Goal: Communication & Community: Participate in discussion

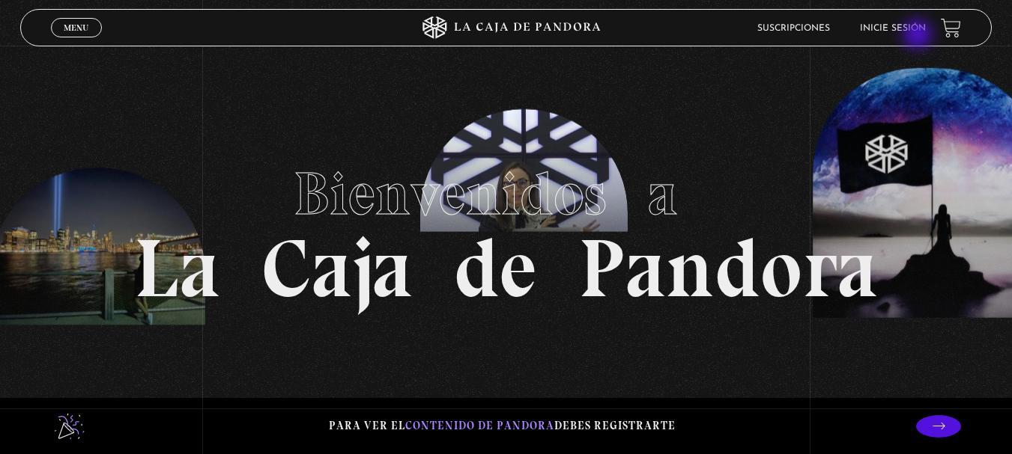
click at [919, 36] on li "Inicie sesión" at bounding box center [893, 27] width 66 height 23
click at [916, 33] on link "Inicie sesión" at bounding box center [893, 28] width 66 height 9
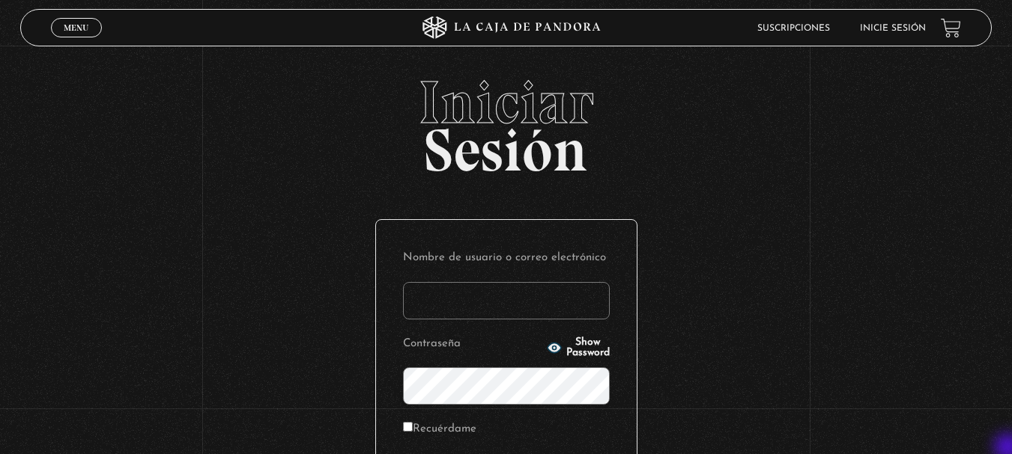
type input "mainor.jimenez morales"
click at [1009, 449] on div "Iniciar Sesión Nombre de usuario o correo electrónico mainor.jimenez morales Co…" at bounding box center [506, 360] width 1012 height 574
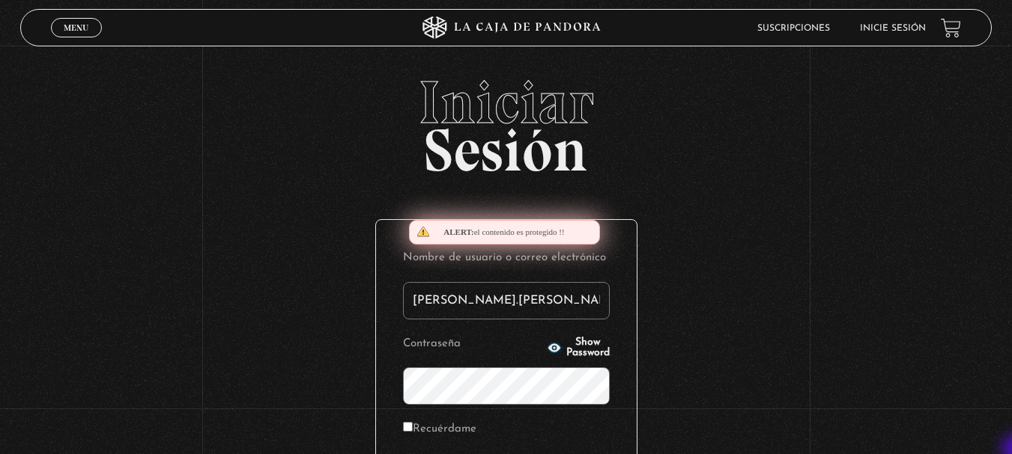
drag, startPoint x: 1009, startPoint y: 449, endPoint x: 1019, endPoint y: 451, distance: 9.8
click at [1011, 451] on html "ingresar al sitio Ver Video Más Información Solicitar Por favor coloque su disp…" at bounding box center [506, 327] width 1012 height 654
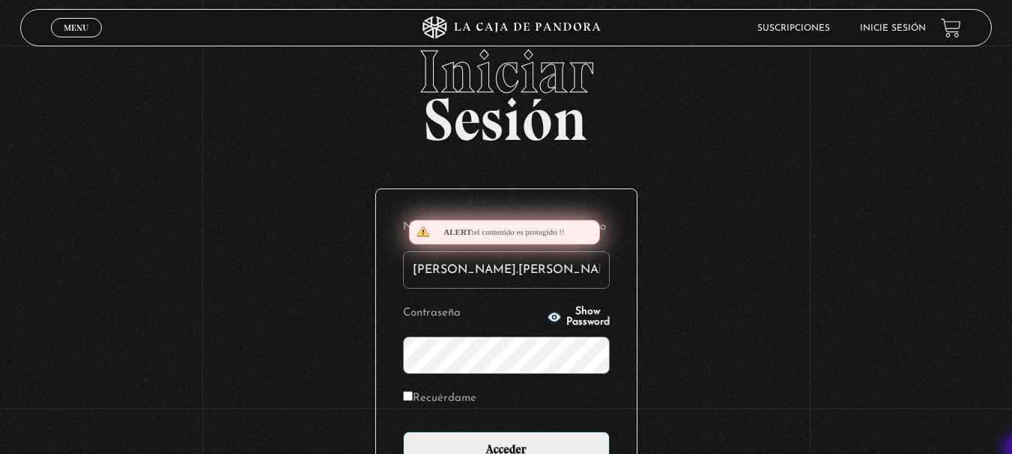
scroll to position [60, 0]
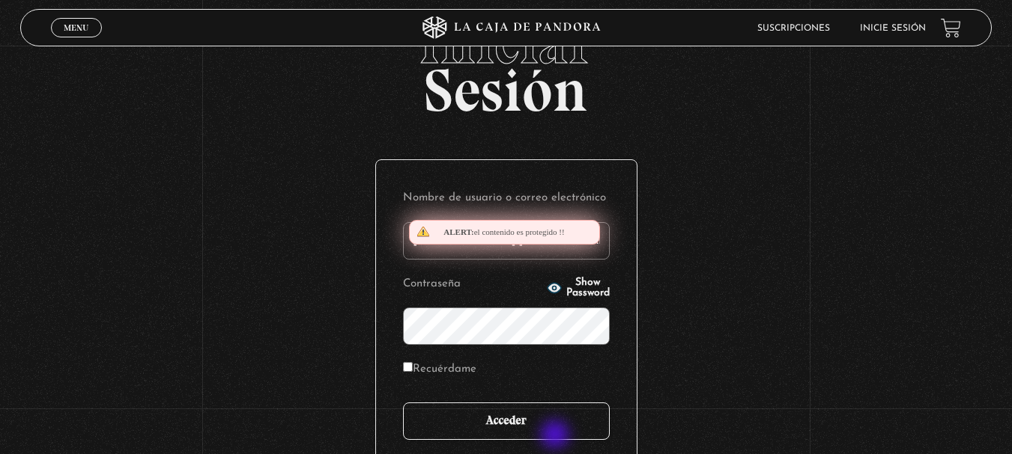
click at [556, 437] on input "Acceder" at bounding box center [506, 421] width 207 height 37
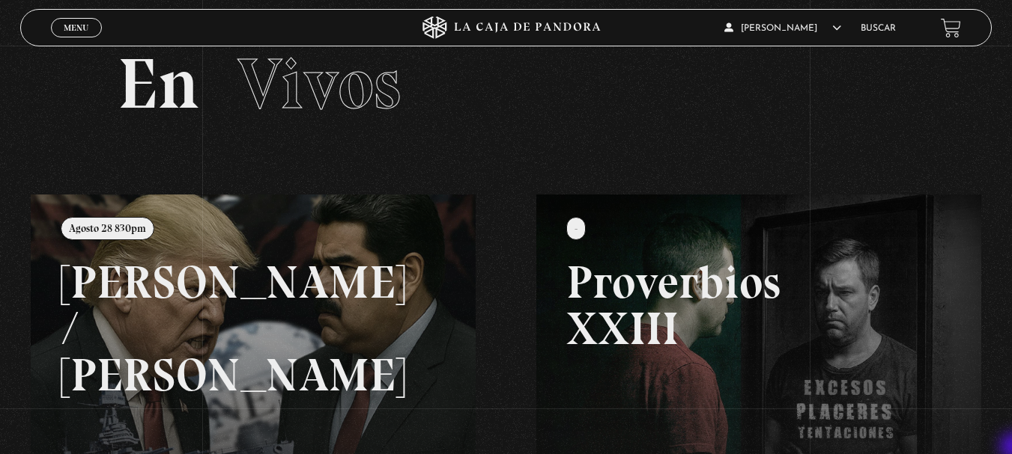
scroll to position [60, 0]
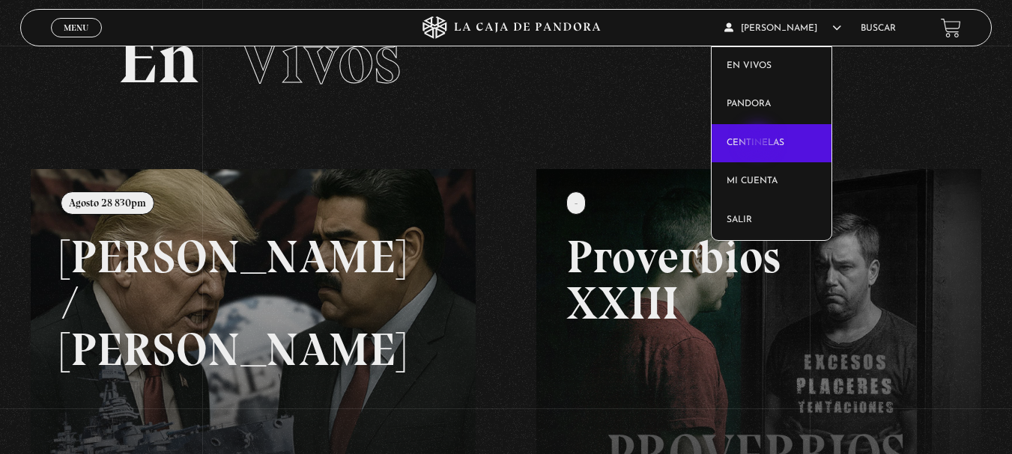
click at [759, 142] on link "Centinelas" at bounding box center [771, 143] width 120 height 39
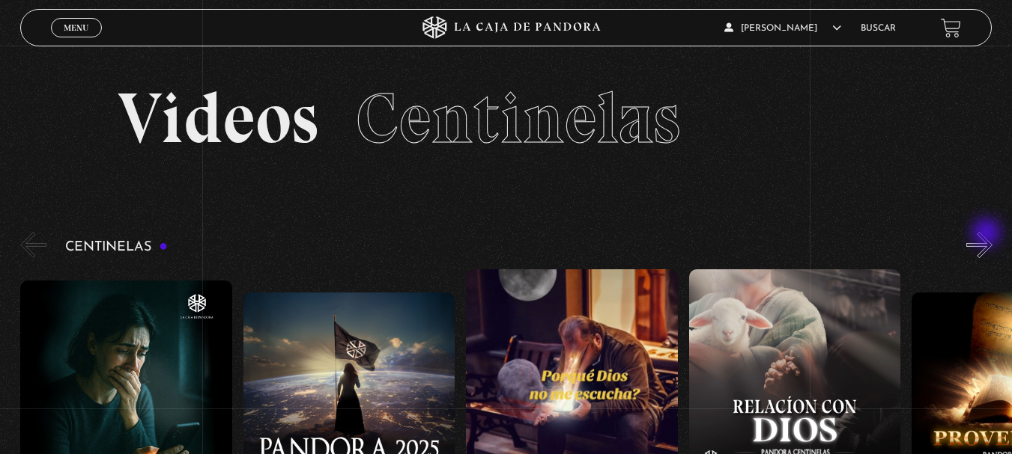
click at [988, 234] on button "»" at bounding box center [979, 245] width 26 height 26
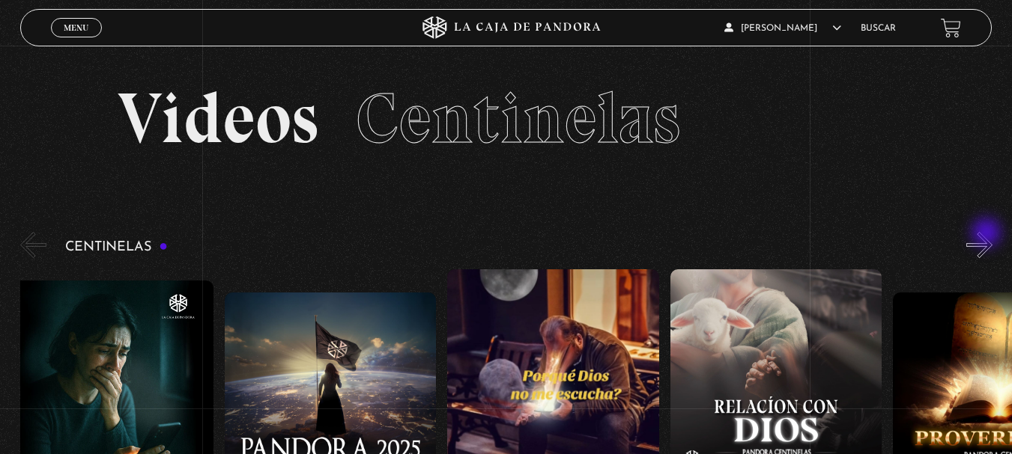
click at [988, 234] on button "»" at bounding box center [979, 245] width 26 height 26
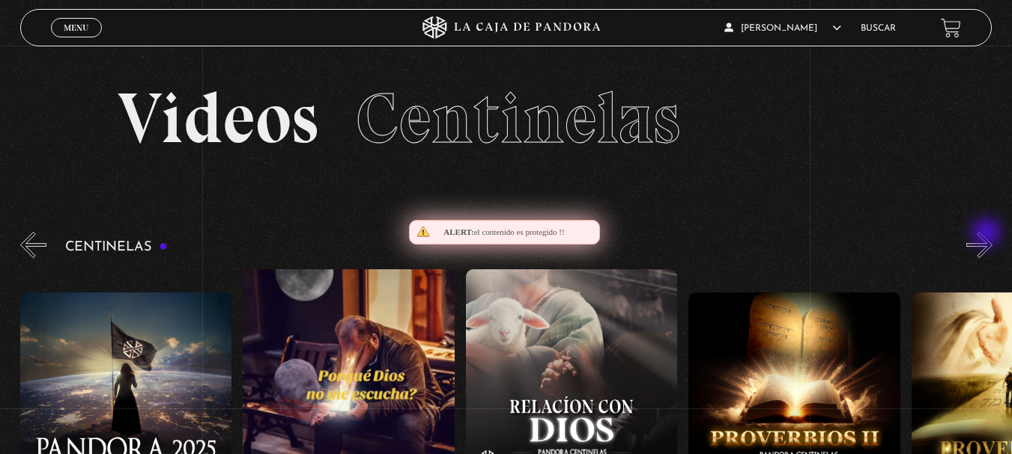
click at [988, 234] on button "»" at bounding box center [979, 245] width 26 height 26
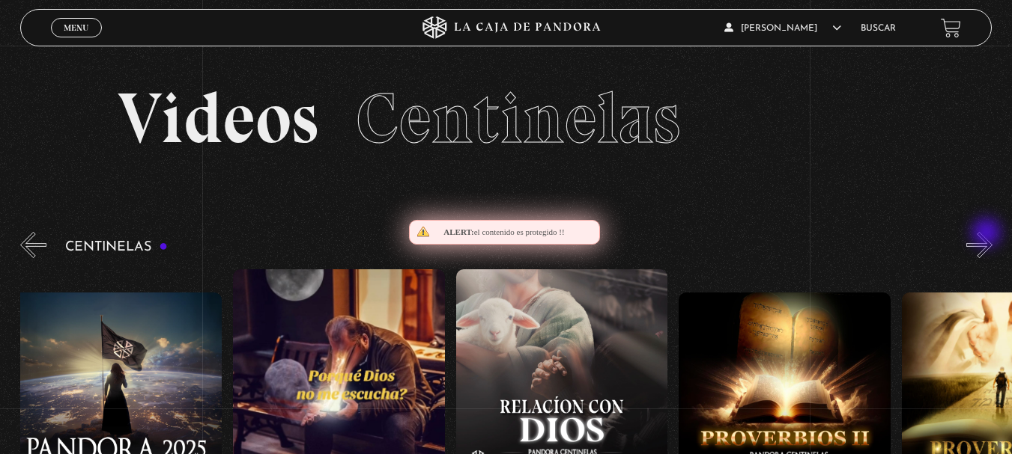
click at [988, 234] on button "»" at bounding box center [979, 245] width 26 height 26
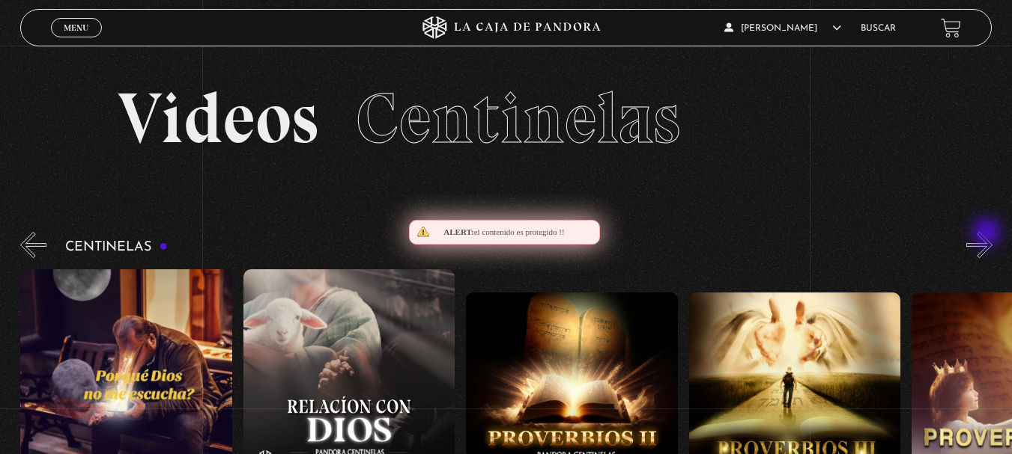
click at [988, 234] on button "»" at bounding box center [979, 245] width 26 height 26
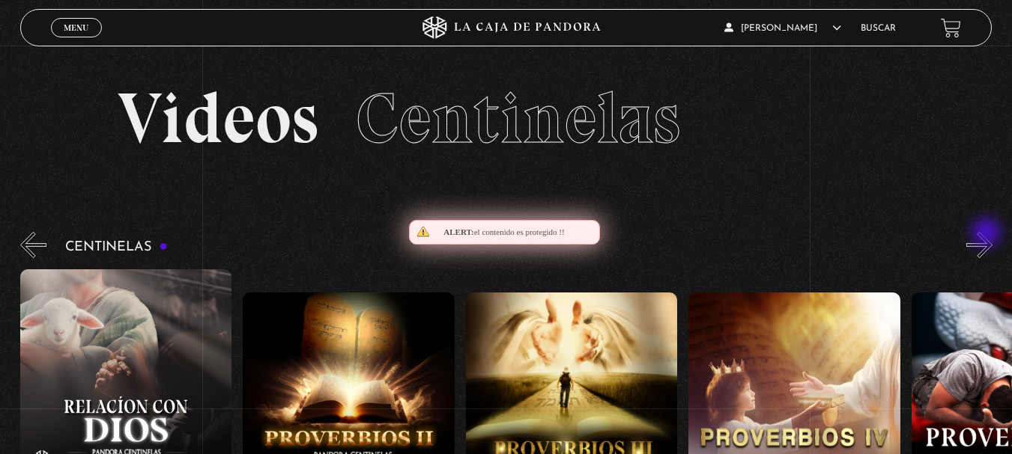
click at [988, 234] on button "»" at bounding box center [979, 245] width 26 height 26
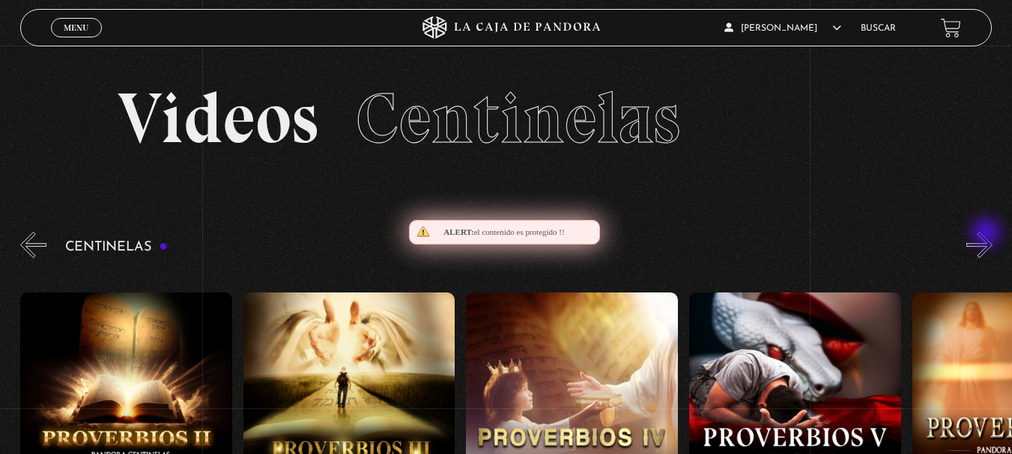
click at [988, 234] on button "»" at bounding box center [979, 245] width 26 height 26
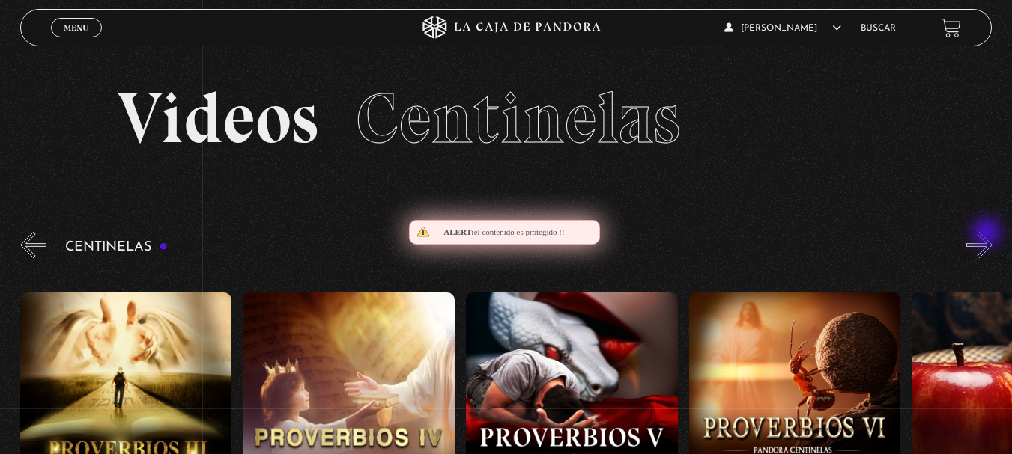
click at [988, 234] on button "»" at bounding box center [979, 245] width 26 height 26
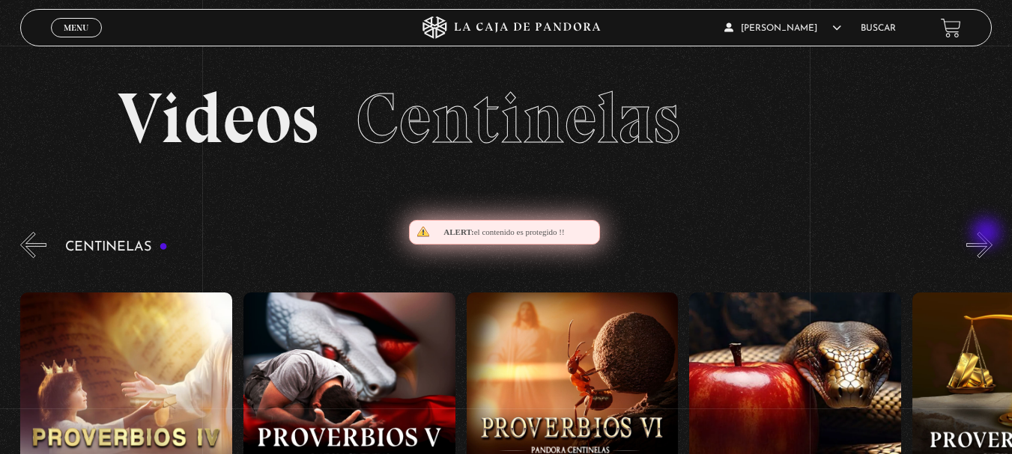
click at [988, 234] on button "»" at bounding box center [979, 245] width 26 height 26
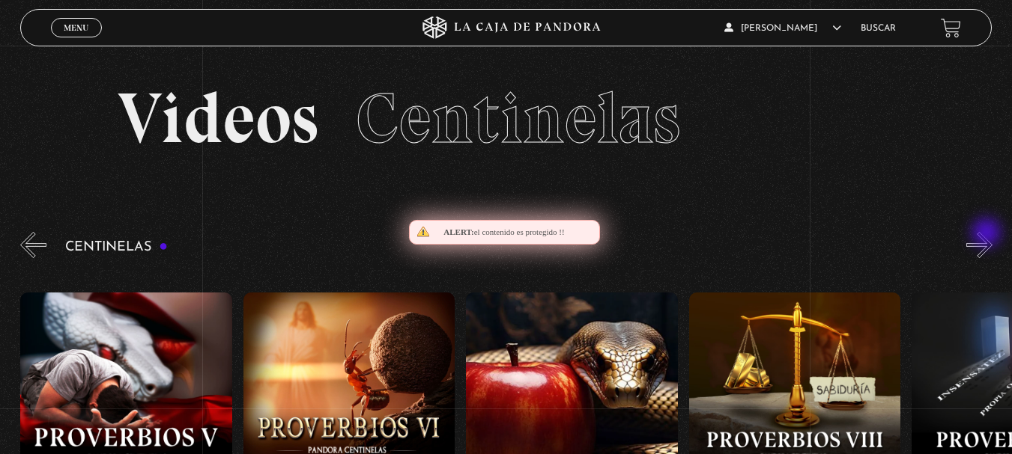
click at [988, 234] on button "»" at bounding box center [979, 245] width 26 height 26
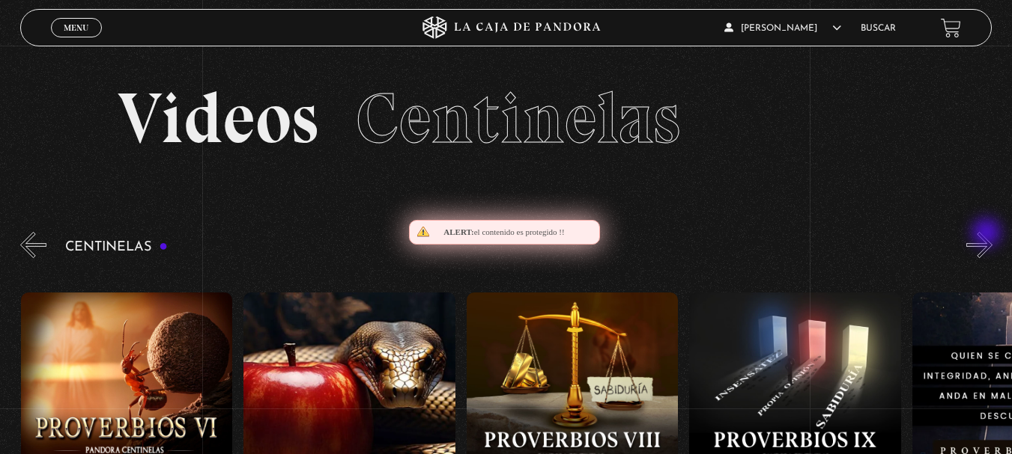
click at [988, 234] on button "»" at bounding box center [979, 245] width 26 height 26
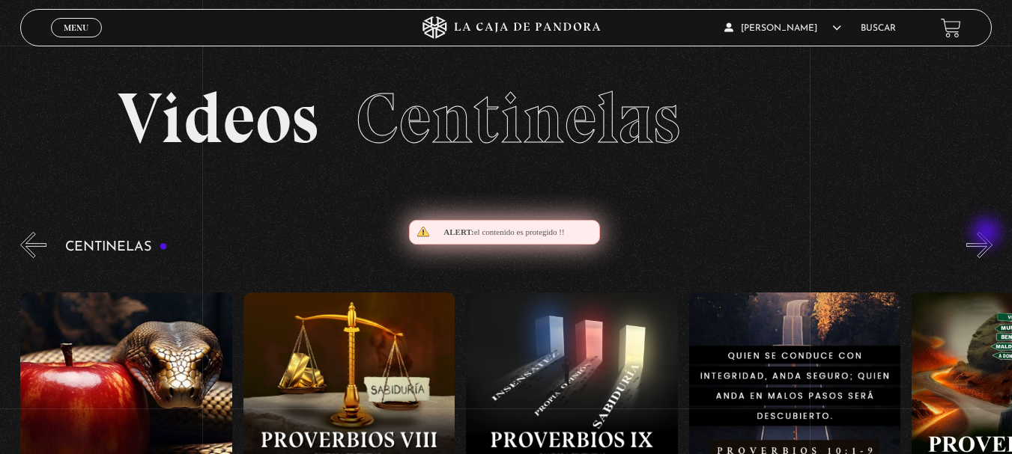
click at [988, 234] on button "»" at bounding box center [979, 245] width 26 height 26
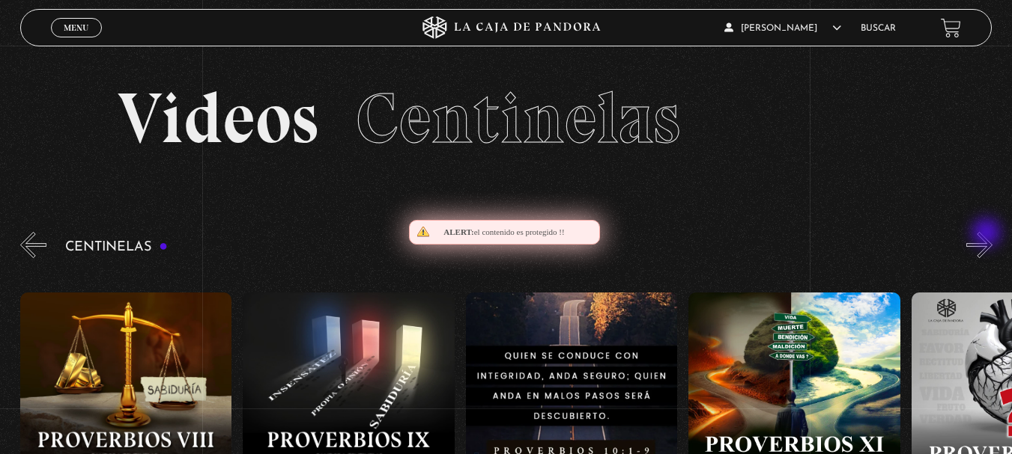
click at [988, 234] on button "»" at bounding box center [979, 245] width 26 height 26
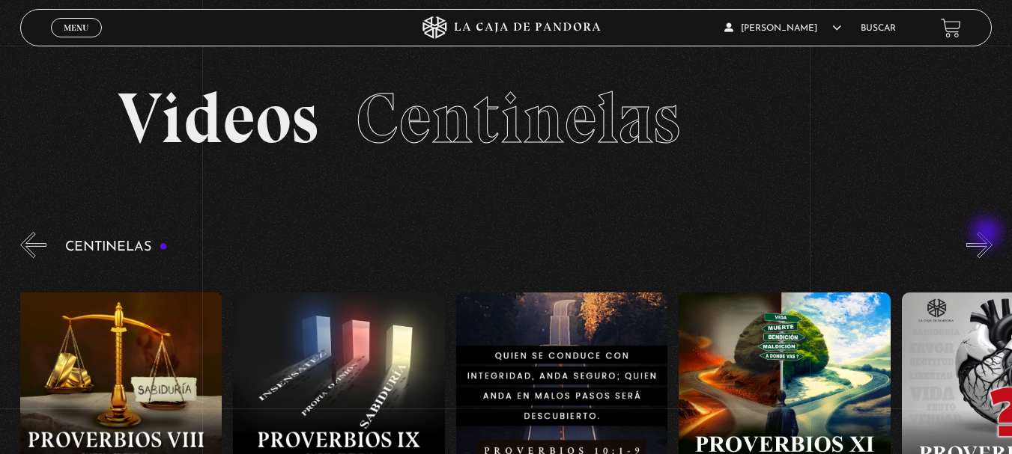
click at [988, 234] on button "»" at bounding box center [979, 245] width 26 height 26
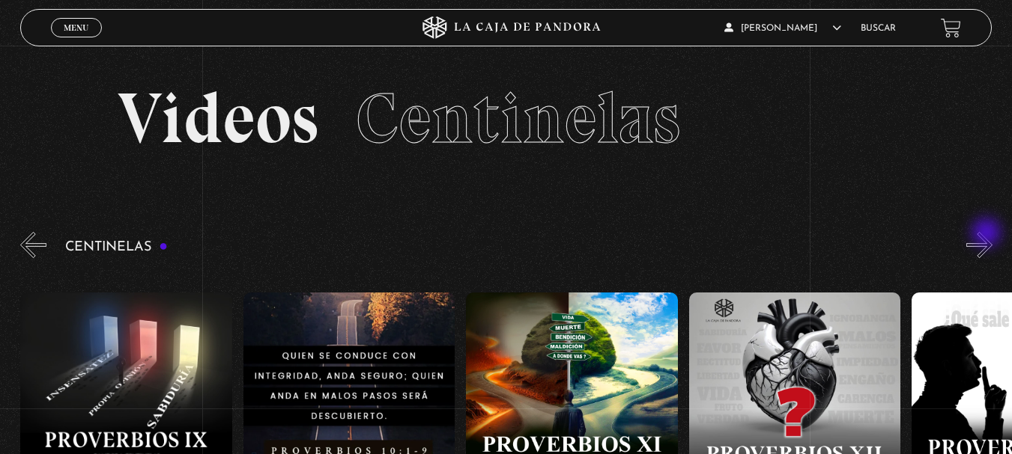
click at [988, 234] on button "»" at bounding box center [979, 245] width 26 height 26
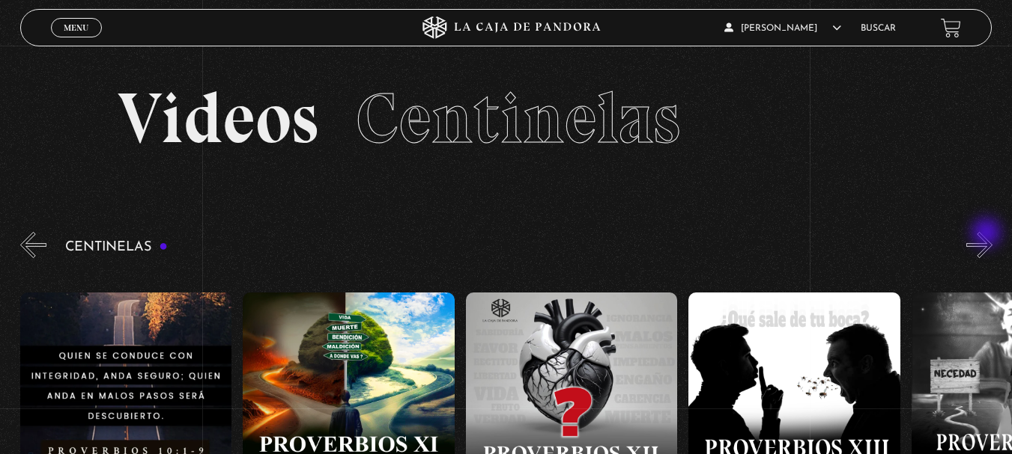
click at [988, 234] on button "»" at bounding box center [979, 245] width 26 height 26
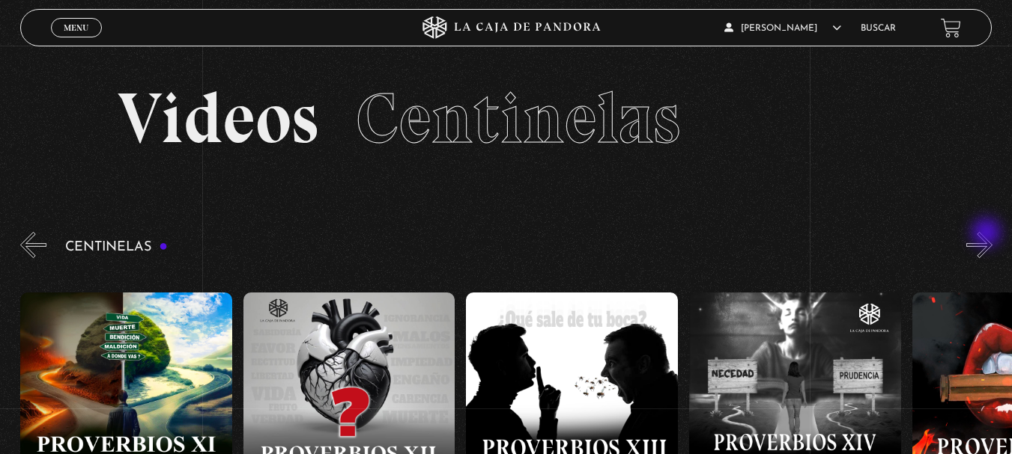
click at [988, 234] on button "»" at bounding box center [979, 245] width 26 height 26
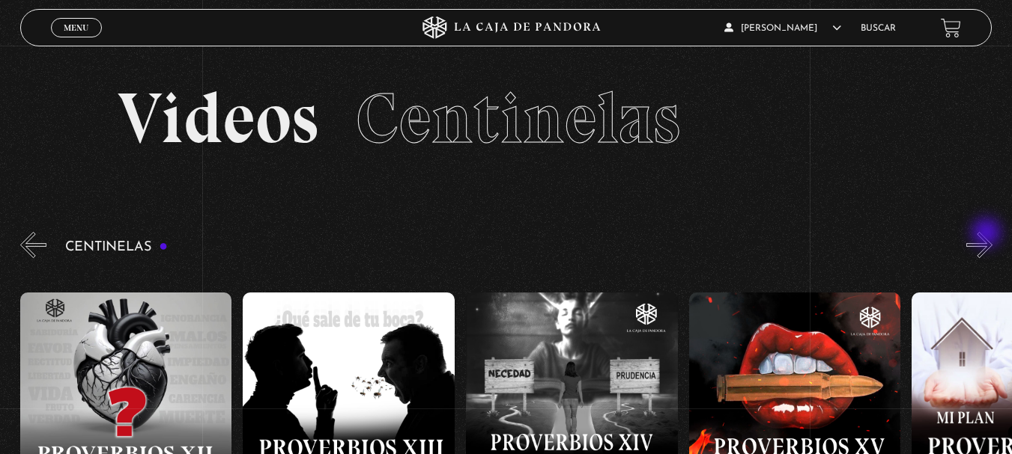
click at [988, 234] on button "»" at bounding box center [979, 245] width 26 height 26
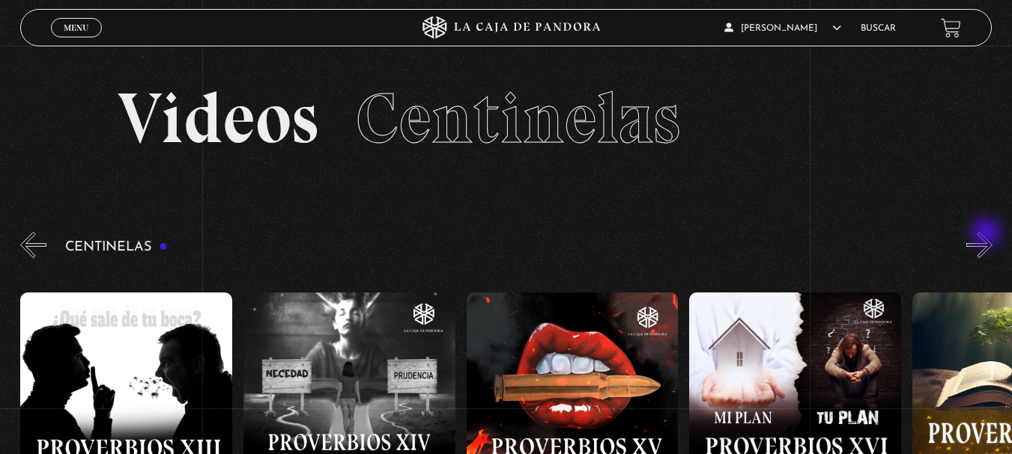
click at [988, 234] on button "»" at bounding box center [979, 245] width 26 height 26
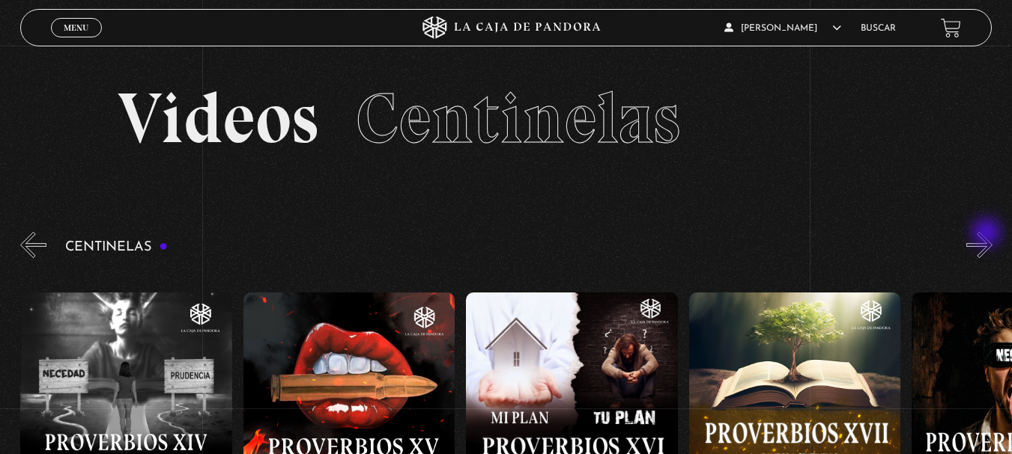
click at [988, 234] on button "»" at bounding box center [979, 245] width 26 height 26
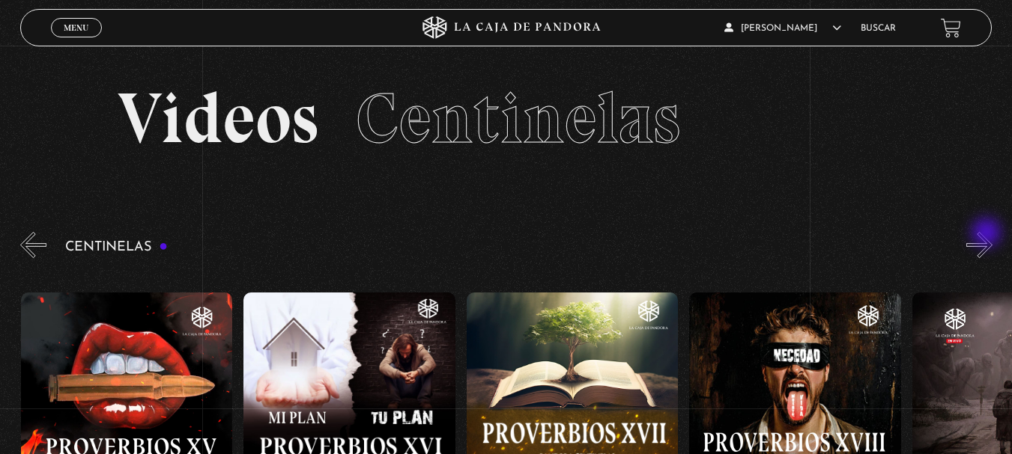
click at [988, 234] on button "»" at bounding box center [979, 245] width 26 height 26
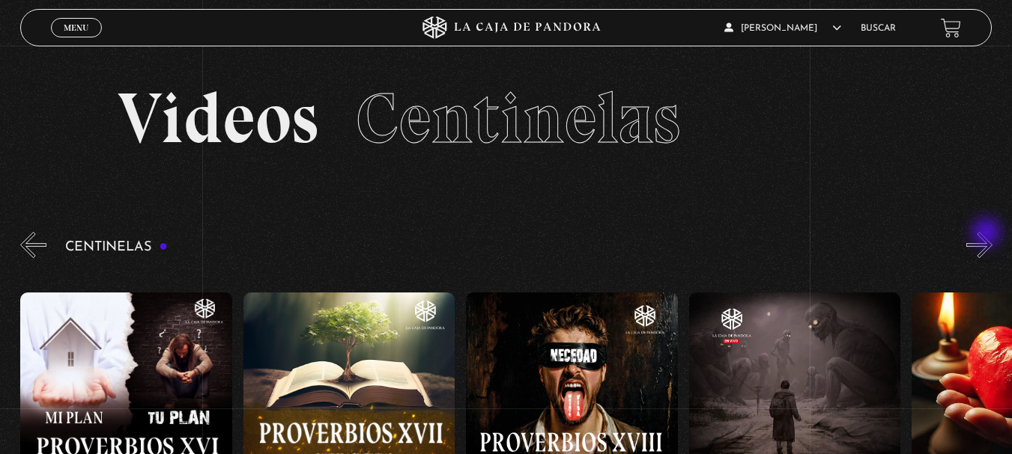
click at [988, 234] on button "»" at bounding box center [979, 245] width 26 height 26
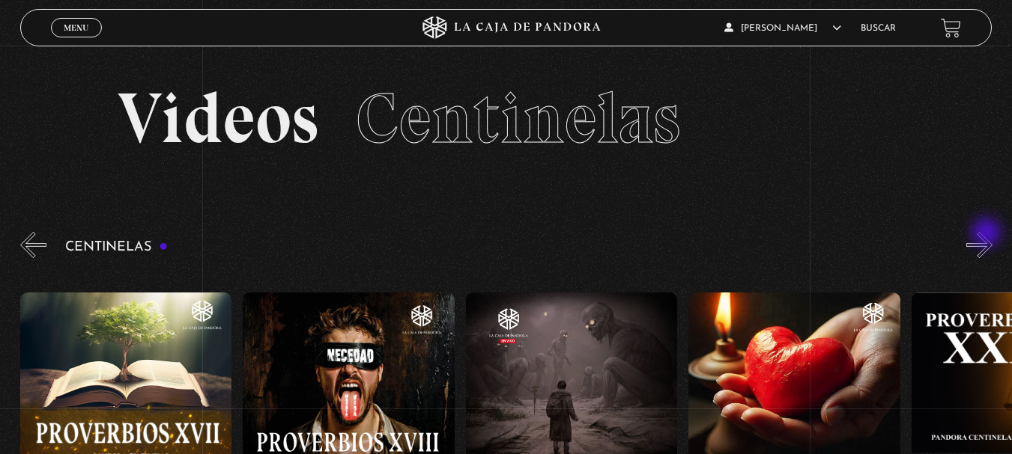
click at [988, 234] on button "»" at bounding box center [979, 245] width 26 height 26
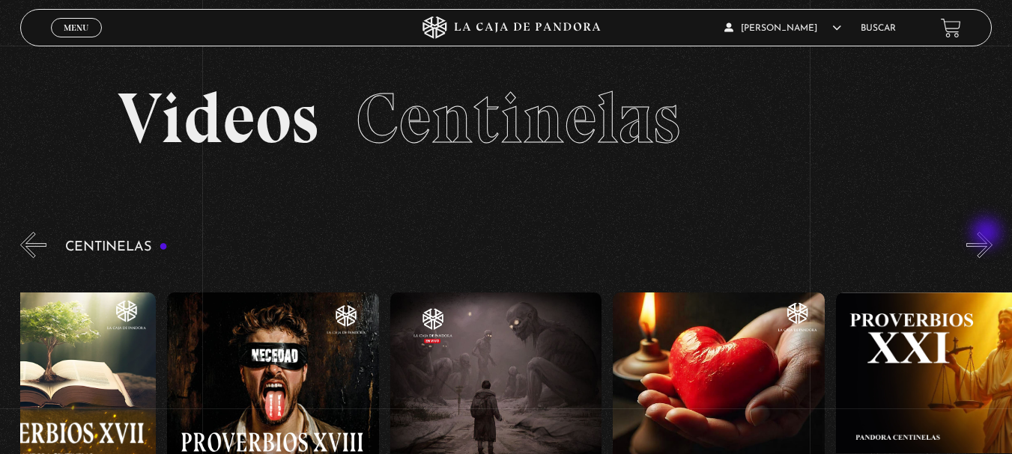
click at [988, 234] on button "»" at bounding box center [979, 245] width 26 height 26
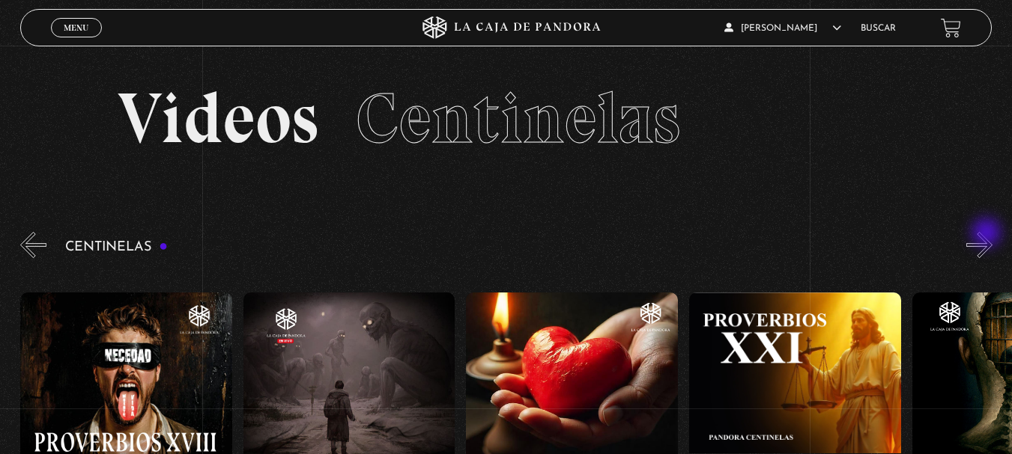
click at [988, 234] on button "»" at bounding box center [979, 245] width 26 height 26
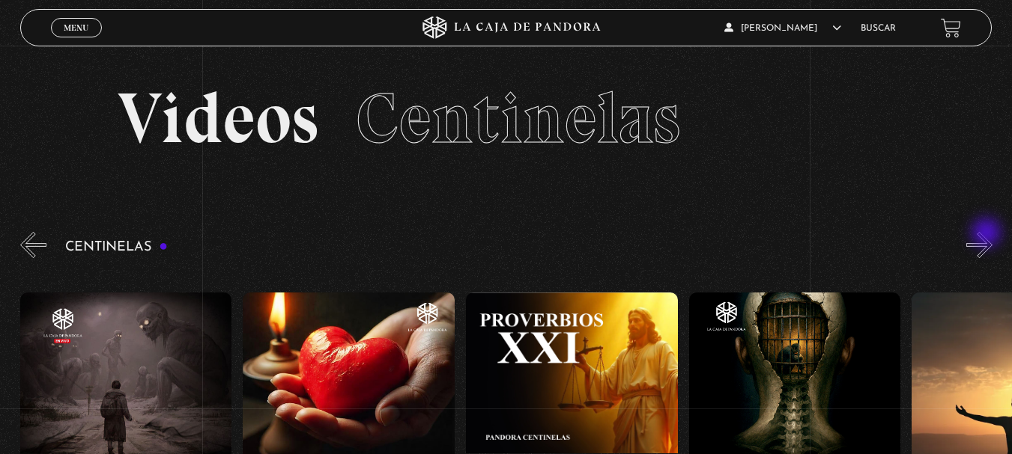
click at [988, 234] on button "»" at bounding box center [979, 245] width 26 height 26
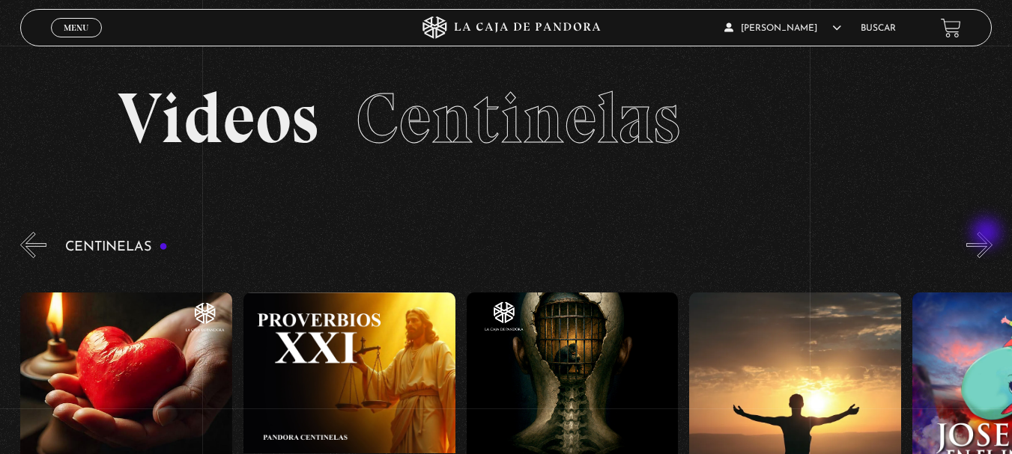
click at [988, 234] on button "»" at bounding box center [979, 245] width 26 height 26
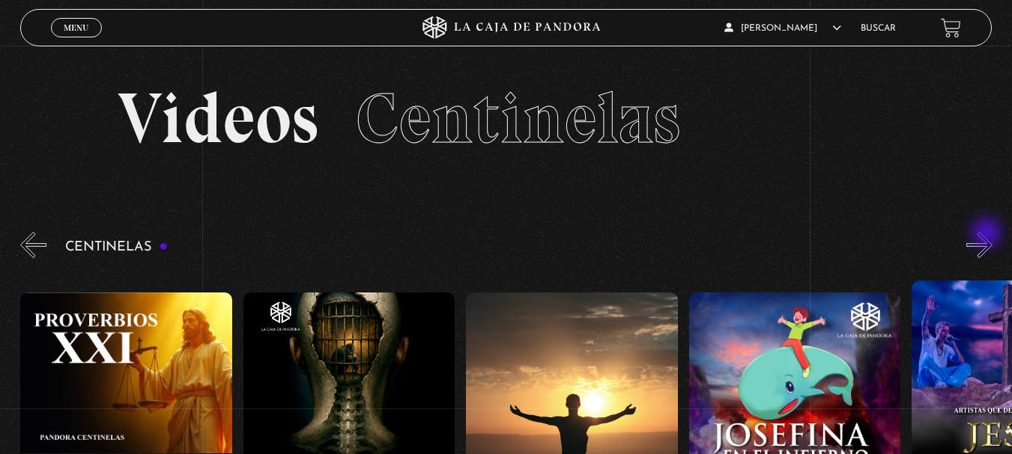
click at [988, 234] on button "»" at bounding box center [979, 245] width 26 height 26
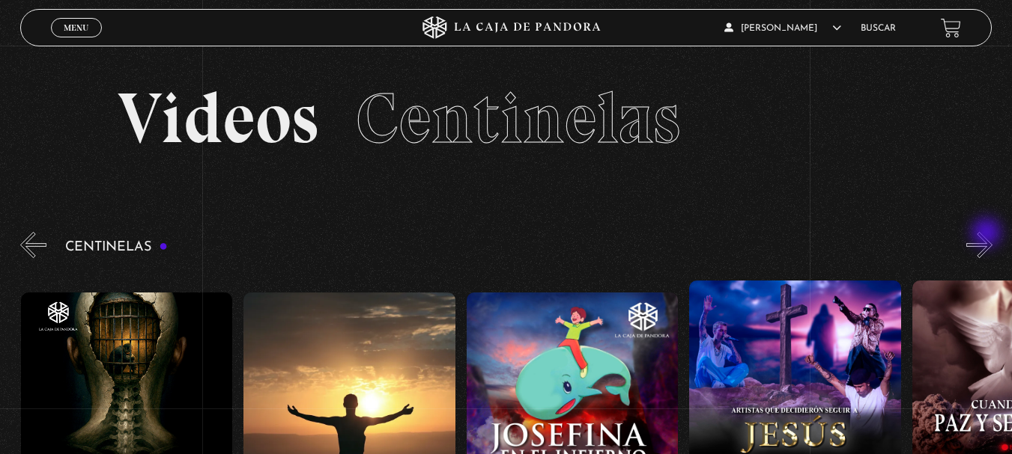
click at [988, 234] on button "»" at bounding box center [979, 245] width 26 height 26
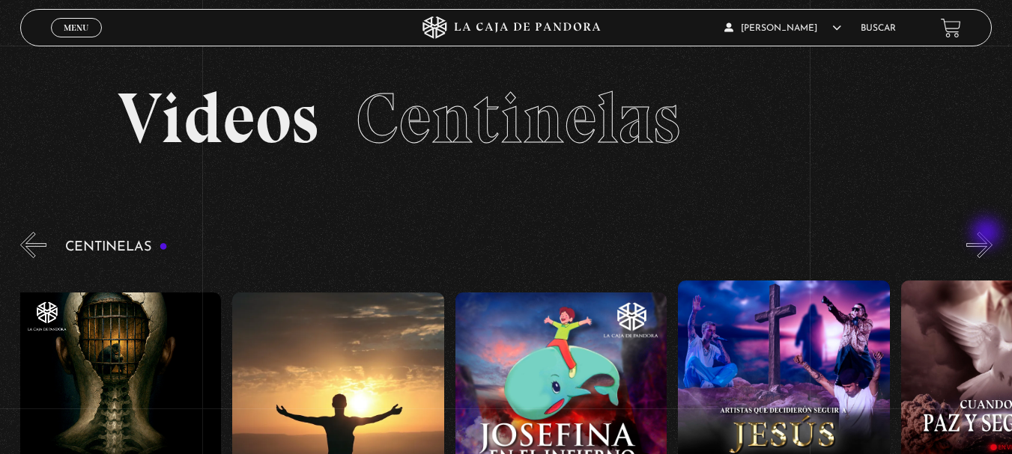
click at [988, 234] on button "»" at bounding box center [979, 245] width 26 height 26
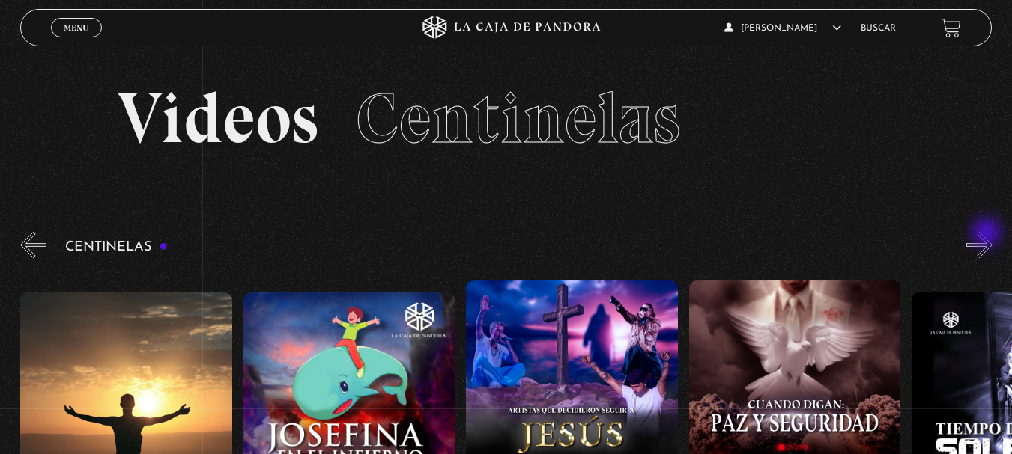
click at [988, 234] on button "»" at bounding box center [979, 245] width 26 height 26
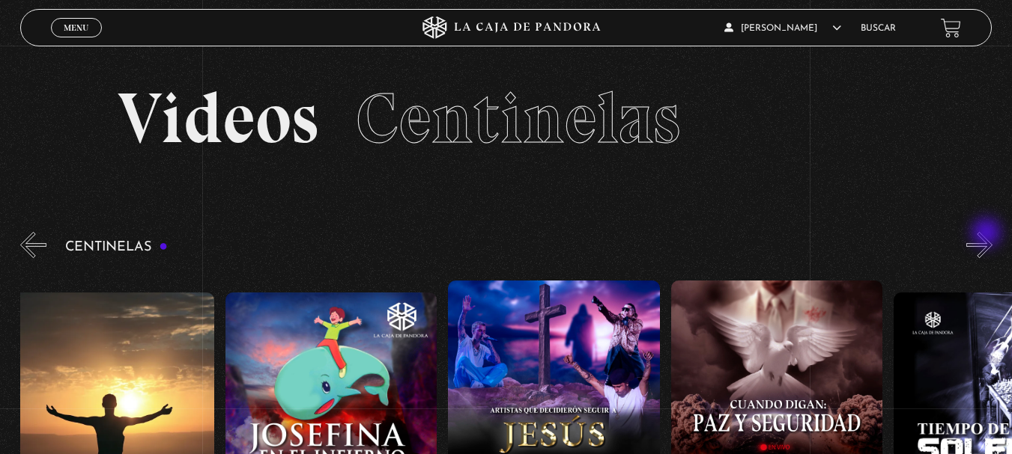
click at [988, 234] on button "»" at bounding box center [979, 245] width 26 height 26
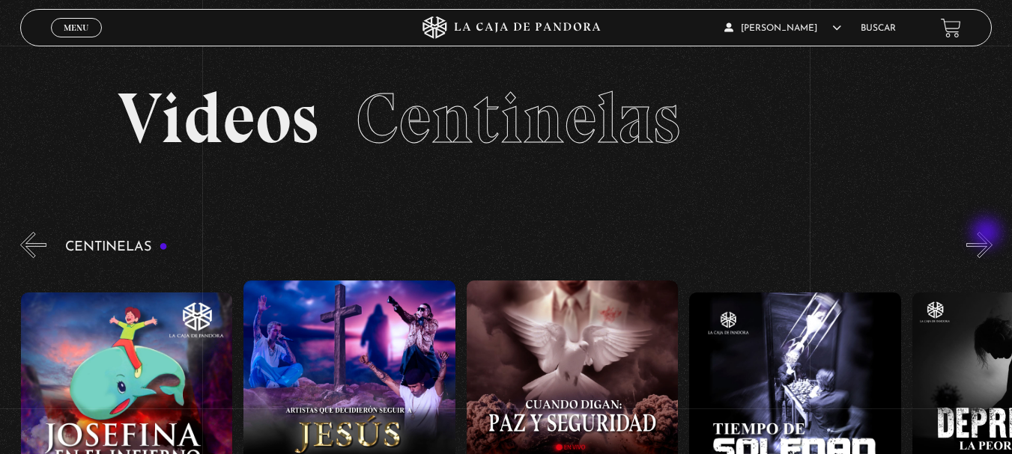
click at [988, 234] on button "»" at bounding box center [979, 245] width 26 height 26
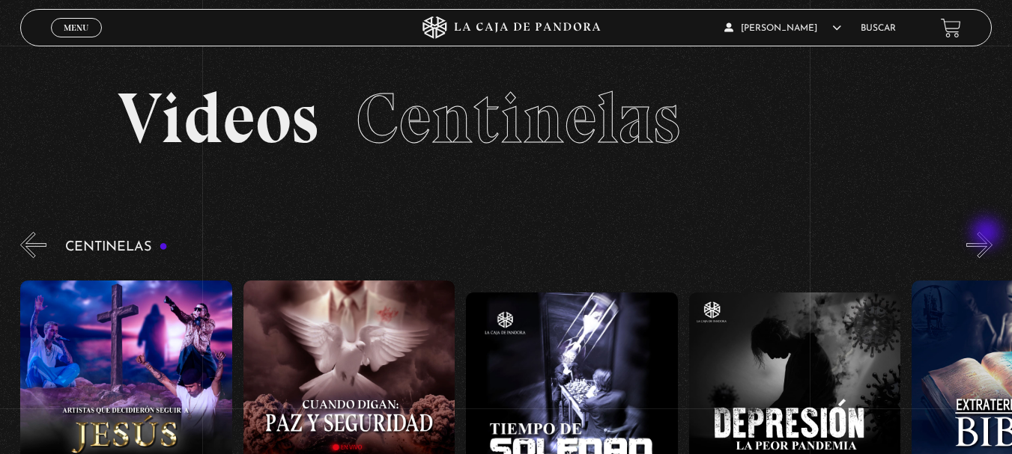
click at [988, 234] on button "»" at bounding box center [979, 245] width 26 height 26
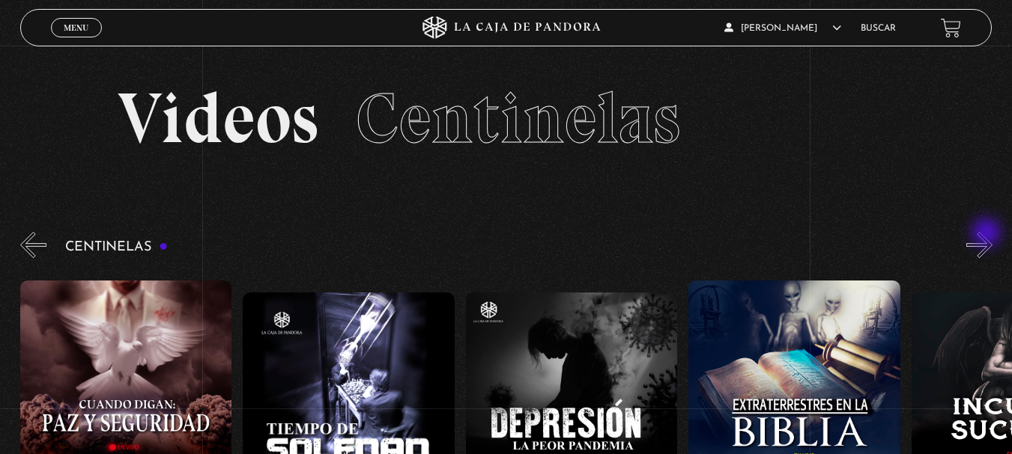
click at [988, 234] on button "»" at bounding box center [979, 245] width 26 height 26
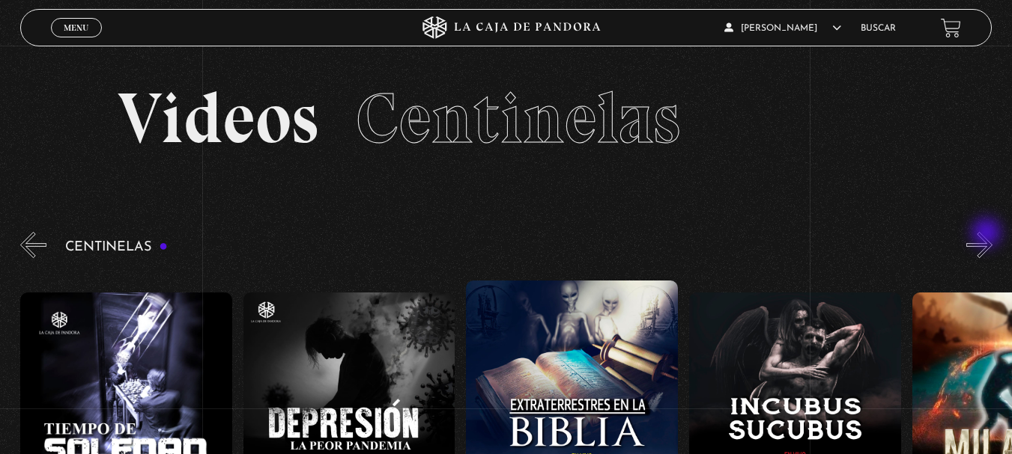
click at [988, 234] on button "»" at bounding box center [979, 245] width 26 height 26
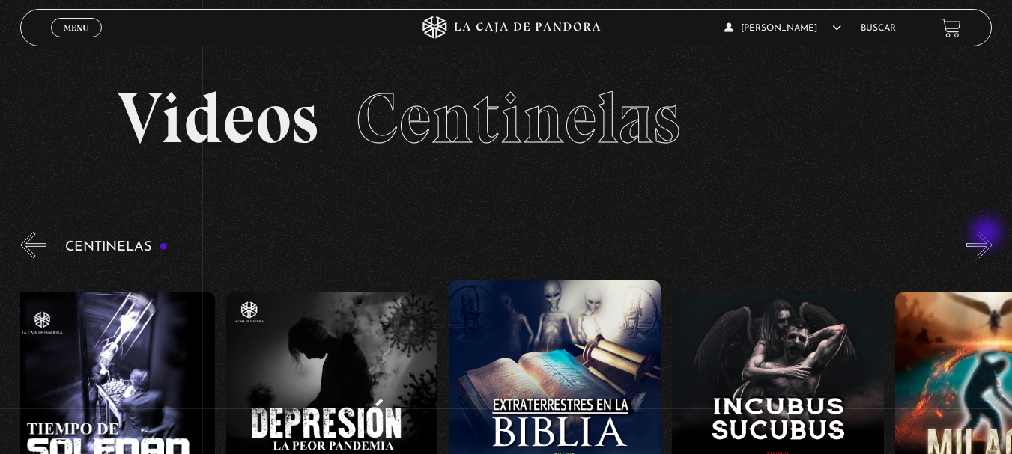
click at [988, 234] on button "»" at bounding box center [979, 245] width 26 height 26
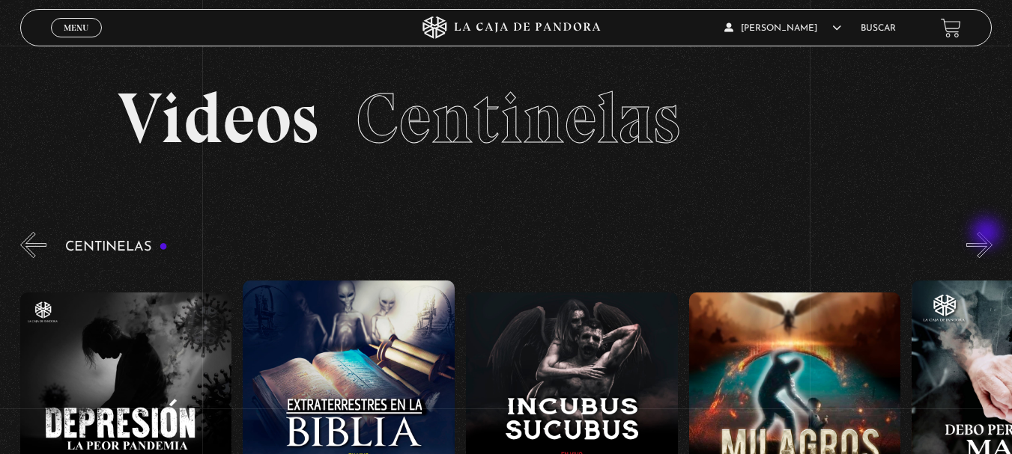
click at [988, 234] on button "»" at bounding box center [979, 245] width 26 height 26
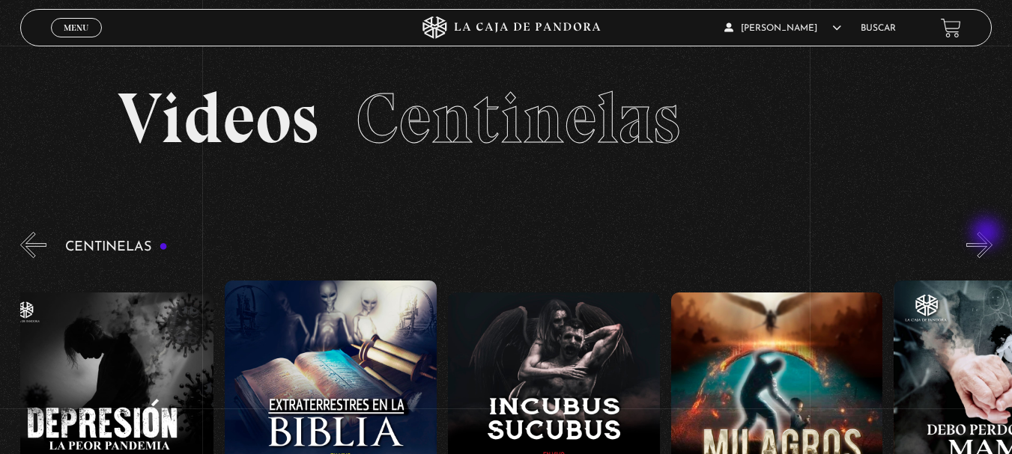
click at [988, 234] on button "»" at bounding box center [979, 245] width 26 height 26
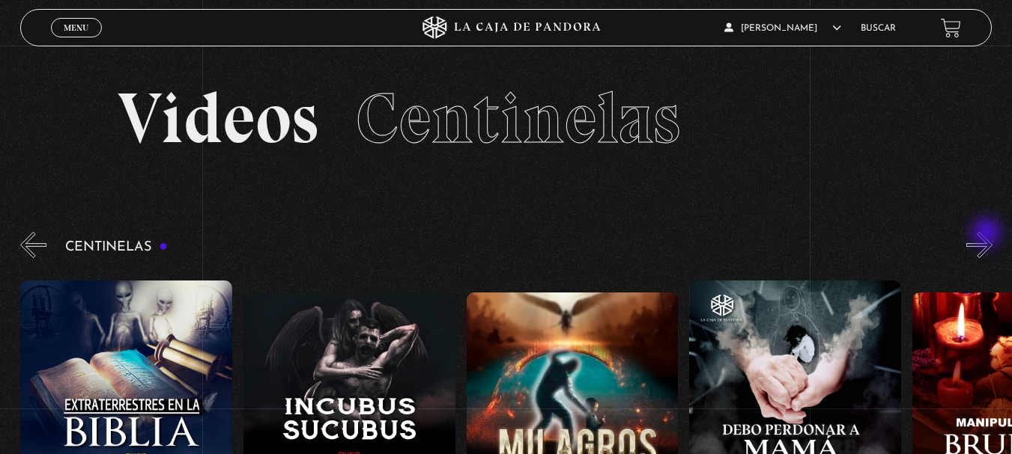
click at [988, 234] on button "»" at bounding box center [979, 245] width 26 height 26
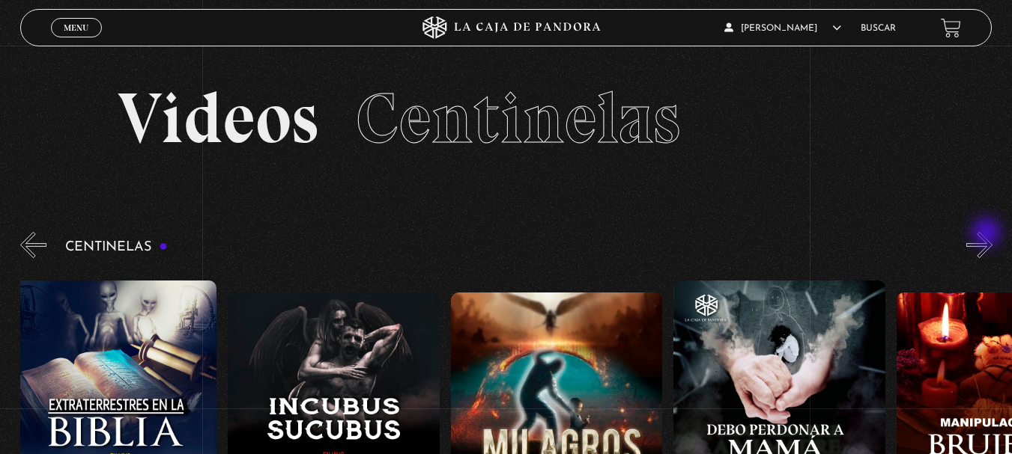
click at [988, 234] on button "»" at bounding box center [979, 245] width 26 height 26
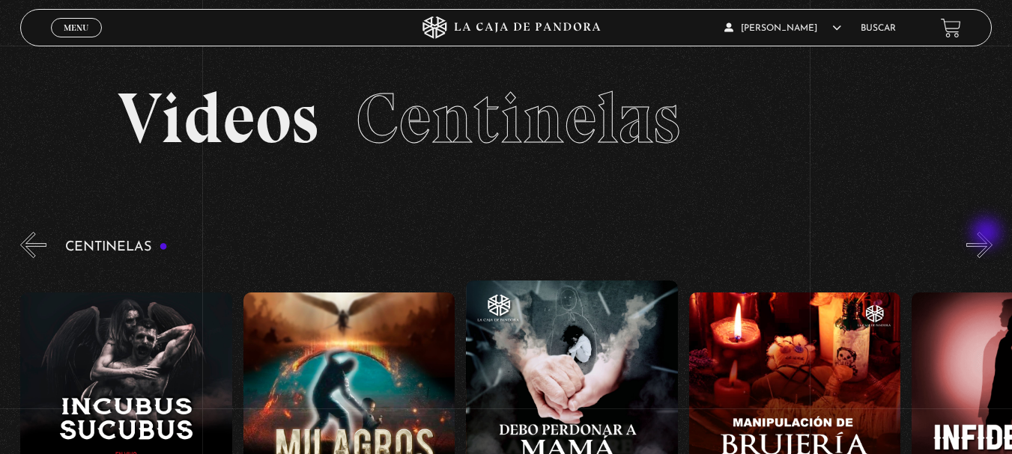
click at [988, 234] on button "»" at bounding box center [979, 245] width 26 height 26
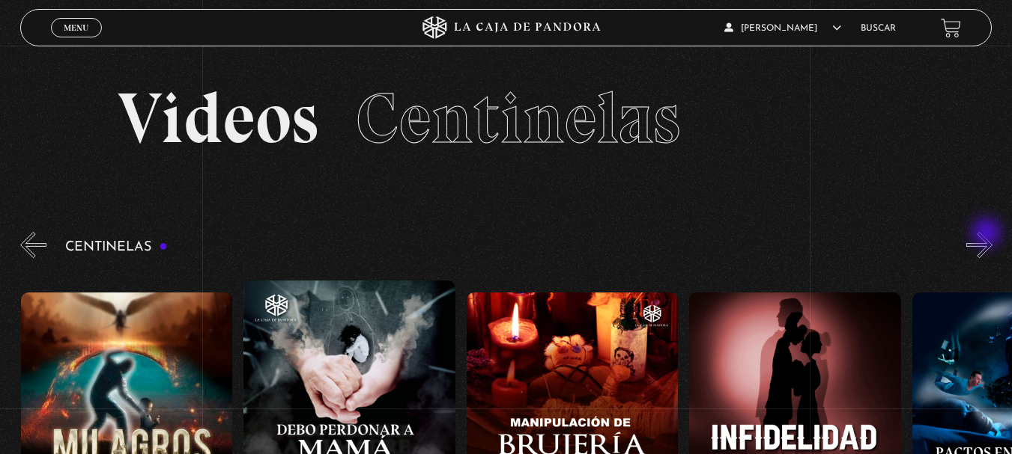
click at [988, 234] on button "»" at bounding box center [979, 245] width 26 height 26
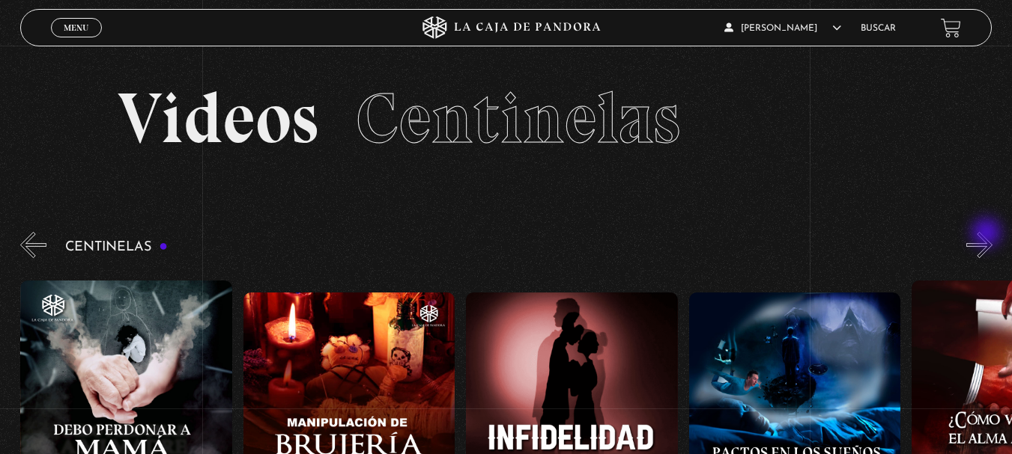
click at [988, 234] on button "»" at bounding box center [979, 245] width 26 height 26
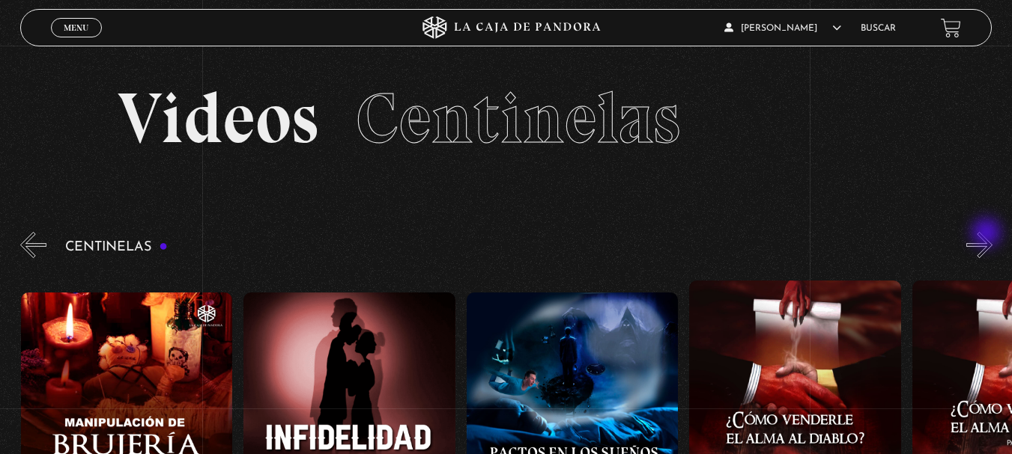
click at [988, 234] on button "»" at bounding box center [979, 245] width 26 height 26
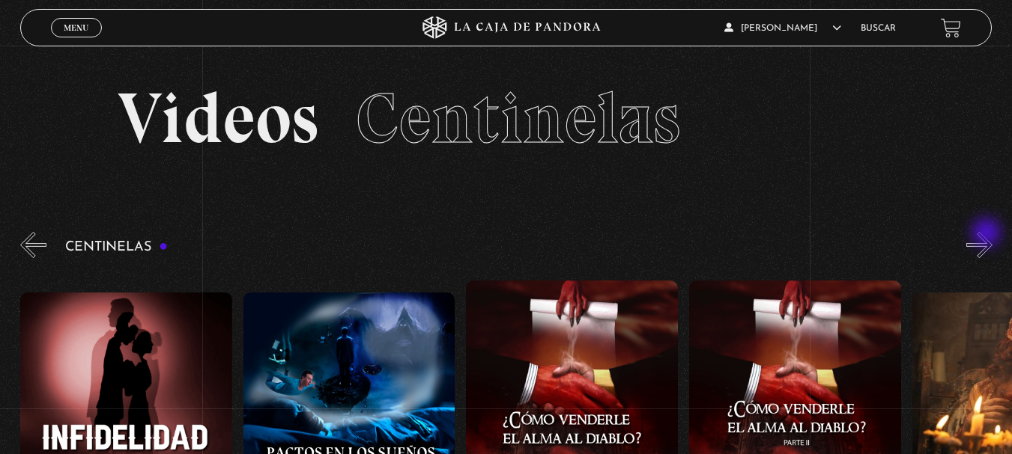
click at [988, 234] on button "»" at bounding box center [979, 245] width 26 height 26
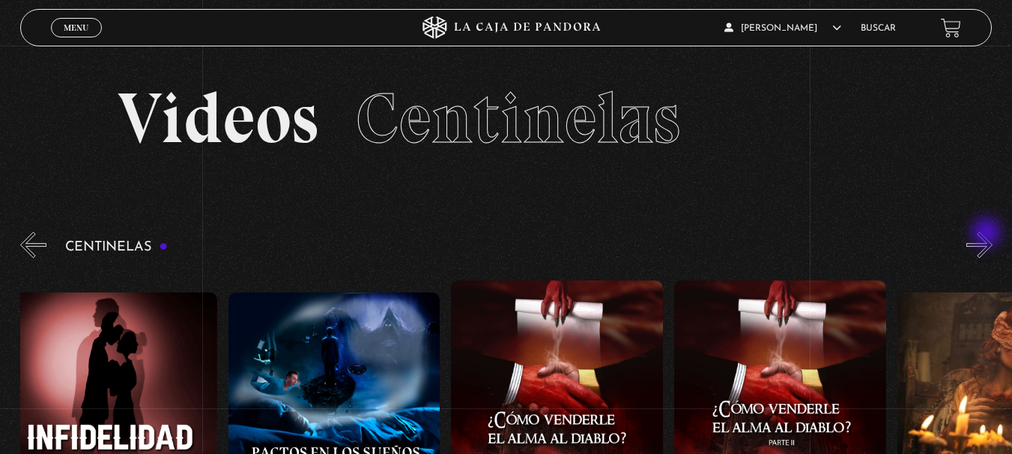
click at [988, 234] on button "»" at bounding box center [979, 245] width 26 height 26
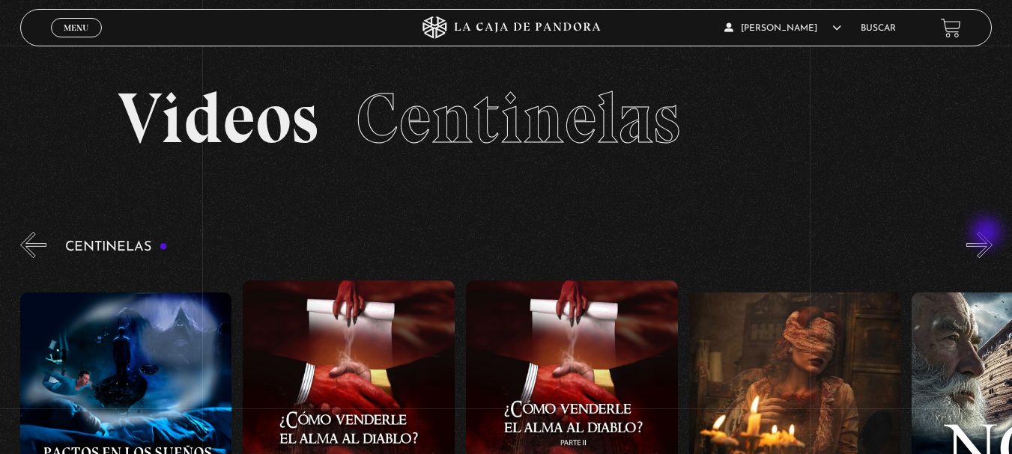
click at [988, 234] on button "»" at bounding box center [979, 245] width 26 height 26
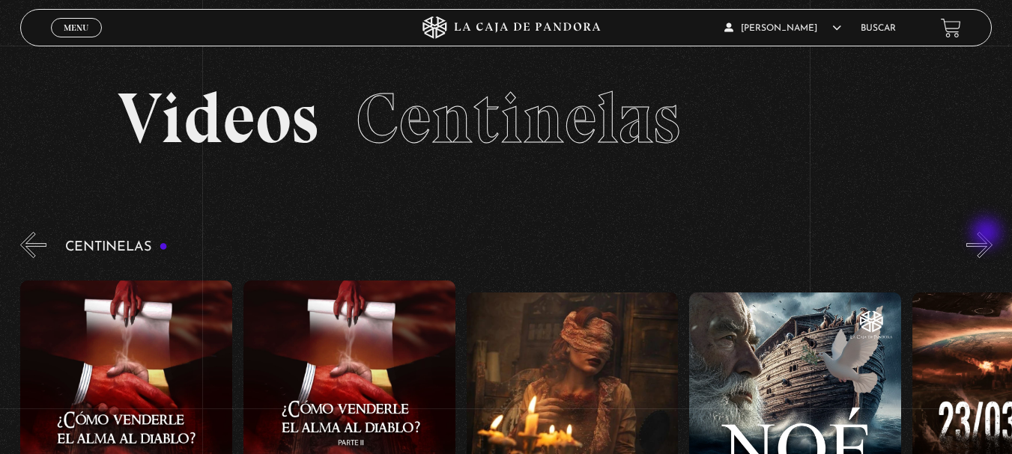
click at [988, 234] on button "»" at bounding box center [979, 245] width 26 height 26
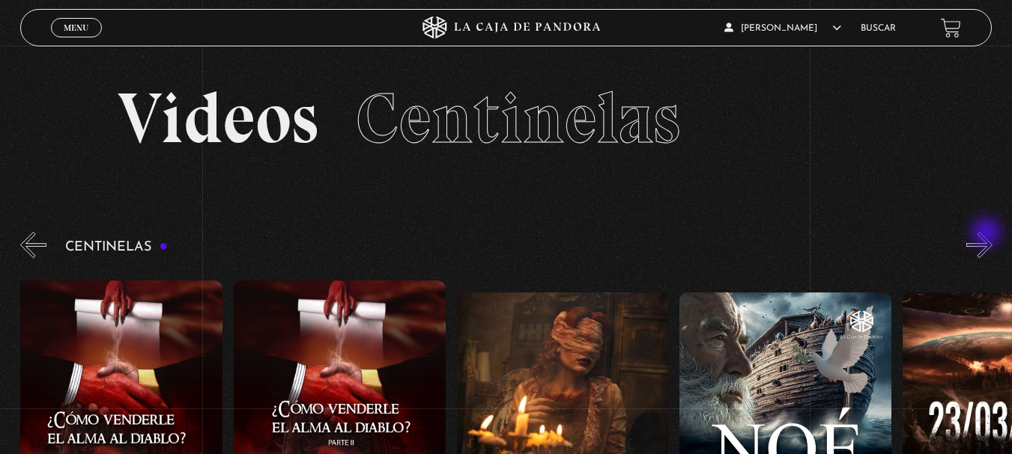
click at [988, 234] on button "»" at bounding box center [979, 245] width 26 height 26
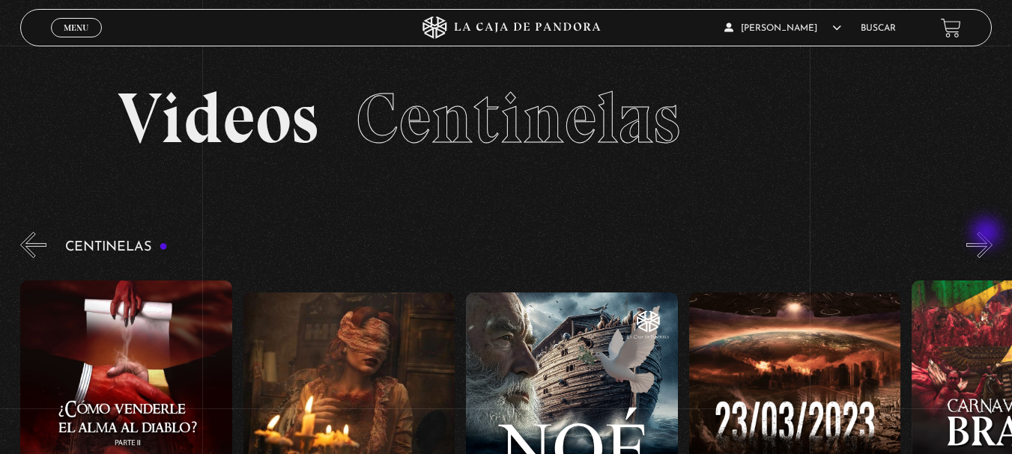
click at [988, 234] on button "»" at bounding box center [979, 245] width 26 height 26
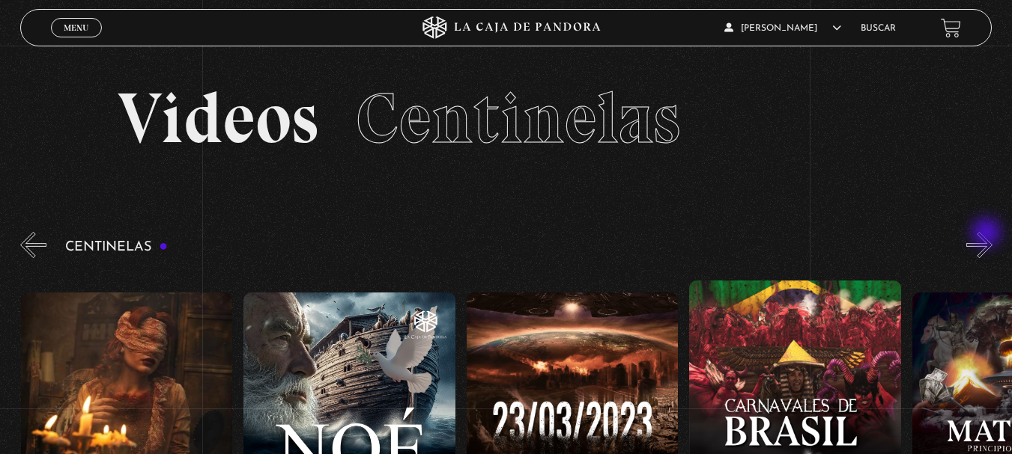
click at [988, 234] on button "»" at bounding box center [979, 245] width 26 height 26
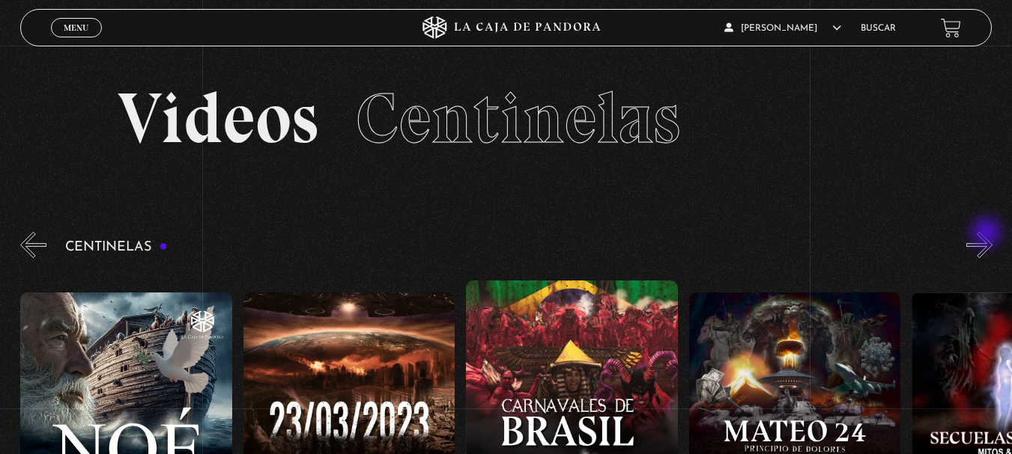
click at [988, 234] on button "»" at bounding box center [979, 245] width 26 height 26
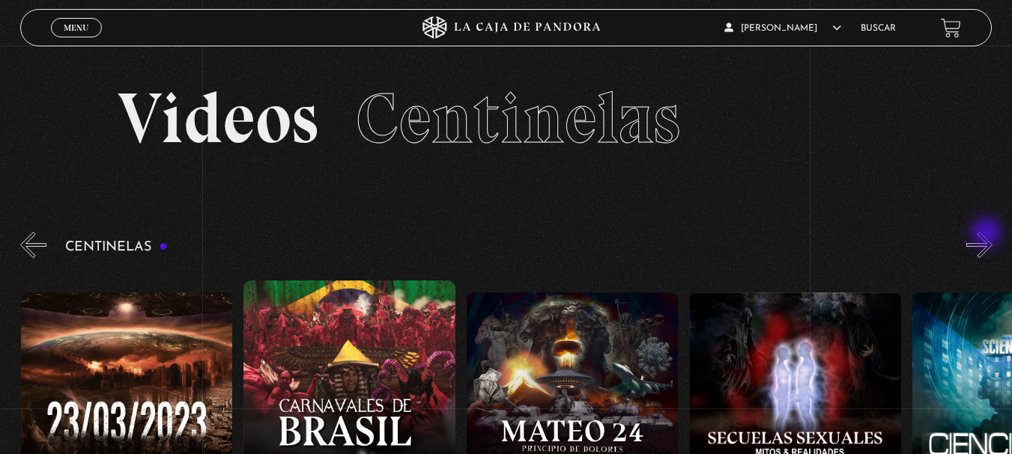
click at [988, 234] on button "»" at bounding box center [979, 245] width 26 height 26
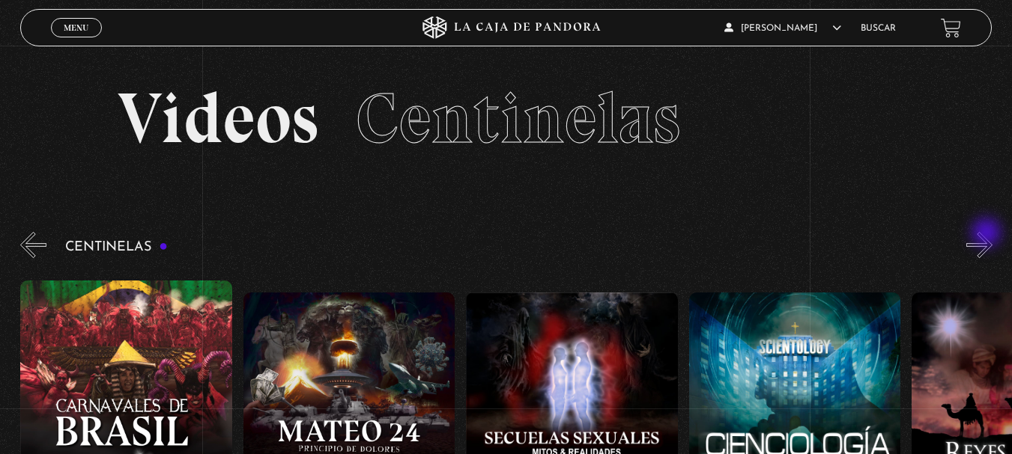
click at [988, 234] on button "»" at bounding box center [979, 245] width 26 height 26
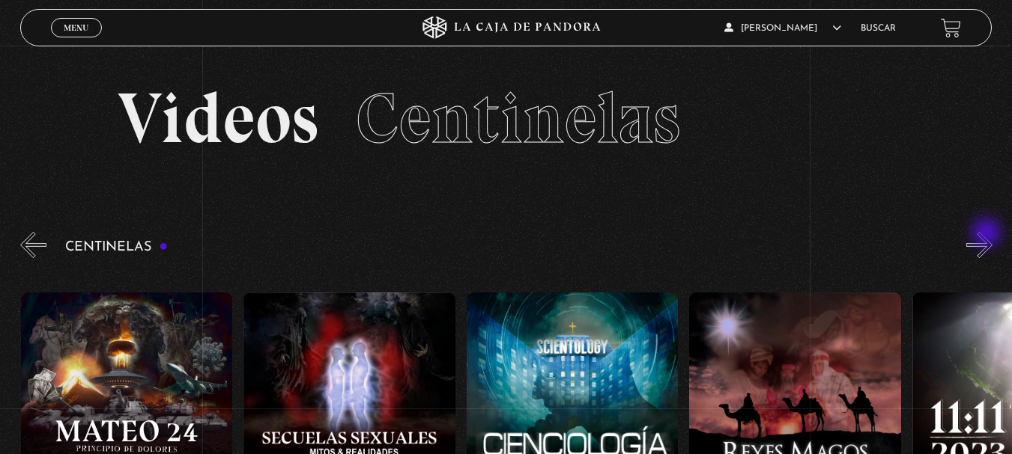
click at [988, 234] on button "»" at bounding box center [979, 245] width 26 height 26
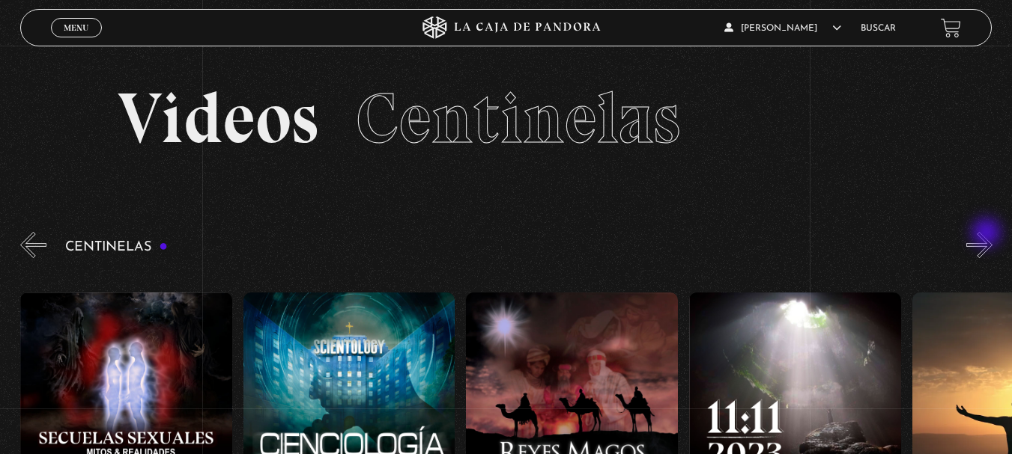
click at [988, 234] on button "»" at bounding box center [979, 245] width 26 height 26
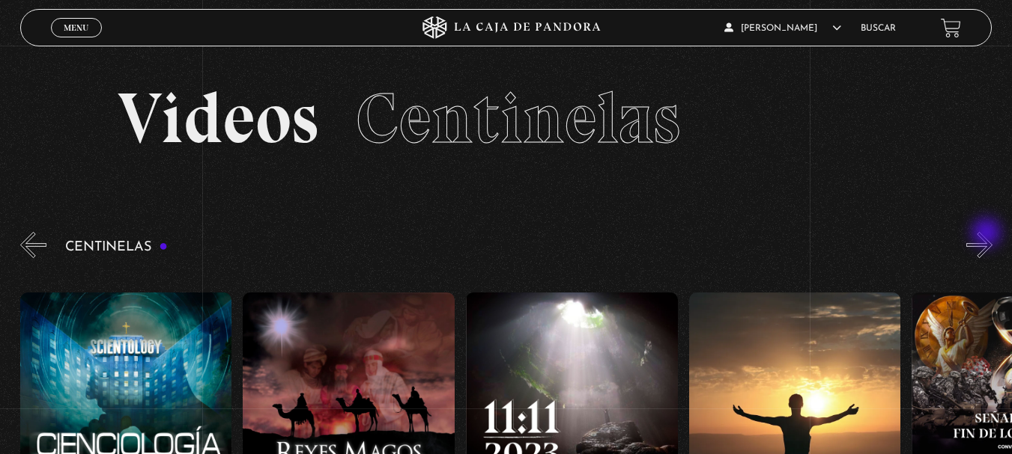
click at [988, 234] on button "»" at bounding box center [979, 245] width 26 height 26
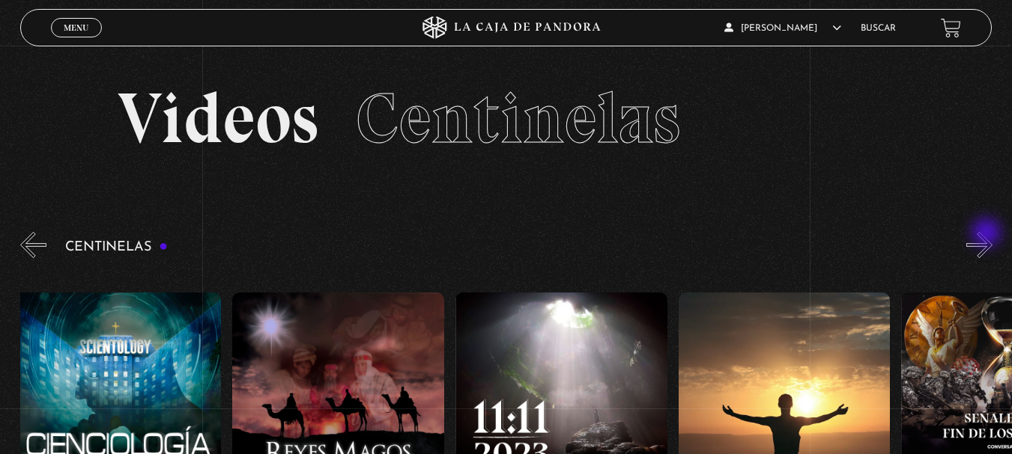
click at [988, 234] on button "»" at bounding box center [979, 245] width 26 height 26
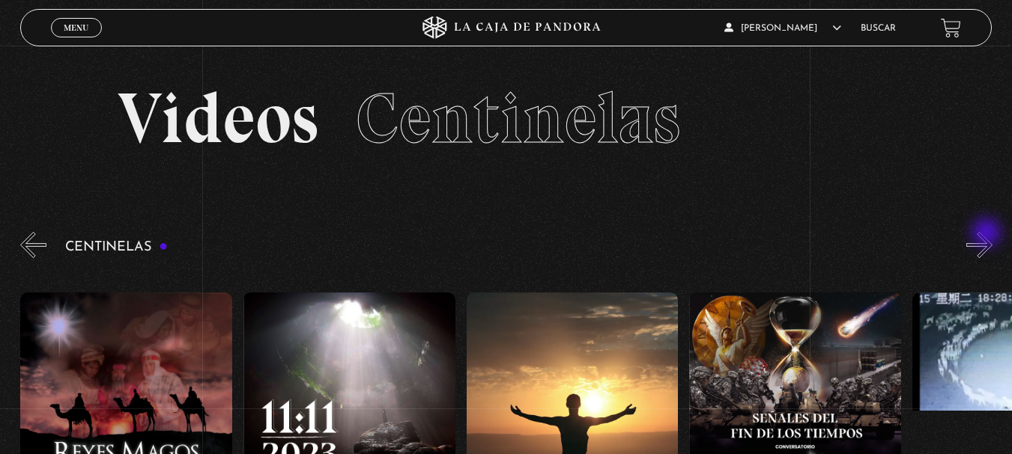
click at [988, 234] on button "»" at bounding box center [979, 245] width 26 height 26
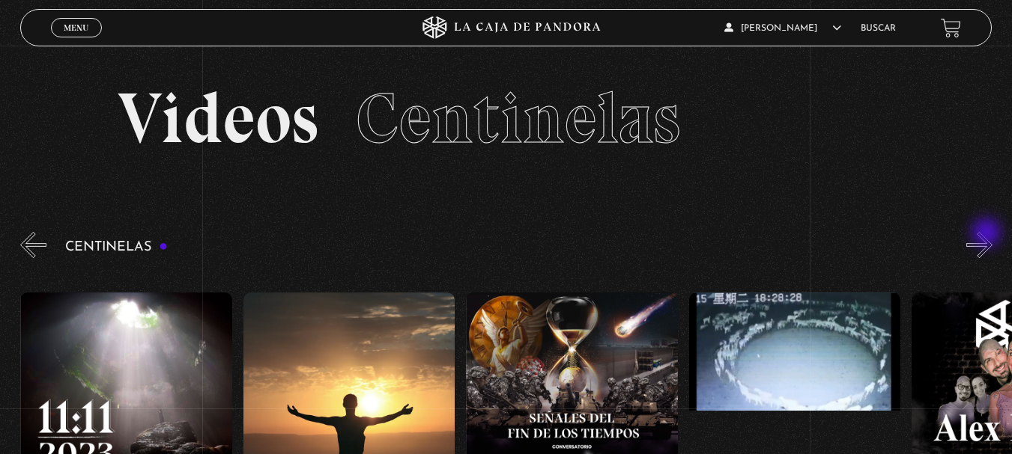
click at [988, 234] on button "»" at bounding box center [979, 245] width 26 height 26
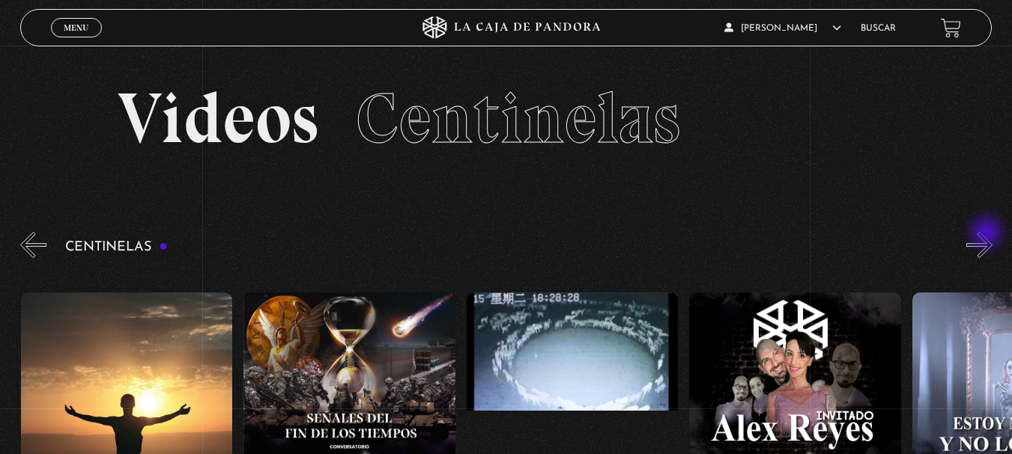
click at [988, 234] on button "»" at bounding box center [979, 245] width 26 height 26
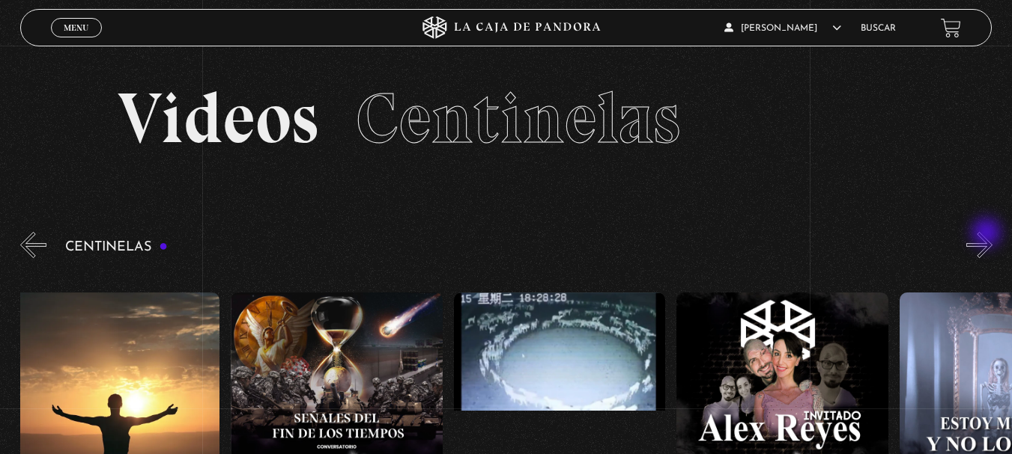
click at [988, 234] on button "»" at bounding box center [979, 245] width 26 height 26
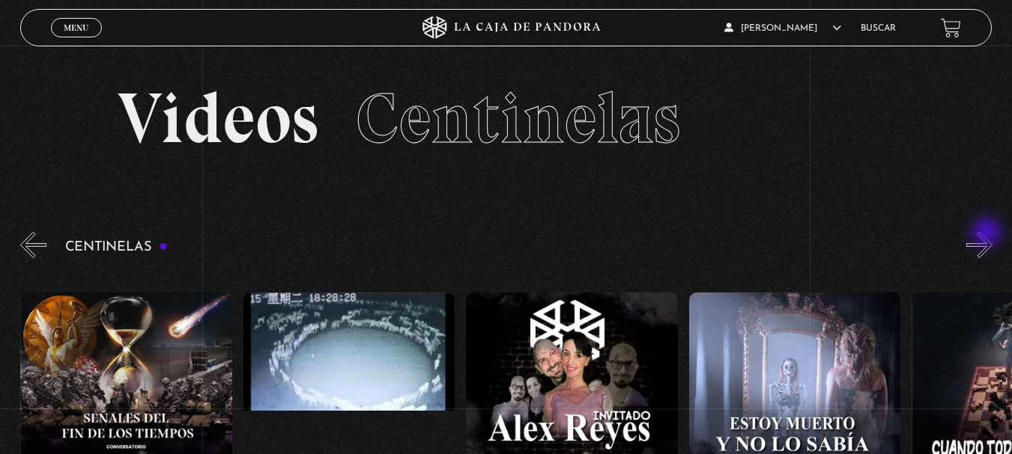
click at [988, 234] on button "»" at bounding box center [979, 245] width 26 height 26
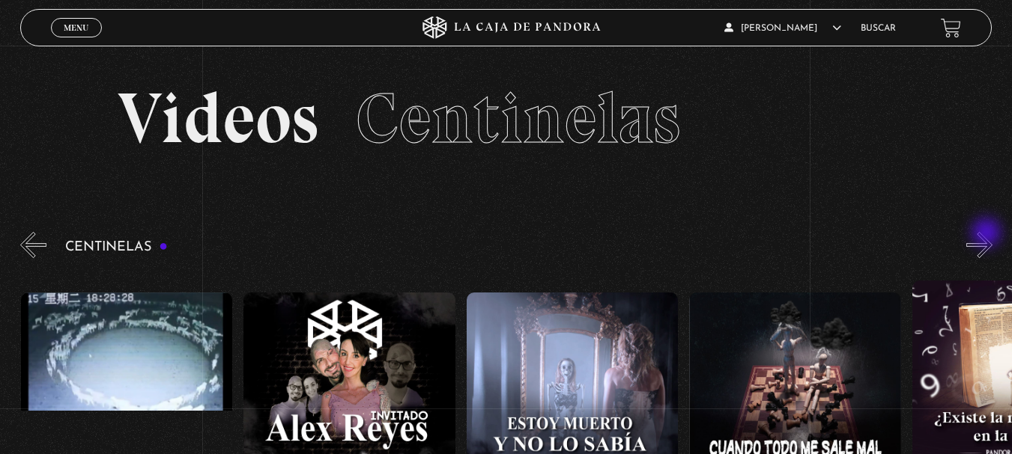
click at [988, 234] on button "»" at bounding box center [979, 245] width 26 height 26
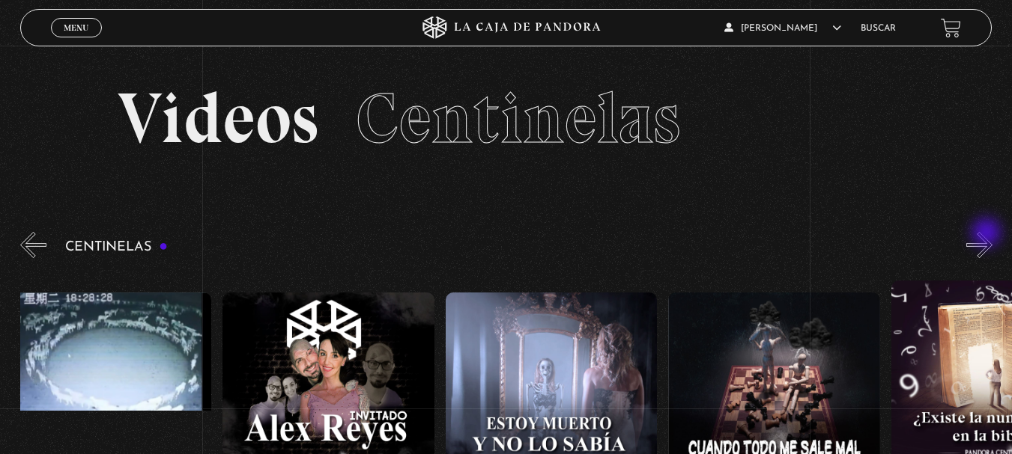
click at [988, 234] on button "»" at bounding box center [979, 245] width 26 height 26
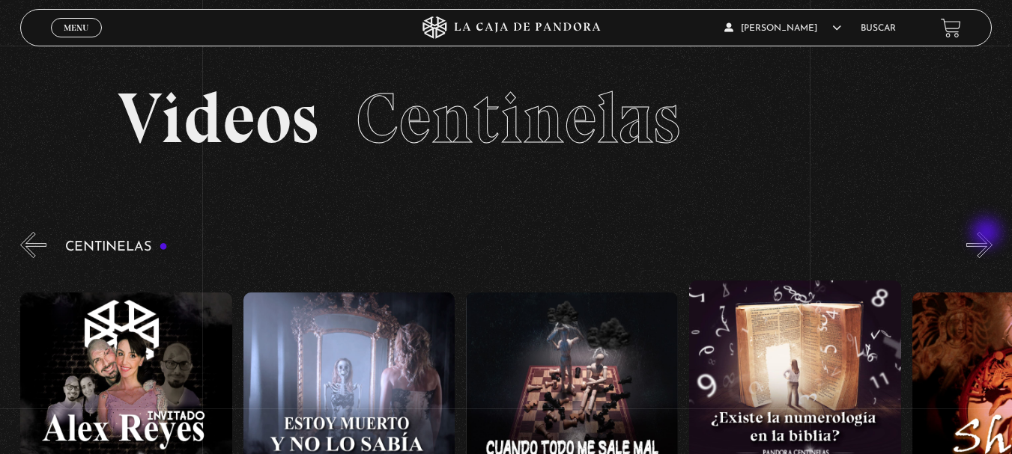
click at [988, 234] on button "»" at bounding box center [979, 245] width 26 height 26
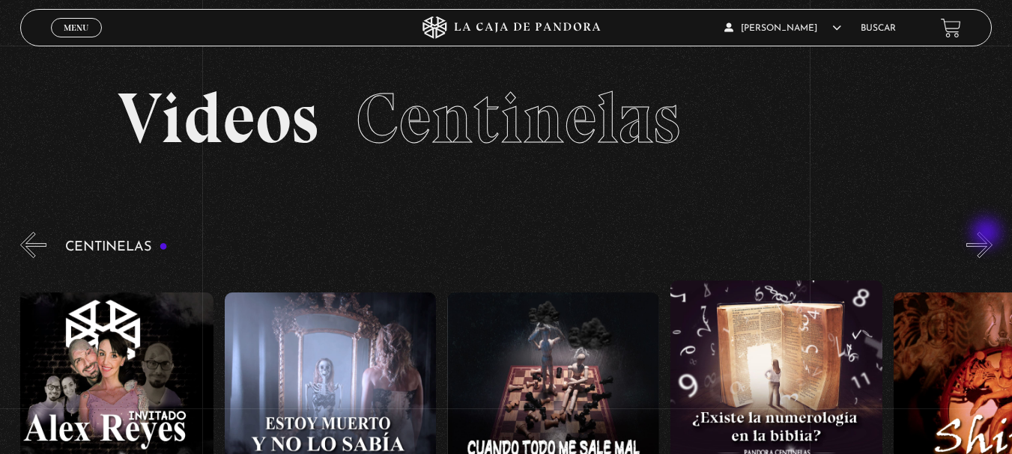
click at [988, 234] on button "»" at bounding box center [979, 245] width 26 height 26
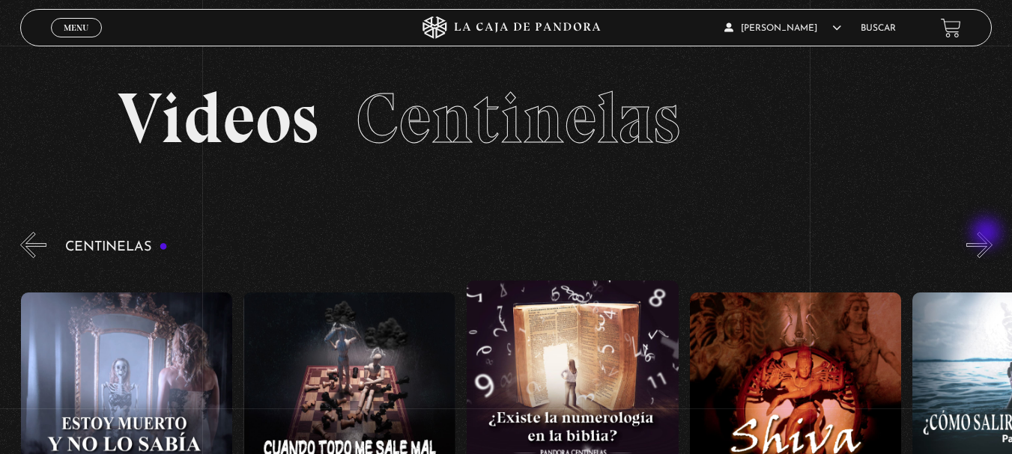
click at [988, 234] on button "»" at bounding box center [979, 245] width 26 height 26
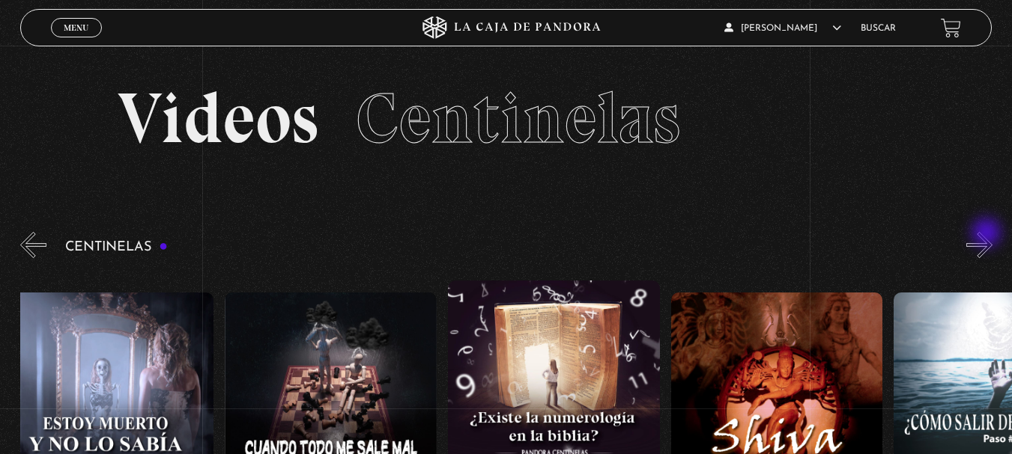
click at [988, 234] on button "»" at bounding box center [979, 245] width 26 height 26
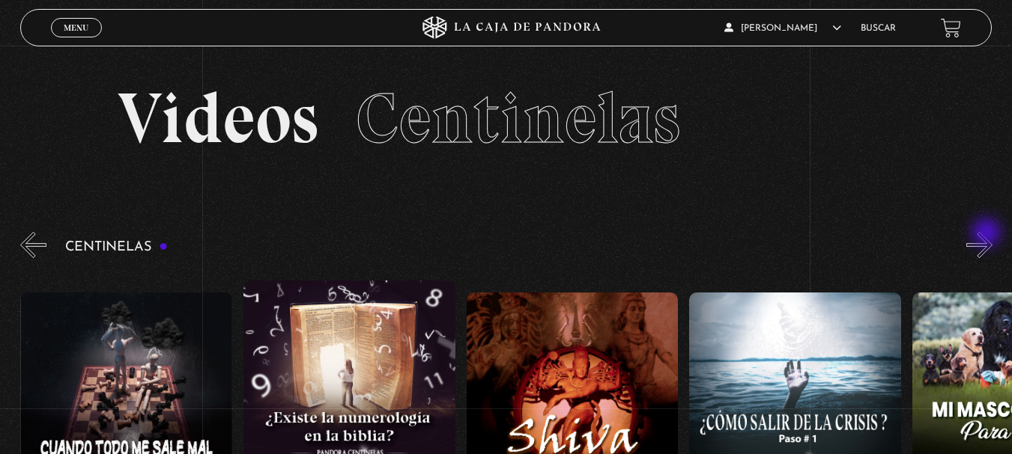
click at [988, 234] on button "»" at bounding box center [979, 245] width 26 height 26
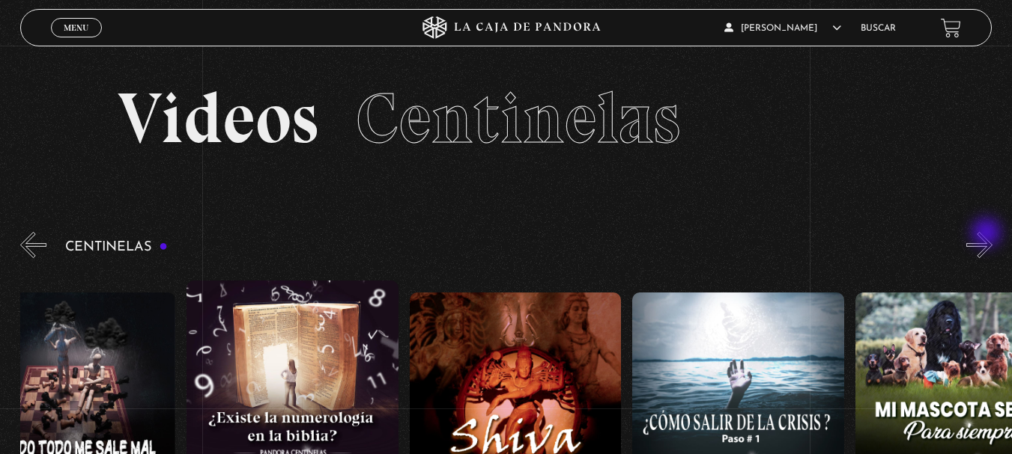
click at [988, 234] on button "»" at bounding box center [979, 245] width 26 height 26
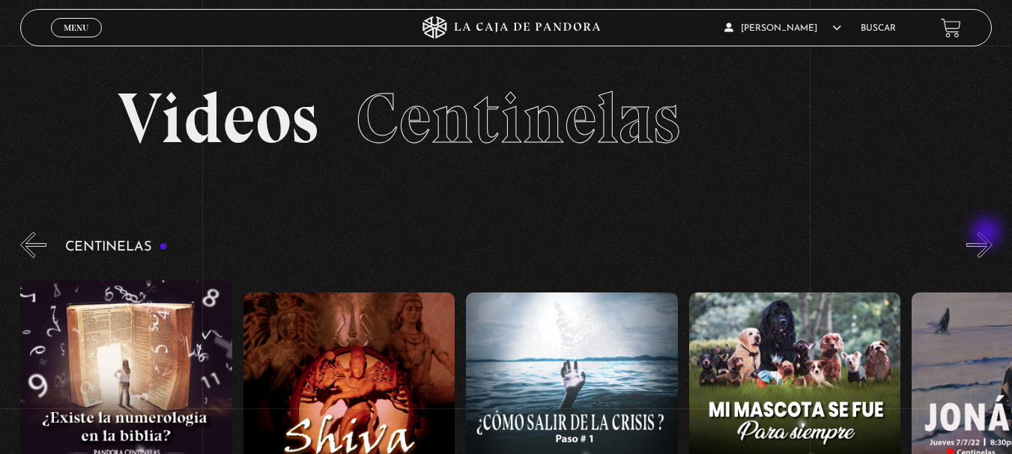
click at [988, 234] on button "»" at bounding box center [979, 245] width 26 height 26
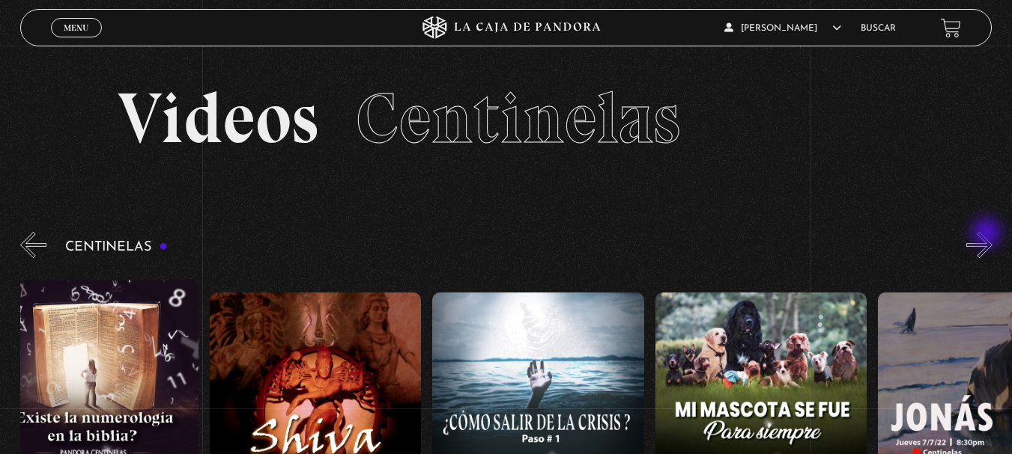
click at [988, 234] on button "»" at bounding box center [979, 245] width 26 height 26
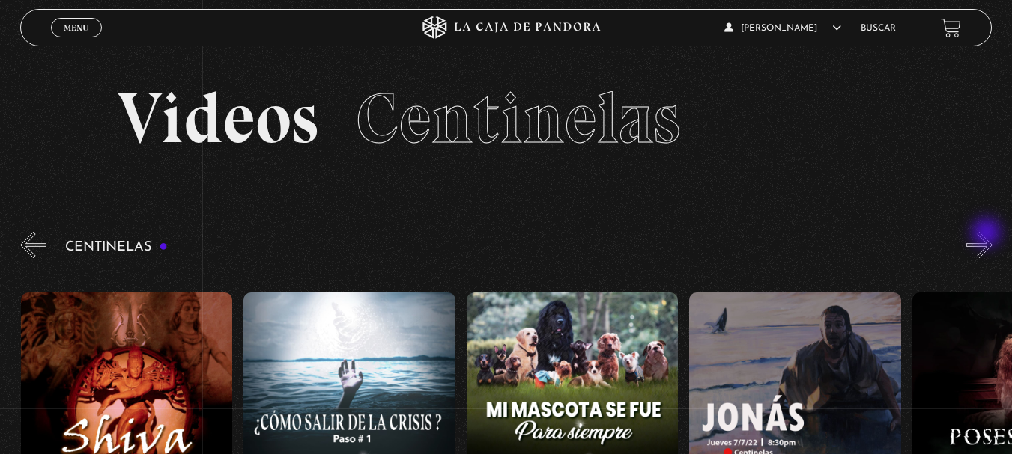
click at [988, 234] on button "»" at bounding box center [979, 245] width 26 height 26
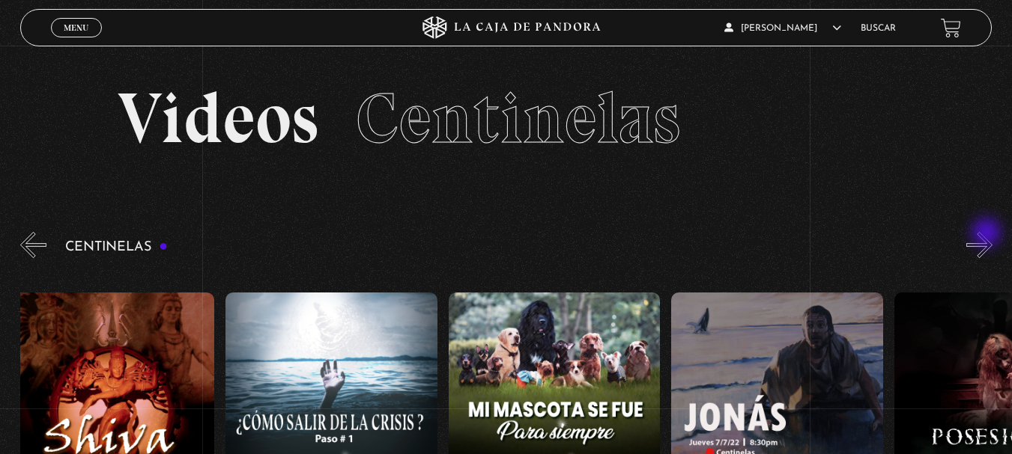
click at [988, 234] on button "»" at bounding box center [979, 245] width 26 height 26
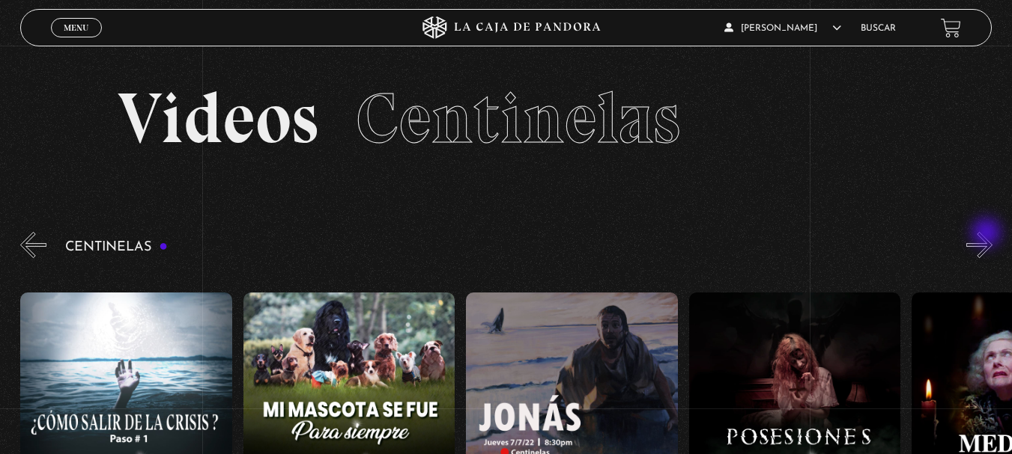
click at [988, 234] on button "»" at bounding box center [979, 245] width 26 height 26
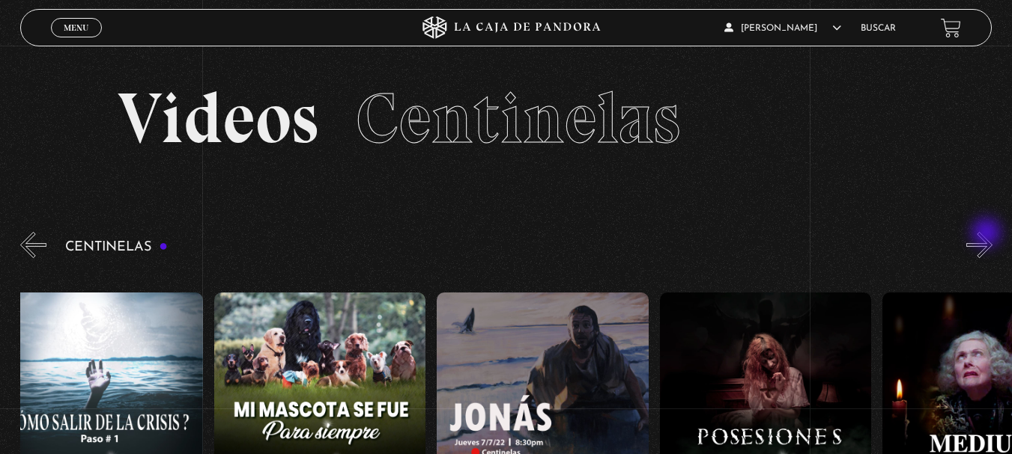
click at [988, 234] on button "»" at bounding box center [979, 245] width 26 height 26
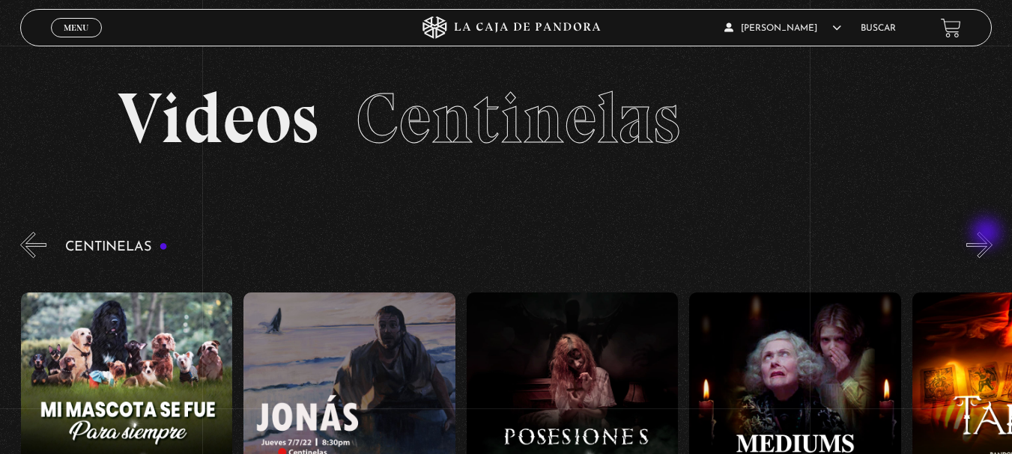
click at [988, 234] on button "»" at bounding box center [979, 245] width 26 height 26
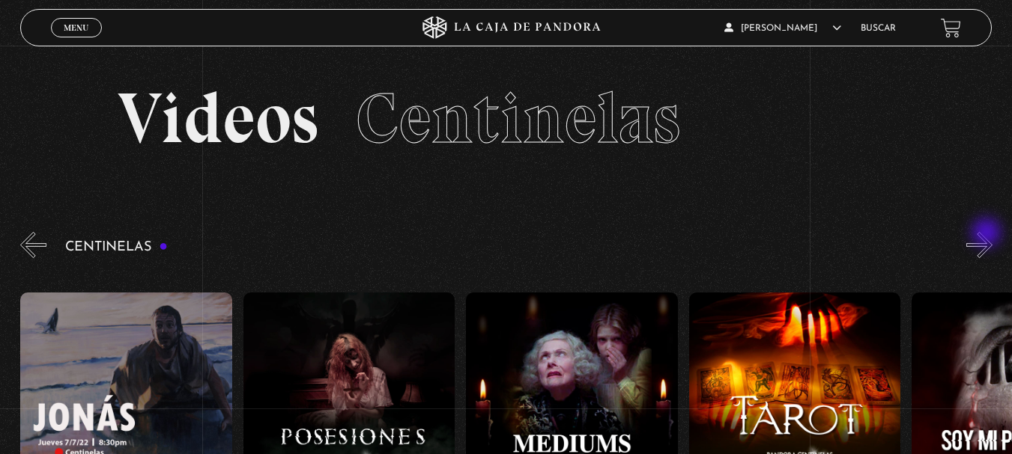
click at [988, 234] on button "»" at bounding box center [979, 245] width 26 height 26
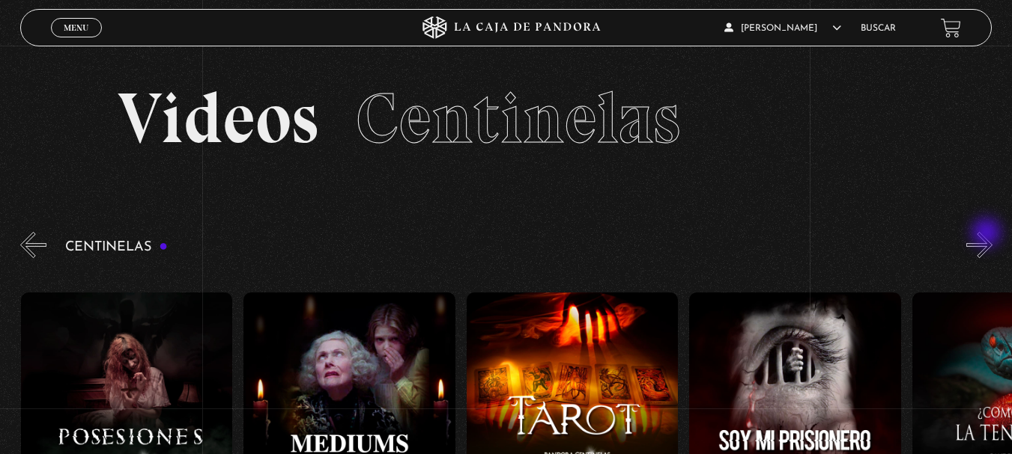
click at [988, 234] on button "»" at bounding box center [979, 245] width 26 height 26
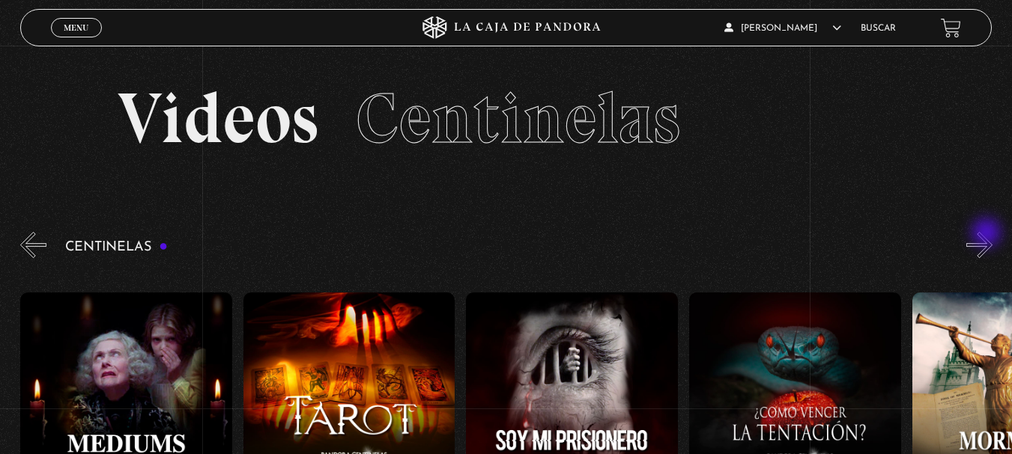
click at [988, 234] on button "»" at bounding box center [979, 245] width 26 height 26
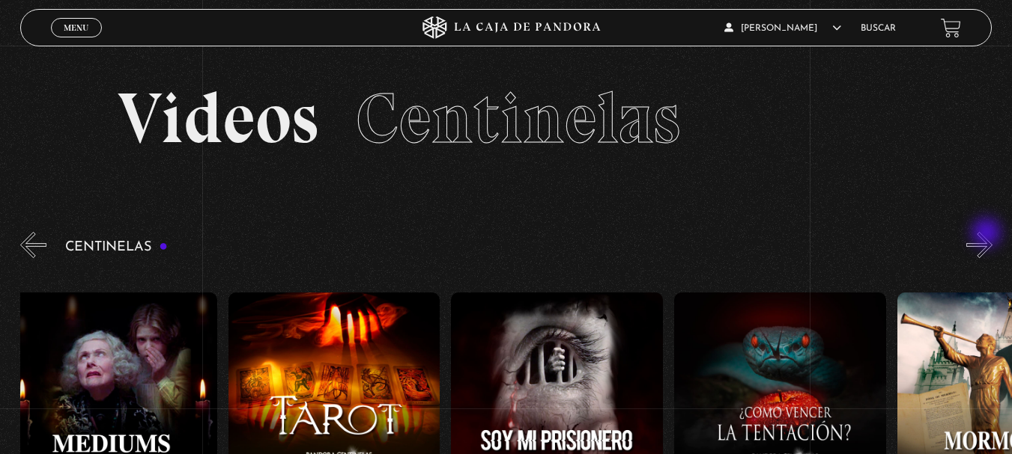
click at [988, 234] on button "»" at bounding box center [979, 245] width 26 height 26
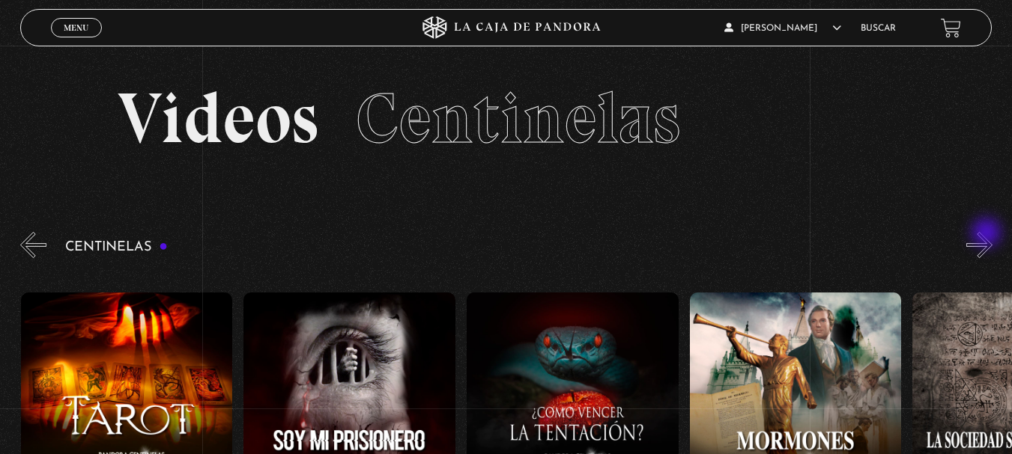
click at [988, 234] on button "»" at bounding box center [979, 245] width 26 height 26
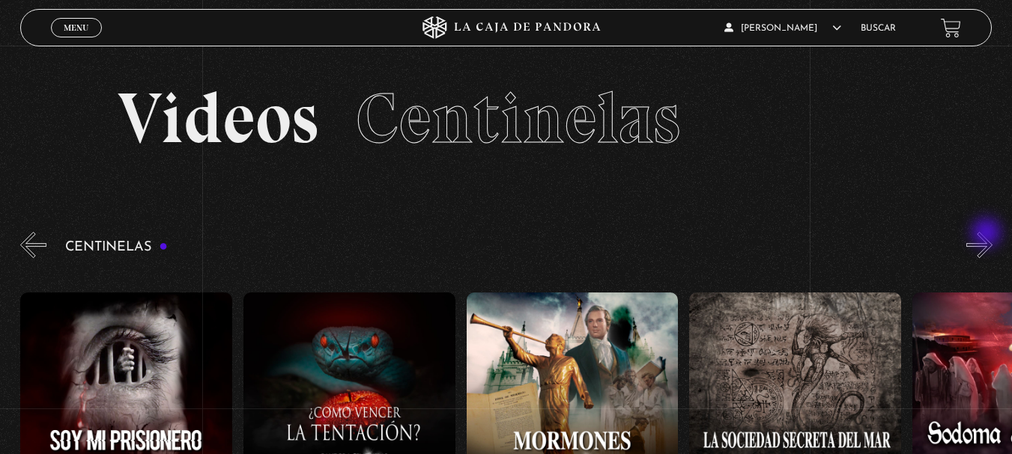
click at [988, 234] on button "»" at bounding box center [979, 245] width 26 height 26
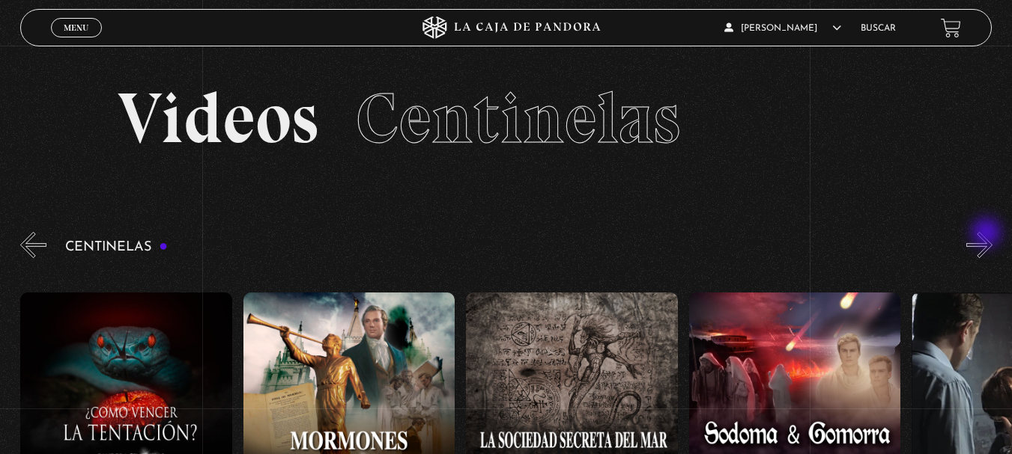
click at [988, 234] on button "»" at bounding box center [979, 245] width 26 height 26
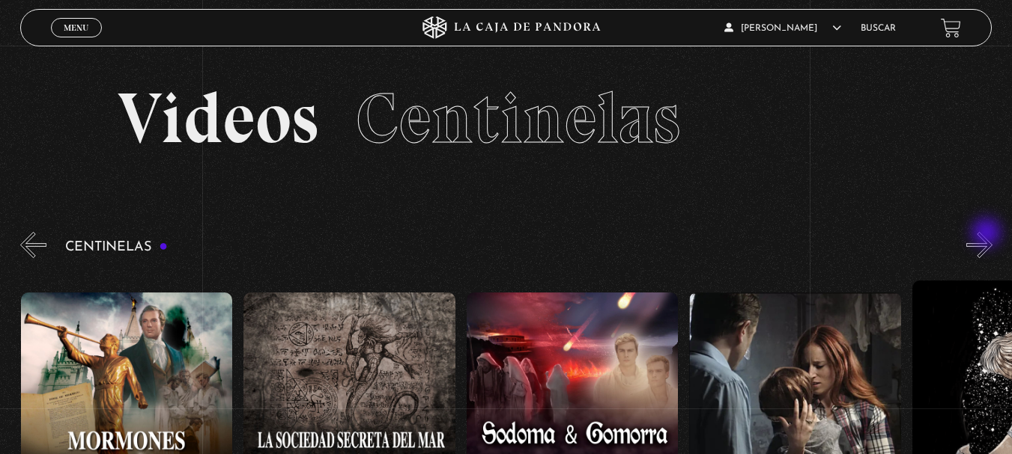
click at [988, 234] on button "»" at bounding box center [979, 245] width 26 height 26
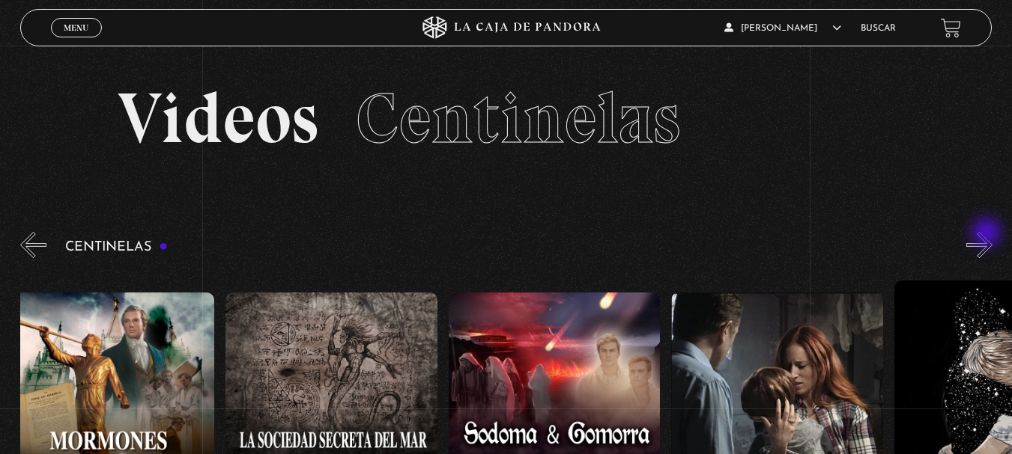
click at [988, 234] on button "»" at bounding box center [979, 245] width 26 height 26
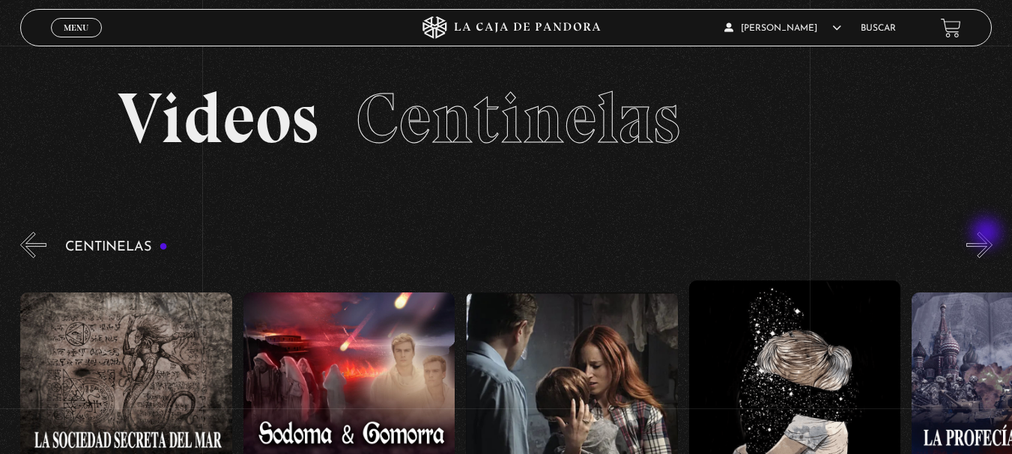
click at [988, 234] on button "»" at bounding box center [979, 245] width 26 height 26
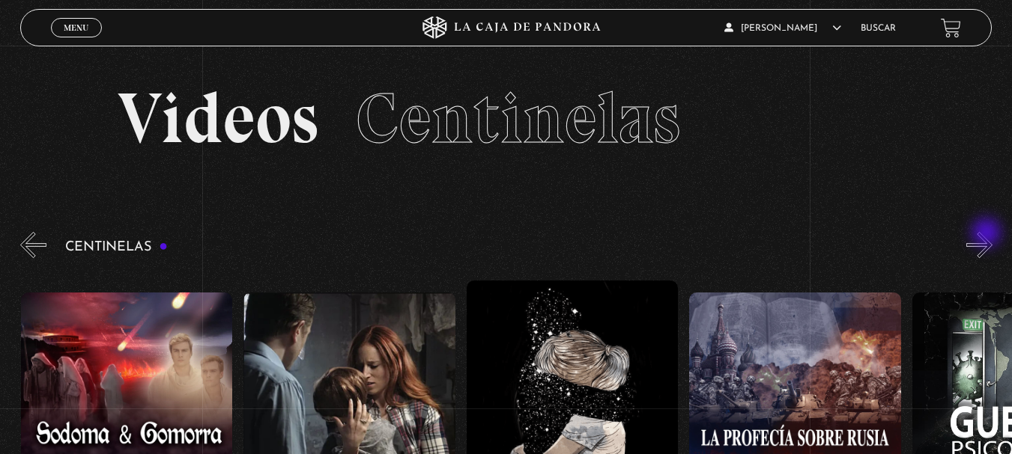
click at [988, 234] on button "»" at bounding box center [979, 245] width 26 height 26
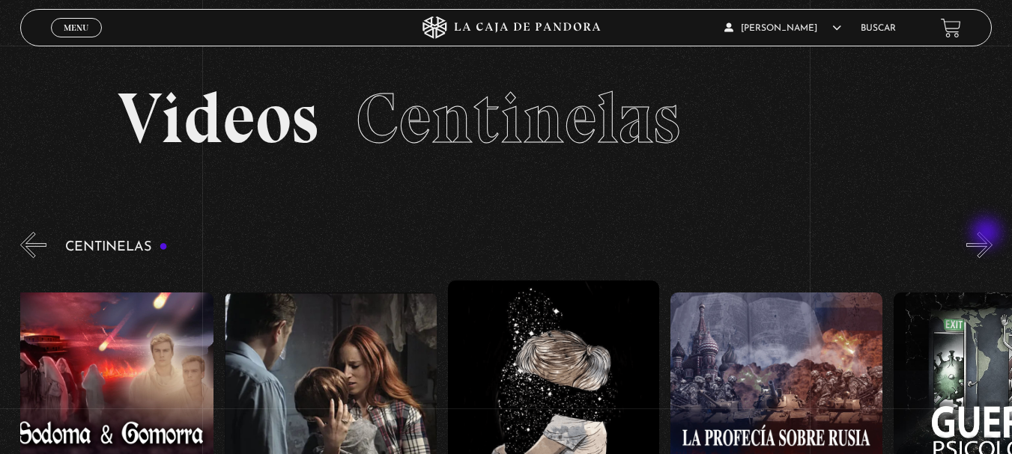
click at [988, 234] on button "»" at bounding box center [979, 245] width 26 height 26
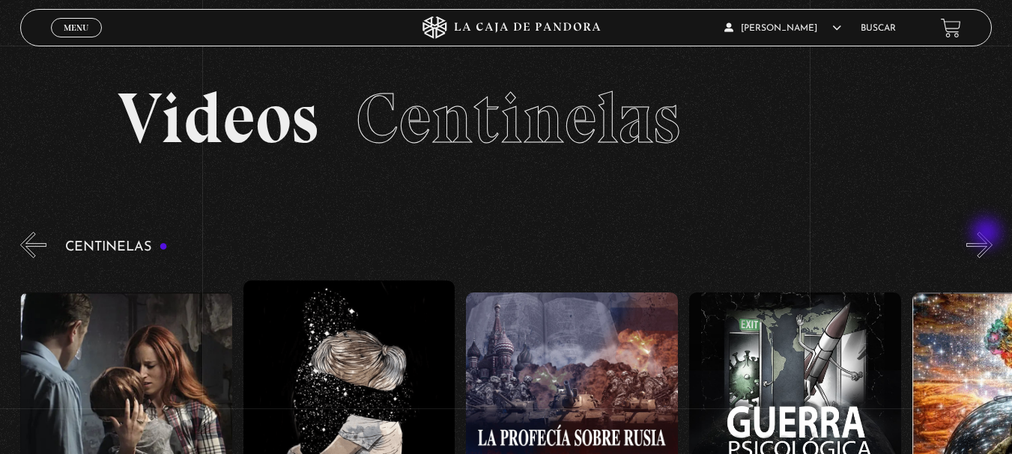
click at [988, 234] on button "»" at bounding box center [979, 245] width 26 height 26
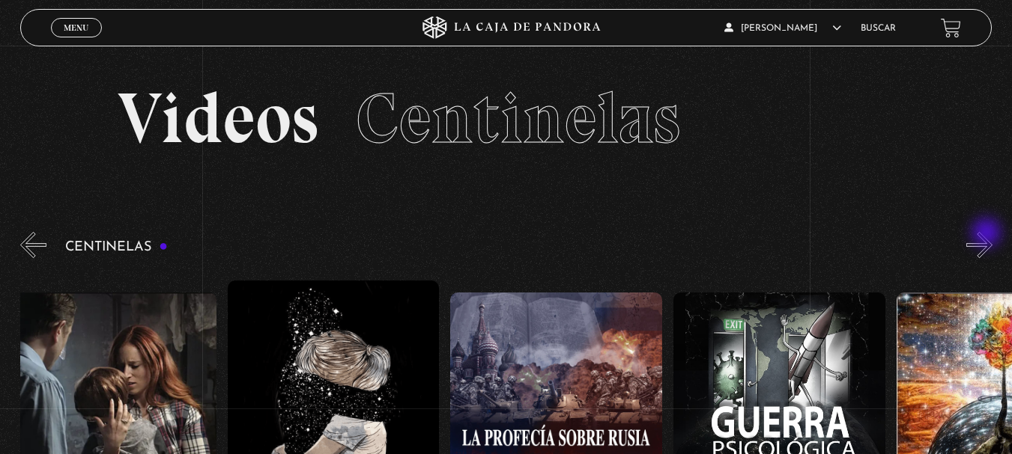
click at [988, 234] on button "»" at bounding box center [979, 245] width 26 height 26
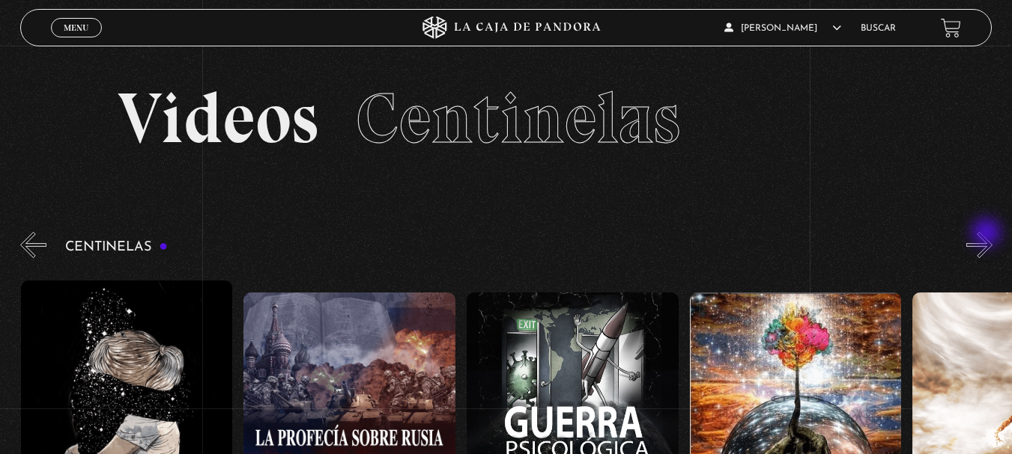
click at [988, 234] on button "»" at bounding box center [979, 245] width 26 height 26
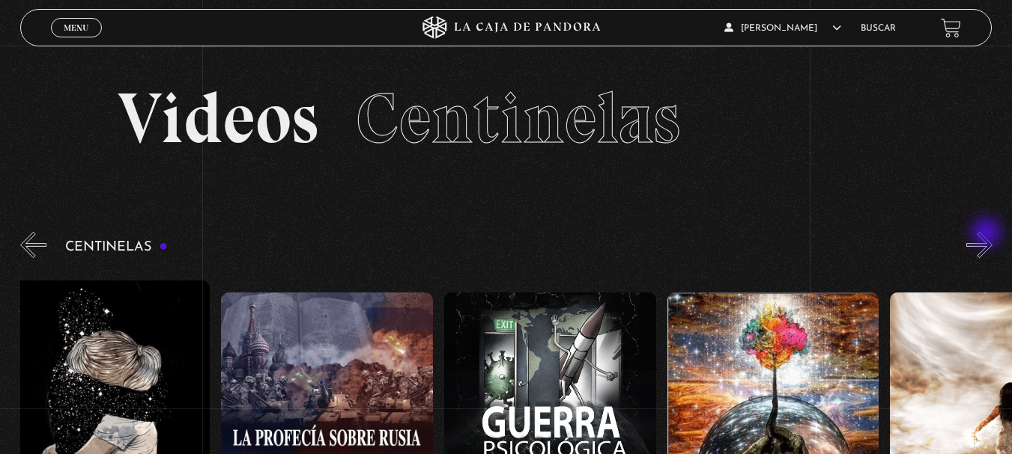
click at [988, 234] on button "»" at bounding box center [979, 245] width 26 height 26
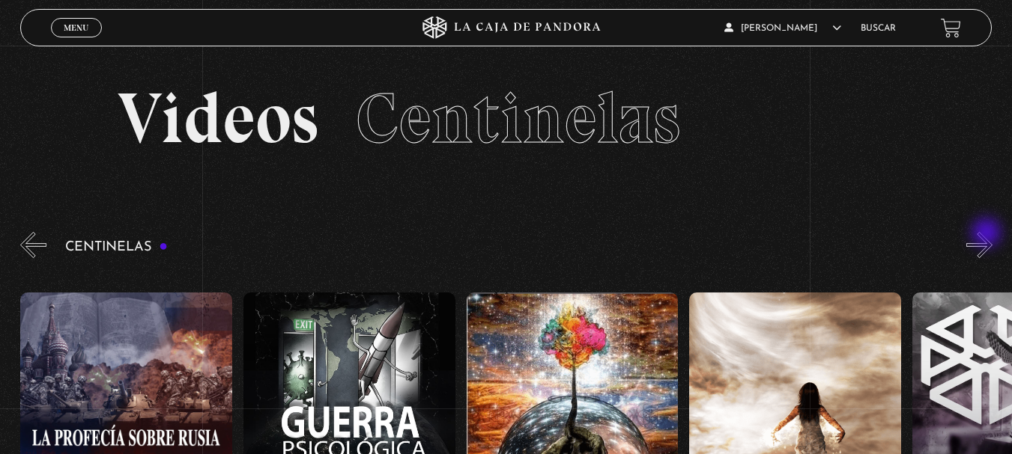
click at [988, 234] on button "»" at bounding box center [979, 245] width 26 height 26
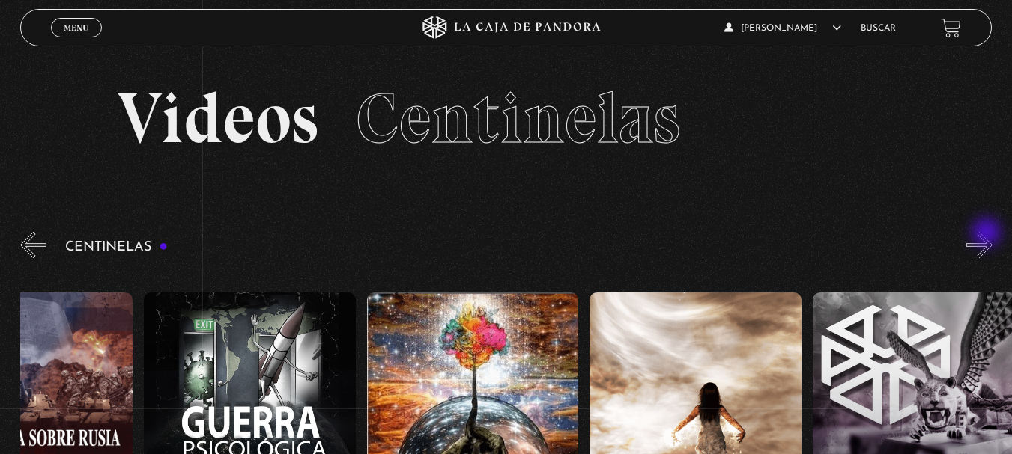
click at [988, 234] on button "»" at bounding box center [979, 245] width 26 height 26
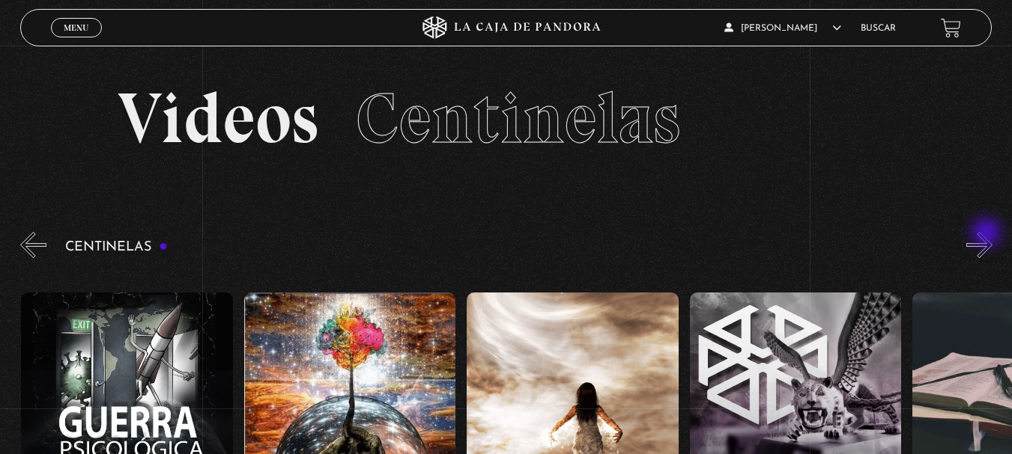
click at [988, 234] on button "»" at bounding box center [979, 245] width 26 height 26
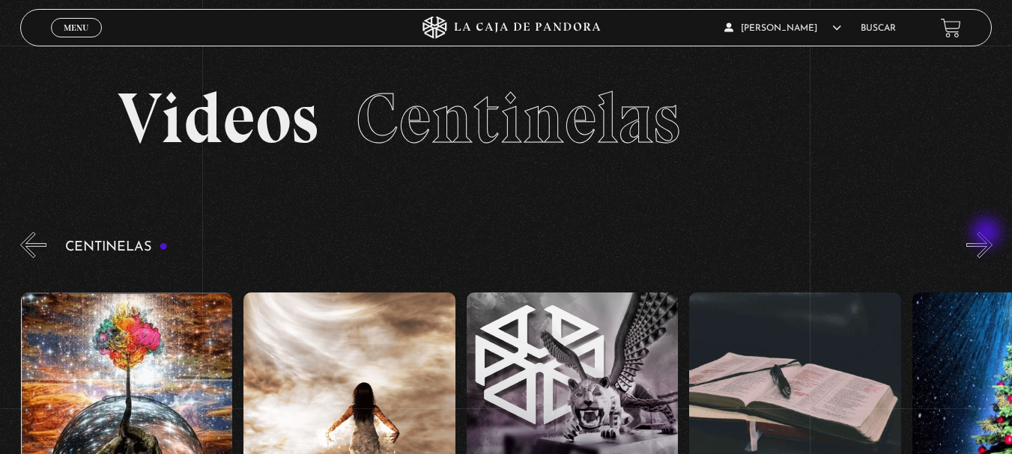
click at [988, 234] on button "»" at bounding box center [979, 245] width 26 height 26
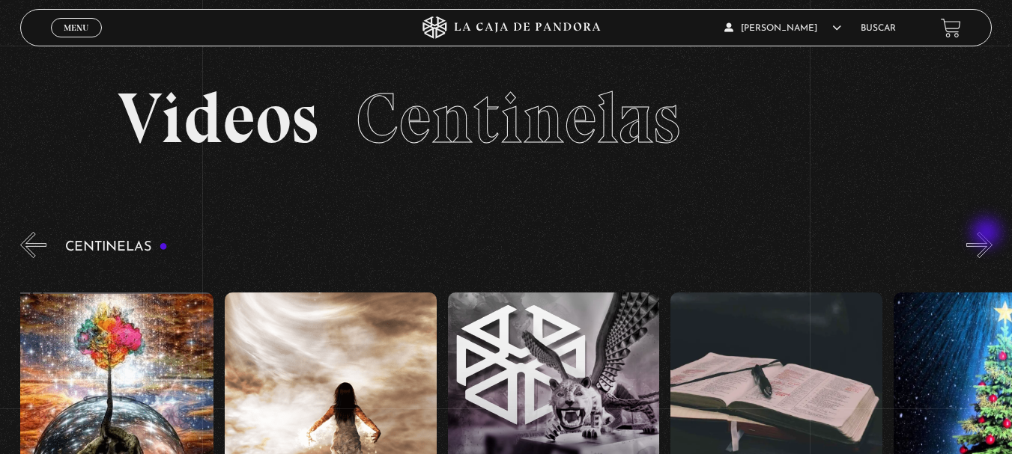
click at [988, 234] on button "»" at bounding box center [979, 245] width 26 height 26
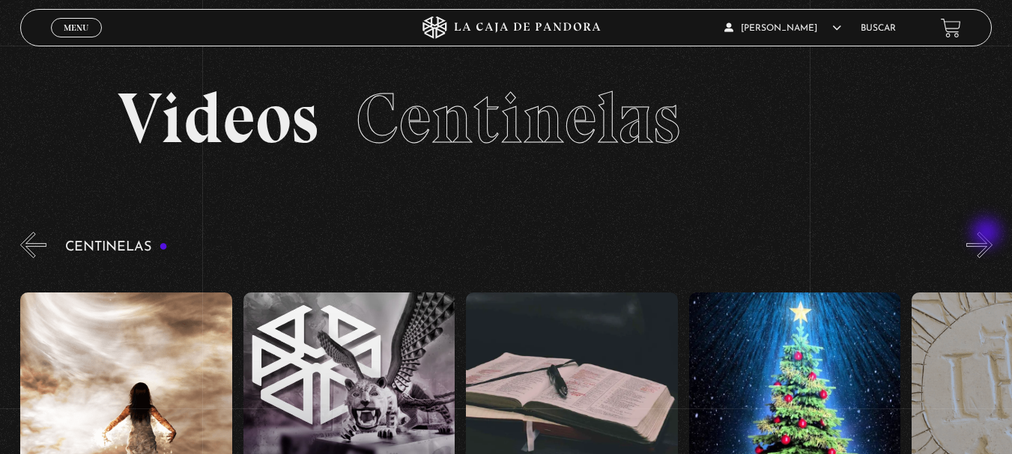
click at [988, 234] on button "»" at bounding box center [979, 245] width 26 height 26
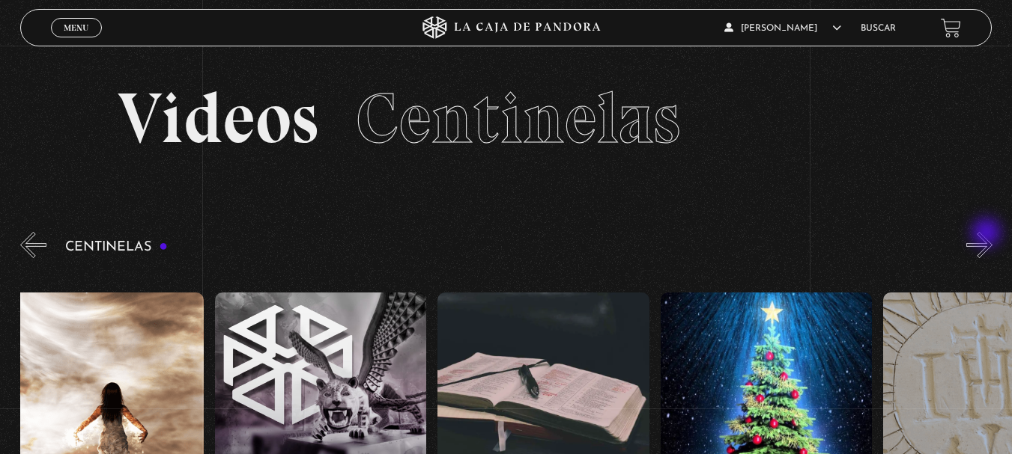
click at [988, 234] on button "»" at bounding box center [979, 245] width 26 height 26
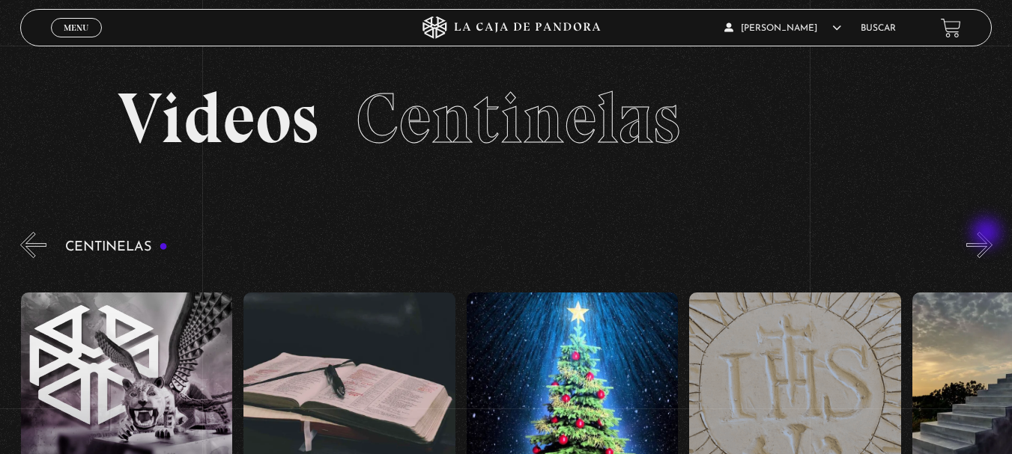
click at [988, 234] on button "»" at bounding box center [979, 245] width 26 height 26
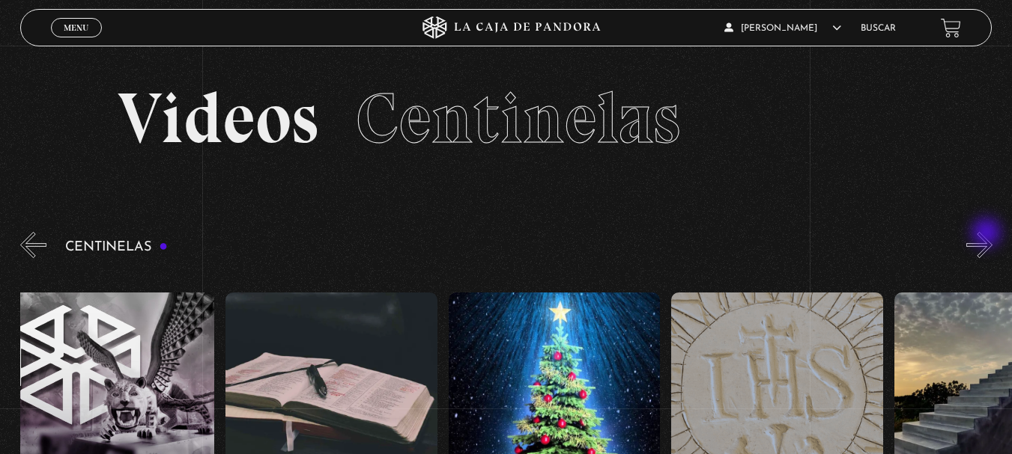
click at [988, 234] on button "»" at bounding box center [979, 245] width 26 height 26
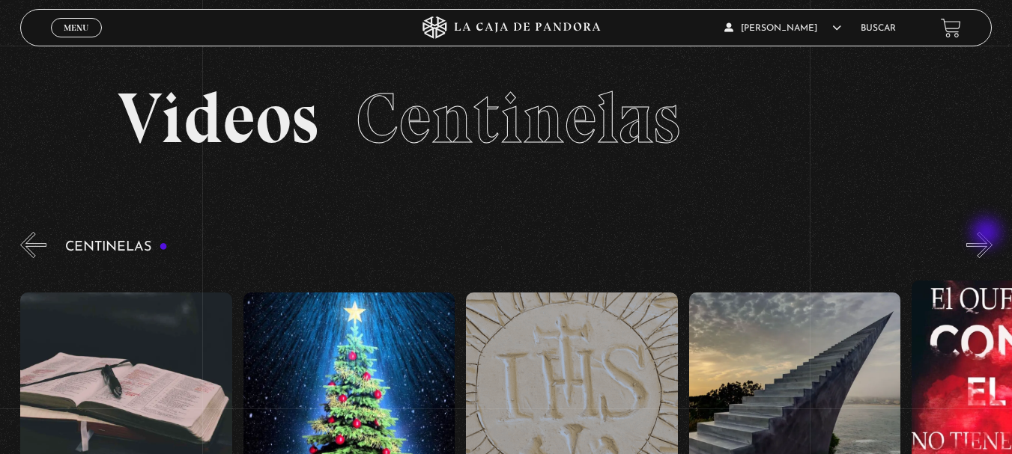
click at [988, 234] on button "»" at bounding box center [979, 245] width 26 height 26
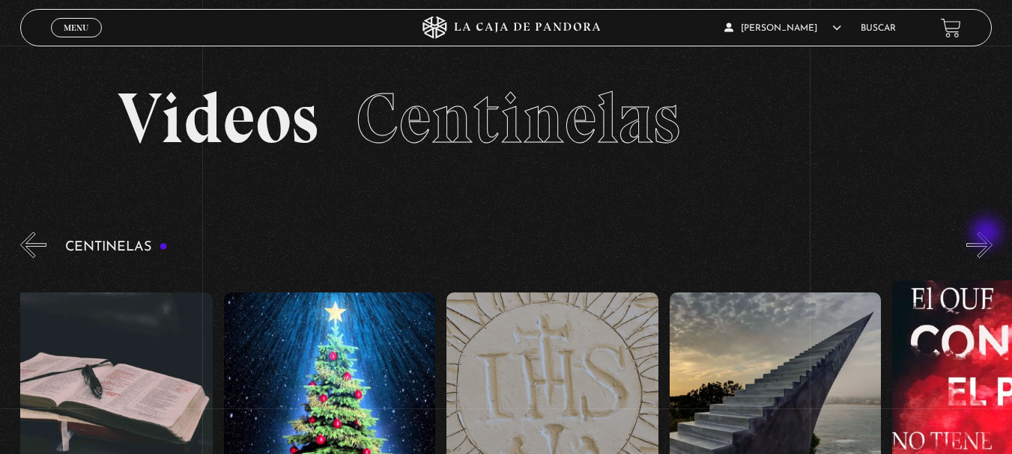
click at [988, 234] on button "»" at bounding box center [979, 245] width 26 height 26
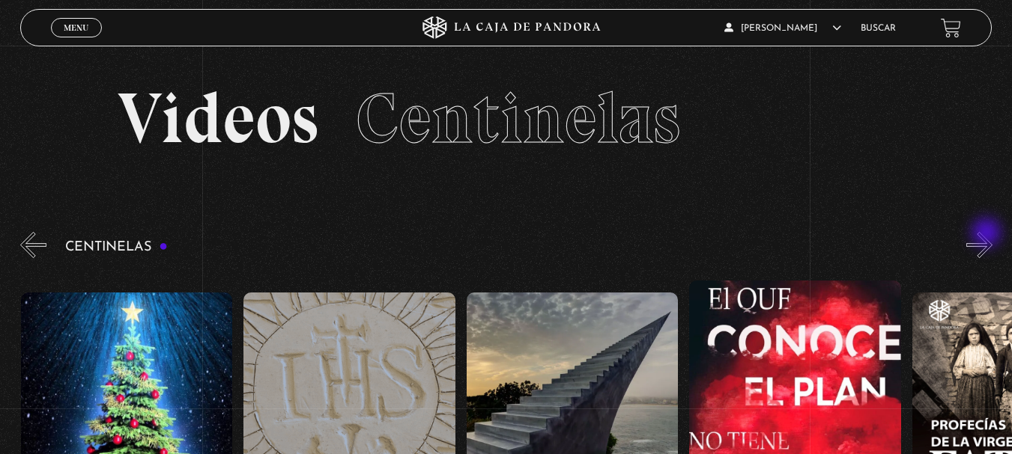
click at [988, 234] on button "»" at bounding box center [979, 245] width 26 height 26
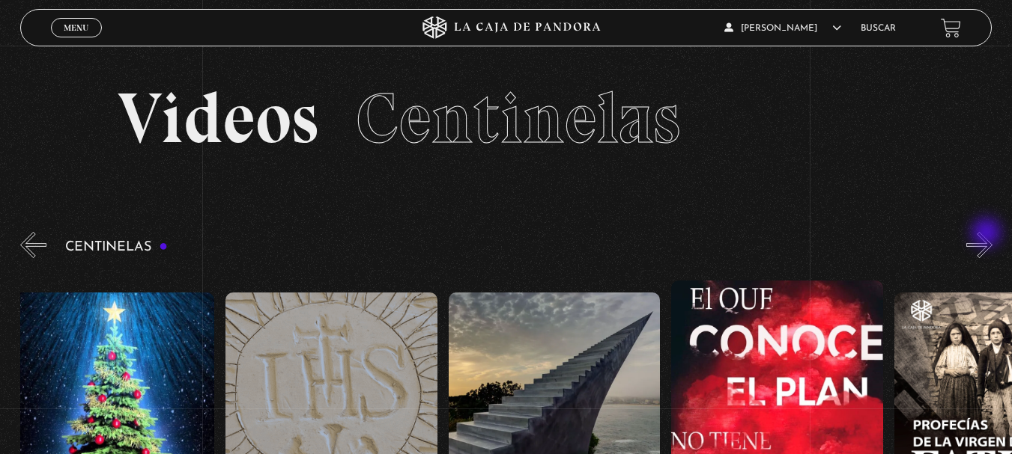
click at [988, 234] on button "»" at bounding box center [979, 245] width 26 height 26
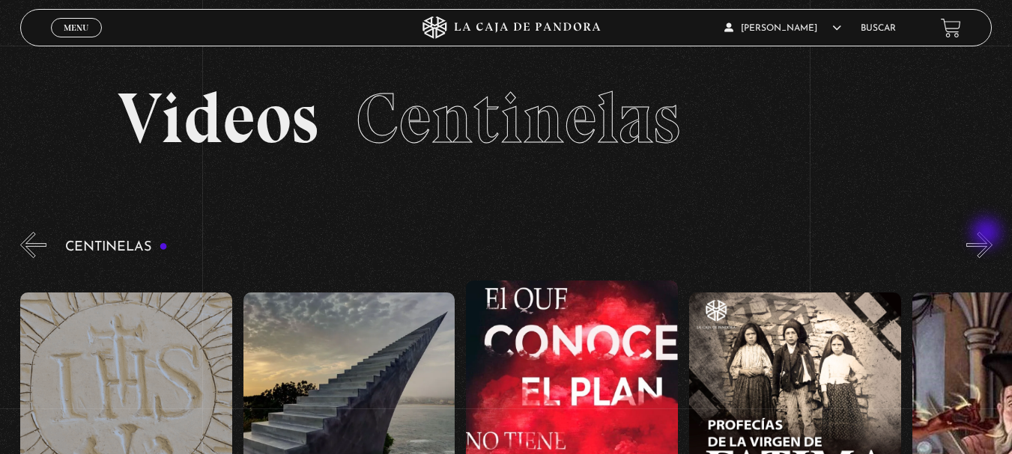
click at [988, 234] on button "»" at bounding box center [979, 245] width 26 height 26
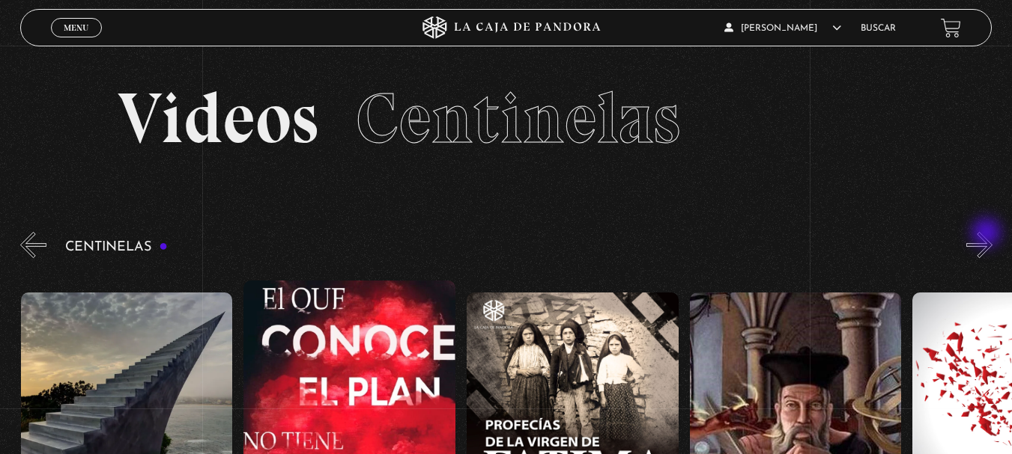
click at [988, 234] on button "»" at bounding box center [979, 245] width 26 height 26
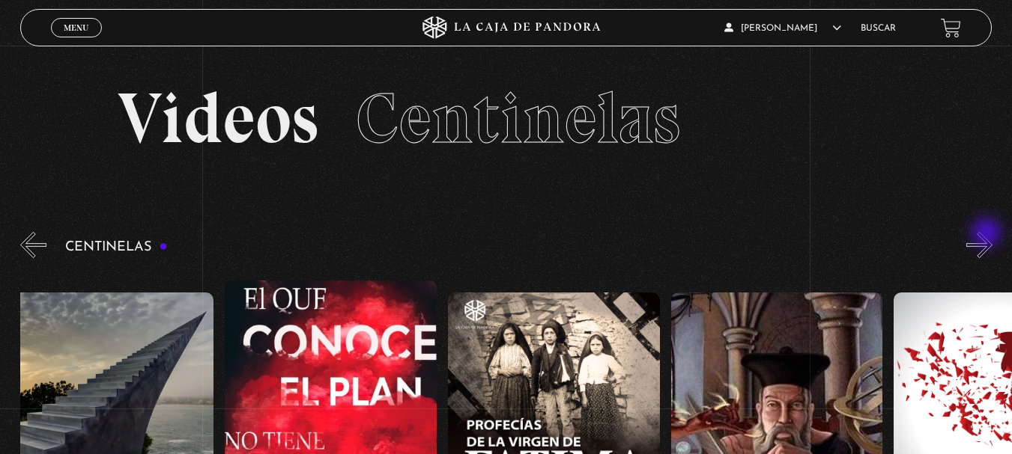
click at [988, 234] on button "»" at bounding box center [979, 245] width 26 height 26
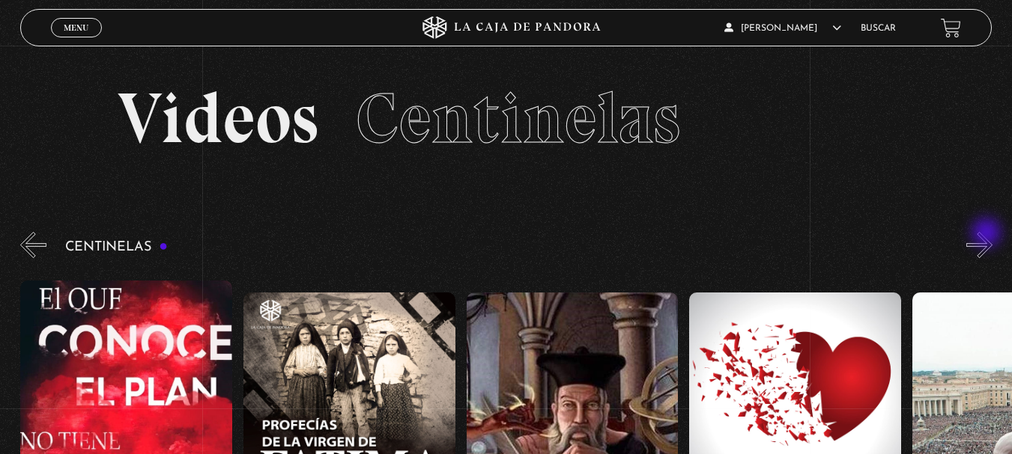
click at [988, 234] on button "»" at bounding box center [979, 245] width 26 height 26
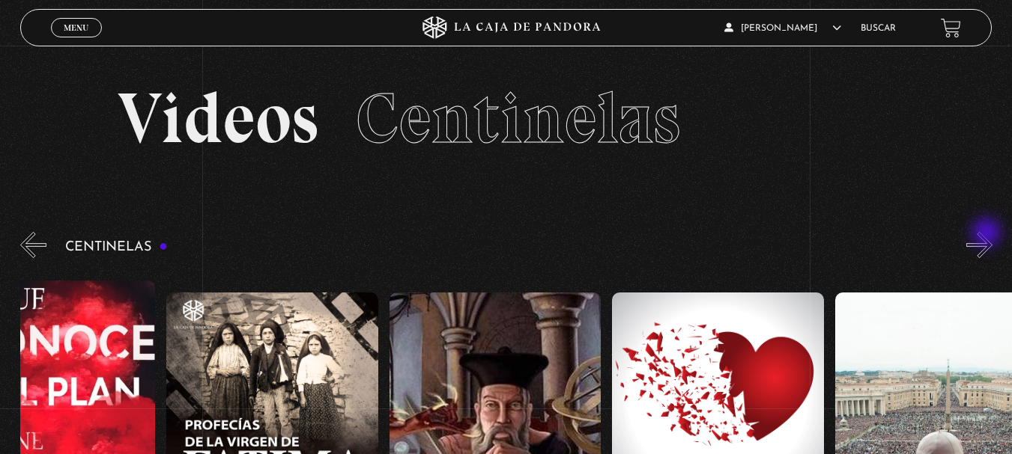
click at [988, 234] on button "»" at bounding box center [979, 245] width 26 height 26
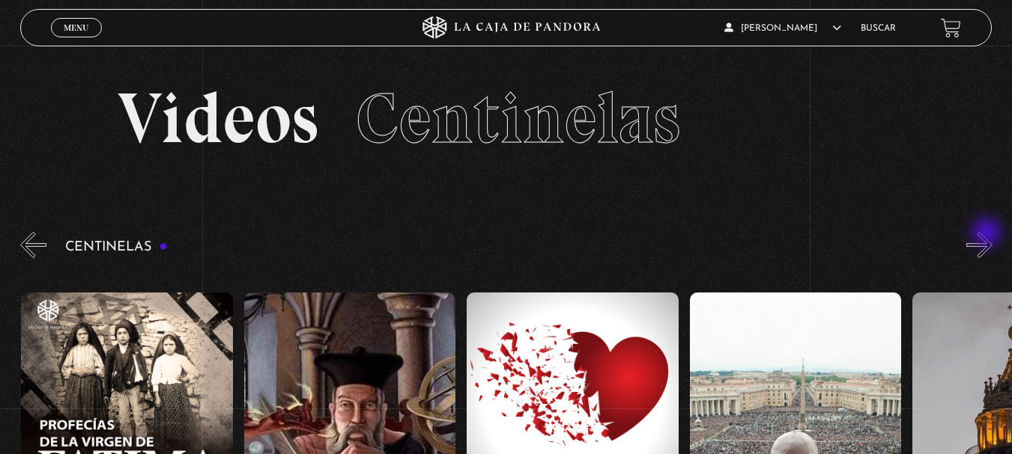
click at [988, 234] on button "»" at bounding box center [979, 245] width 26 height 26
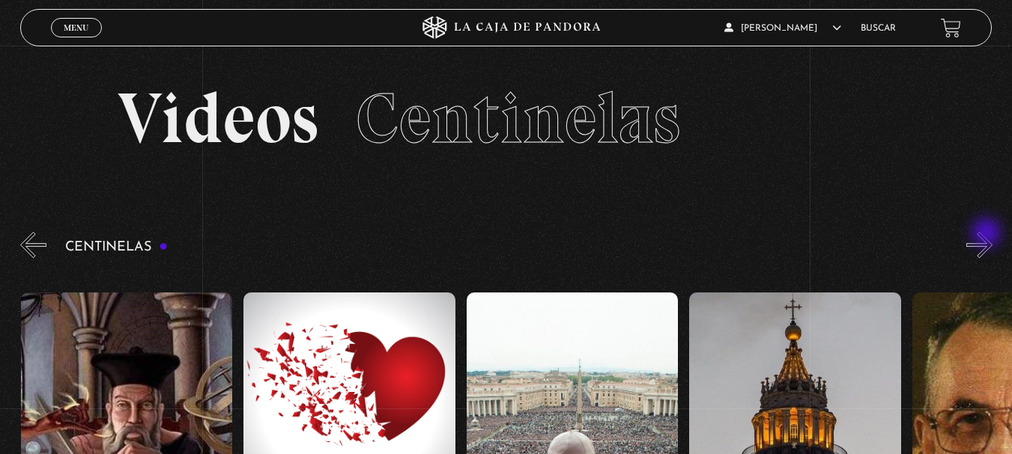
click at [988, 234] on button "»" at bounding box center [979, 245] width 26 height 26
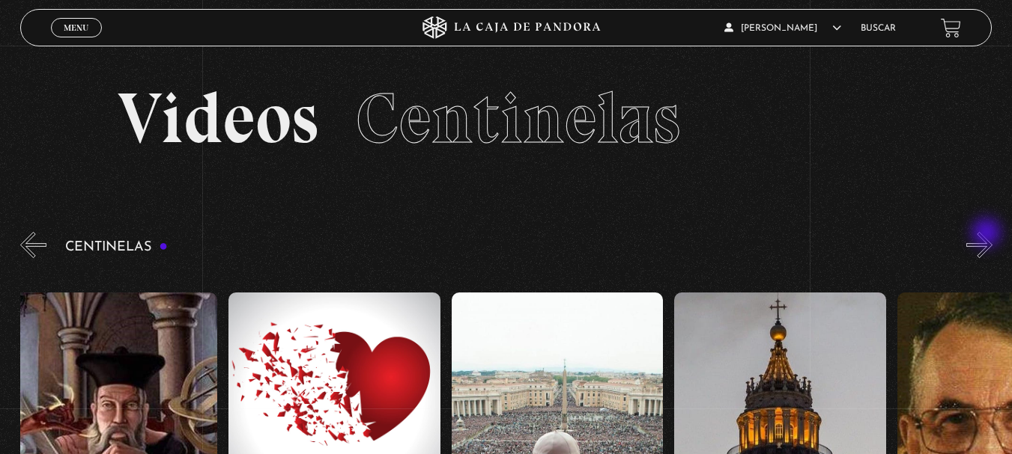
click at [988, 234] on button "»" at bounding box center [979, 245] width 26 height 26
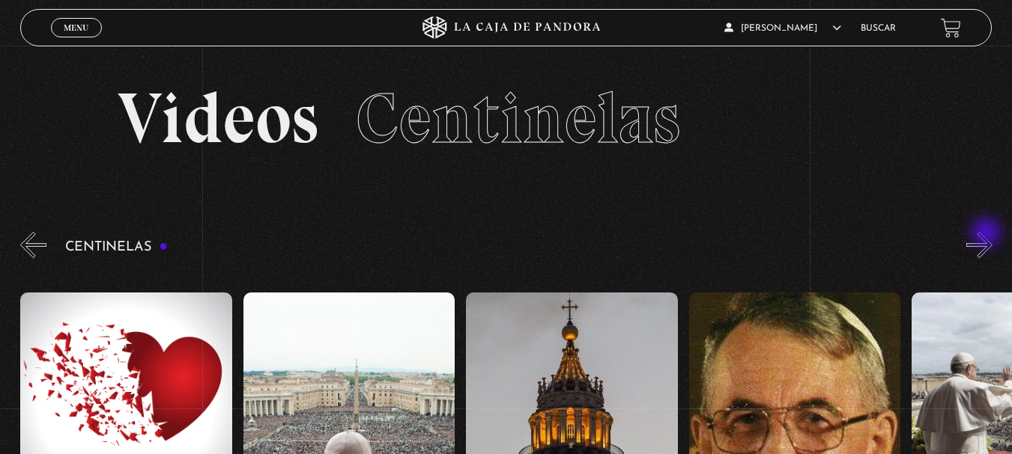
click at [988, 234] on button "»" at bounding box center [979, 245] width 26 height 26
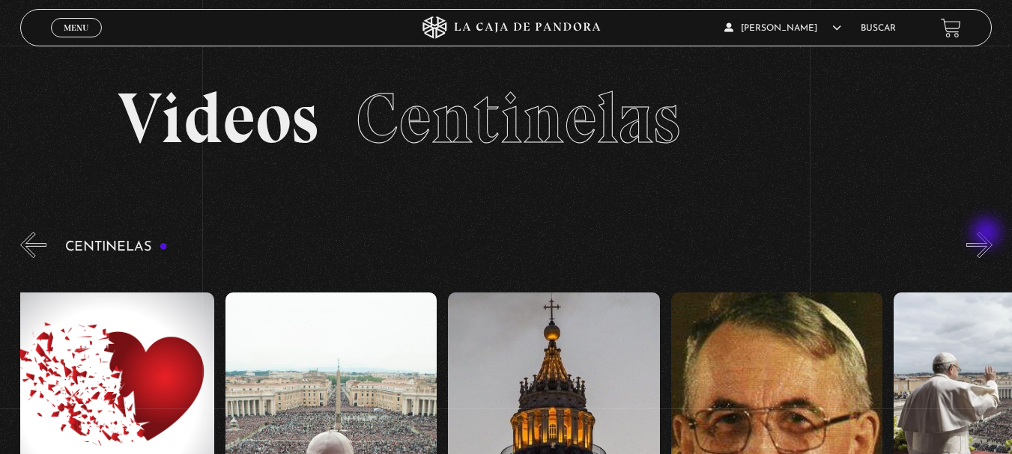
click at [988, 234] on button "»" at bounding box center [979, 245] width 26 height 26
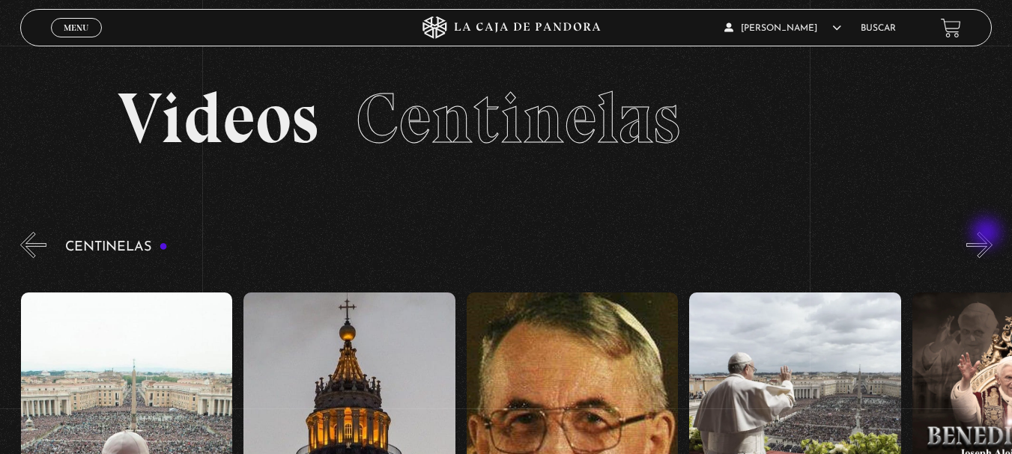
click at [988, 234] on button "»" at bounding box center [979, 245] width 26 height 26
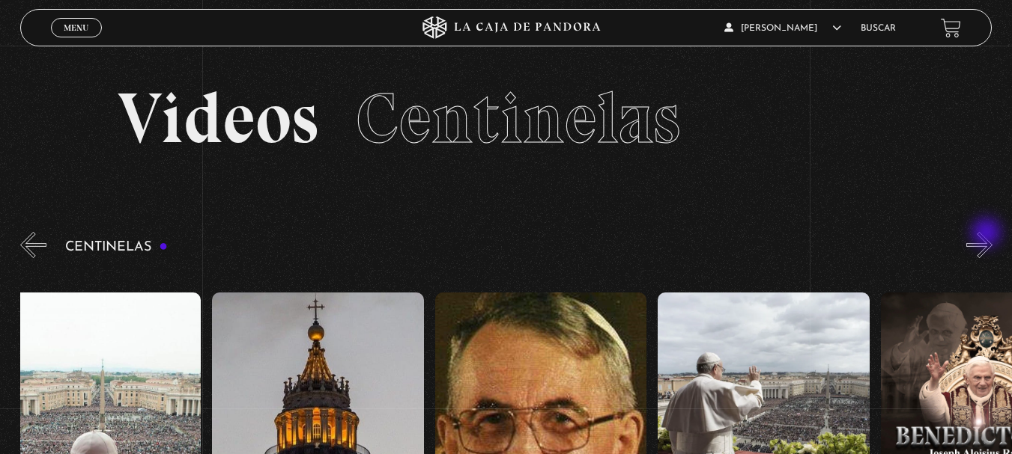
click at [988, 234] on button "»" at bounding box center [979, 245] width 26 height 26
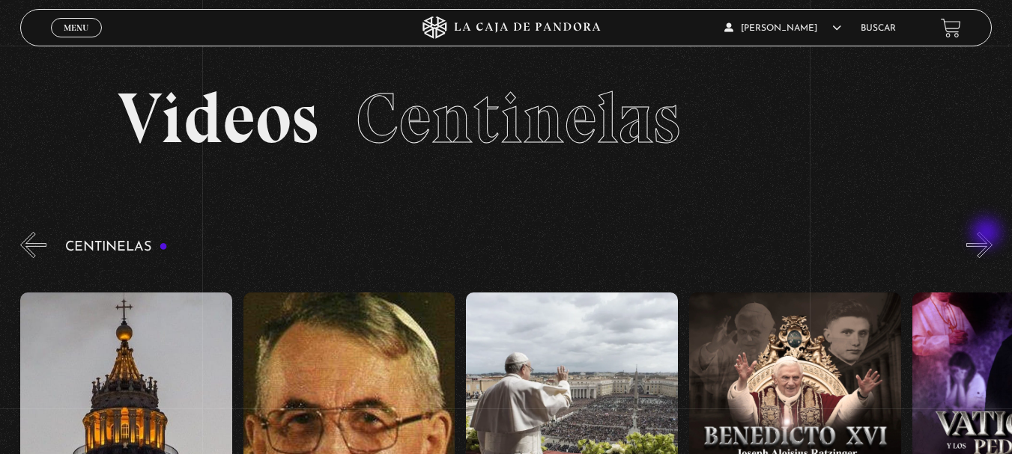
click at [988, 234] on button "»" at bounding box center [979, 245] width 26 height 26
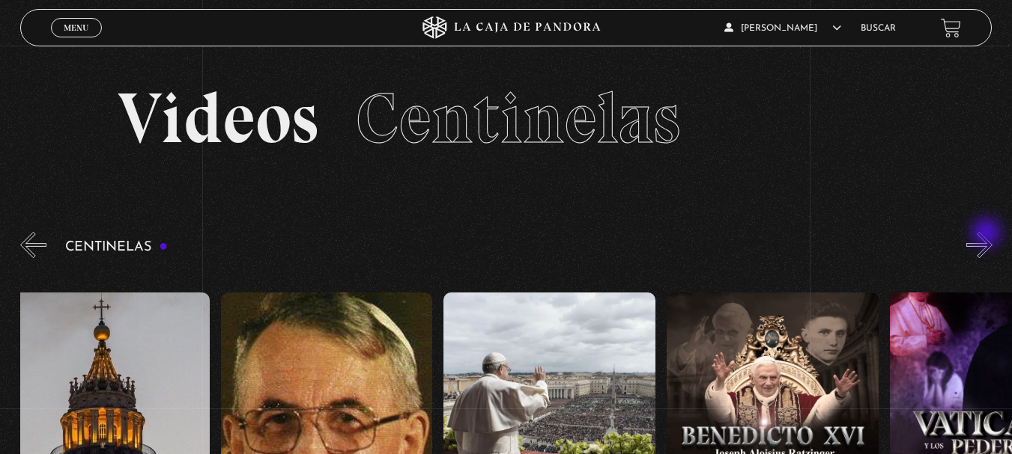
click at [988, 234] on button "»" at bounding box center [979, 245] width 26 height 26
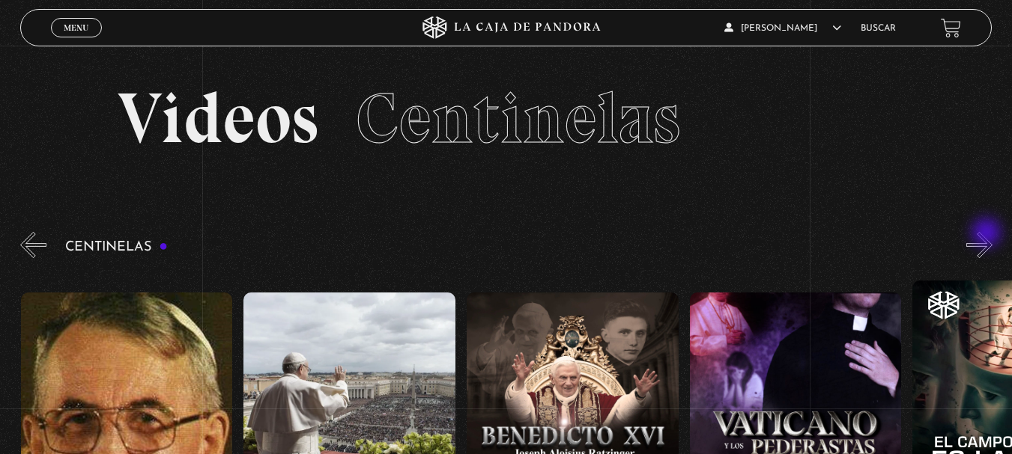
click at [988, 234] on button "»" at bounding box center [979, 245] width 26 height 26
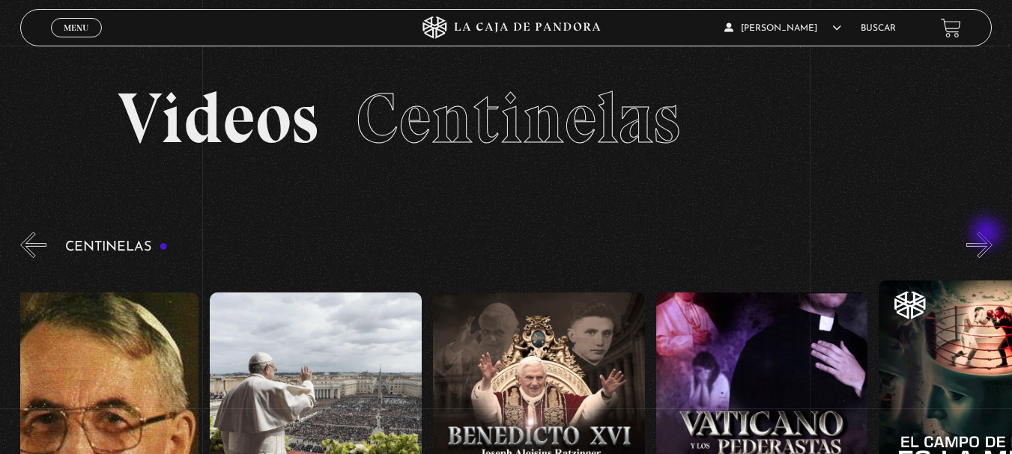
click at [988, 234] on button "»" at bounding box center [979, 245] width 26 height 26
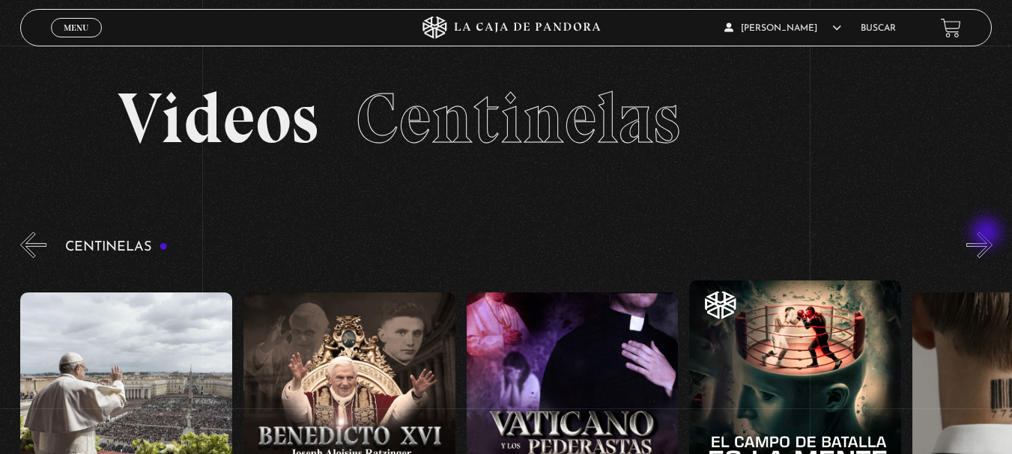
click at [988, 234] on button "»" at bounding box center [979, 245] width 26 height 26
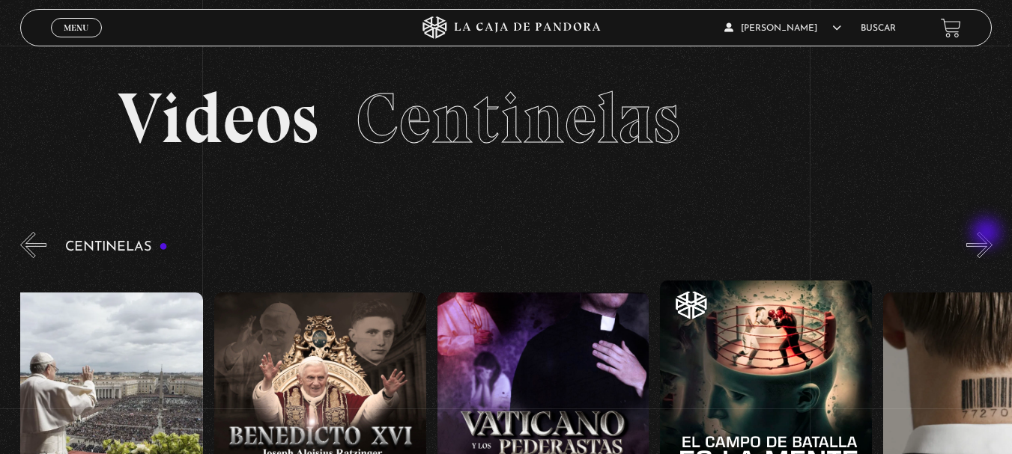
click at [988, 234] on button "»" at bounding box center [979, 245] width 26 height 26
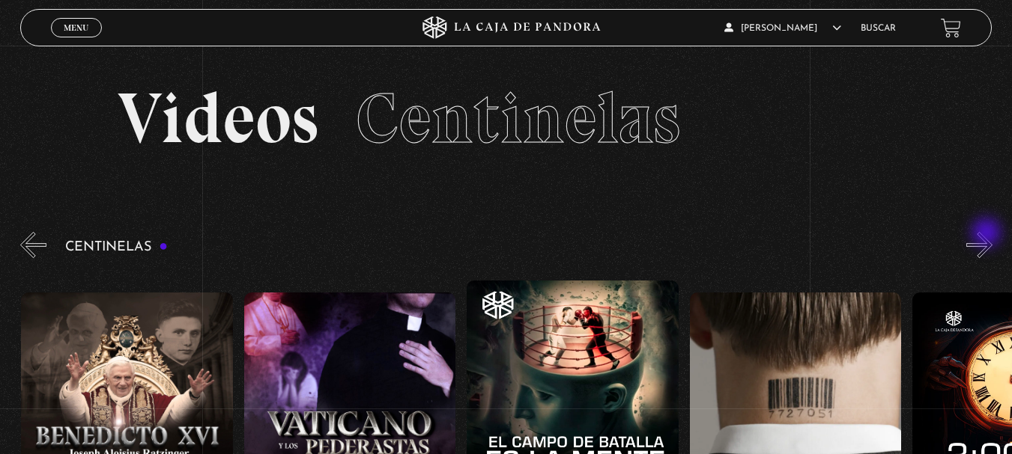
click at [988, 234] on button "»" at bounding box center [979, 245] width 26 height 26
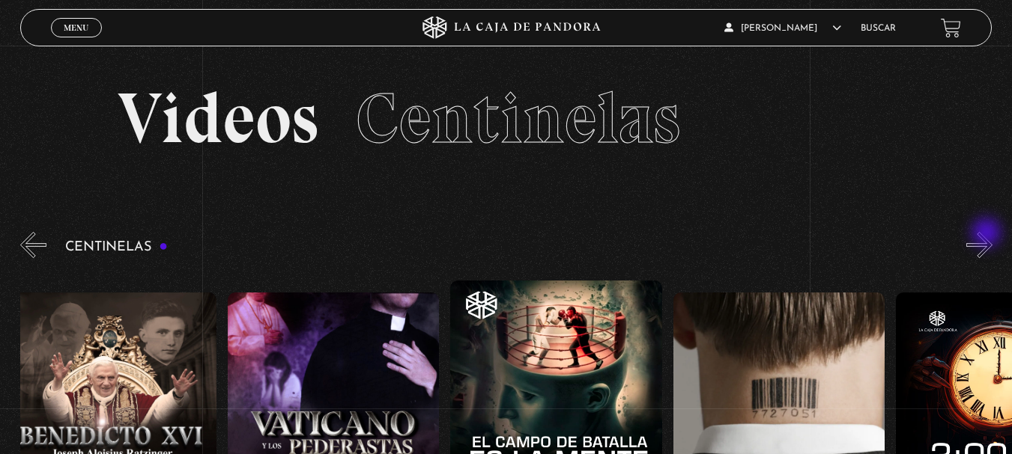
click at [988, 234] on button "»" at bounding box center [979, 245] width 26 height 26
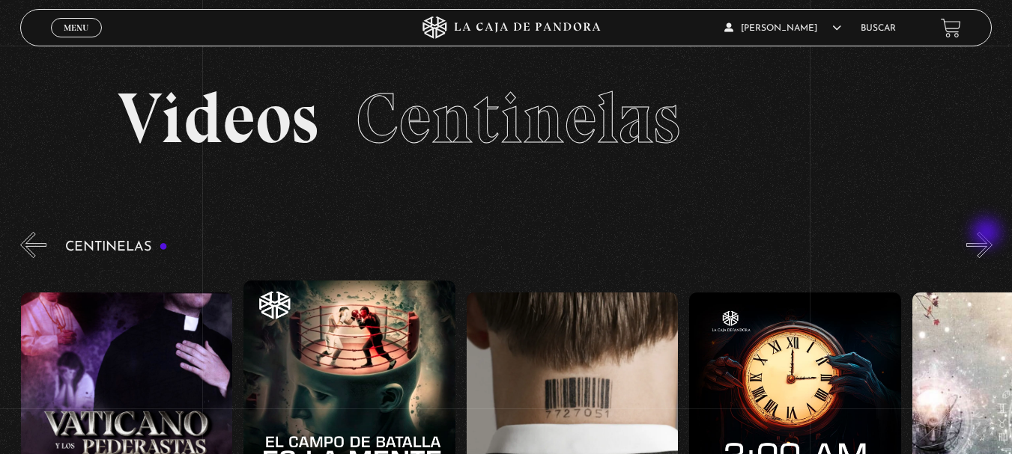
click at [988, 234] on button "»" at bounding box center [979, 245] width 26 height 26
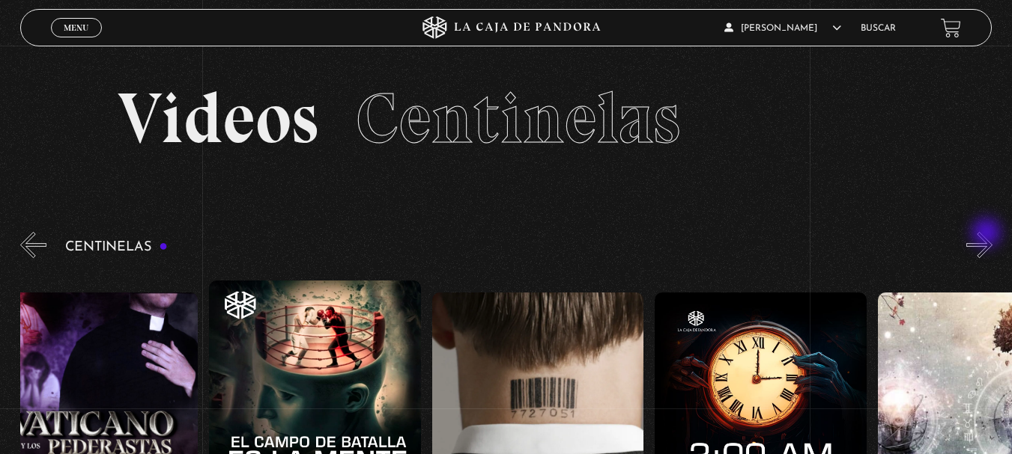
click at [988, 234] on button "»" at bounding box center [979, 245] width 26 height 26
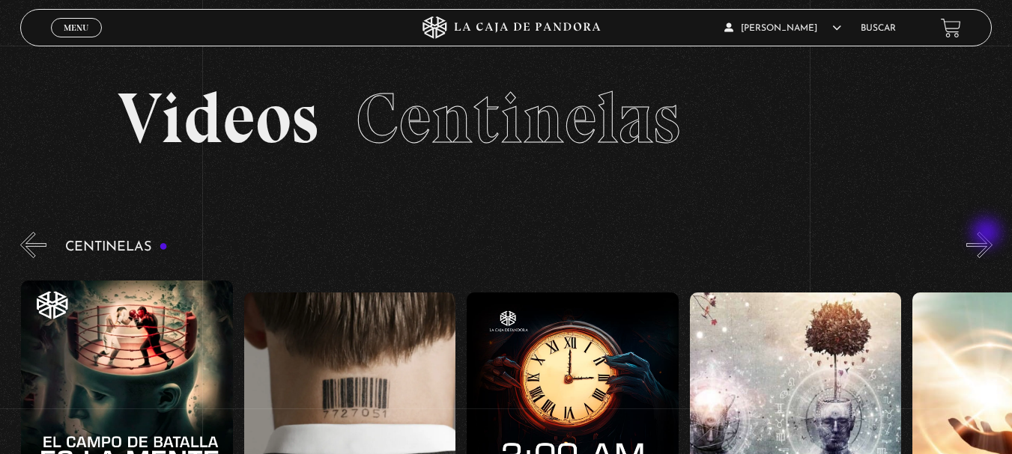
click at [988, 234] on button "»" at bounding box center [979, 245] width 26 height 26
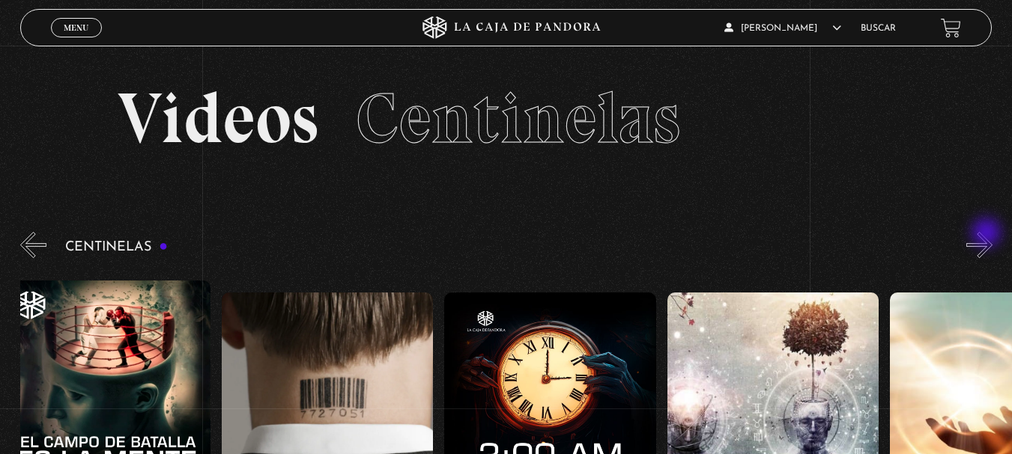
click at [988, 234] on button "»" at bounding box center [979, 245] width 26 height 26
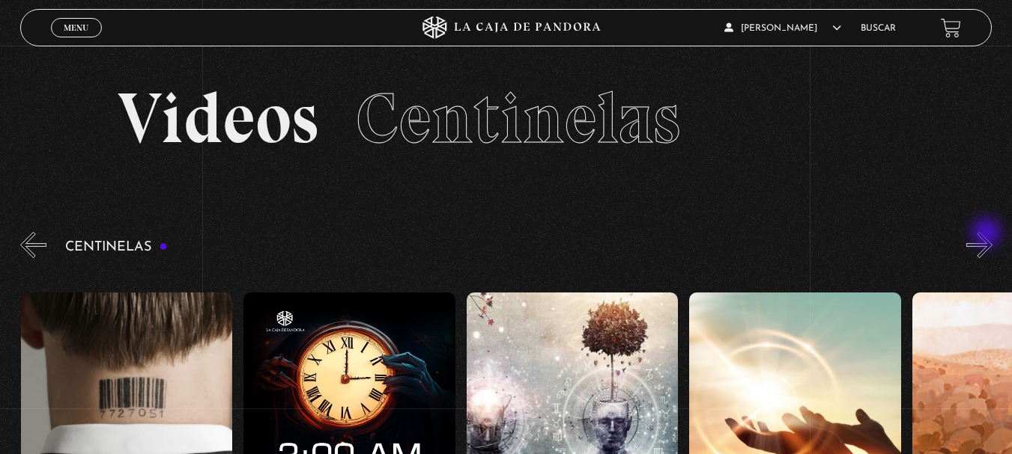
click at [988, 234] on button "»" at bounding box center [979, 245] width 26 height 26
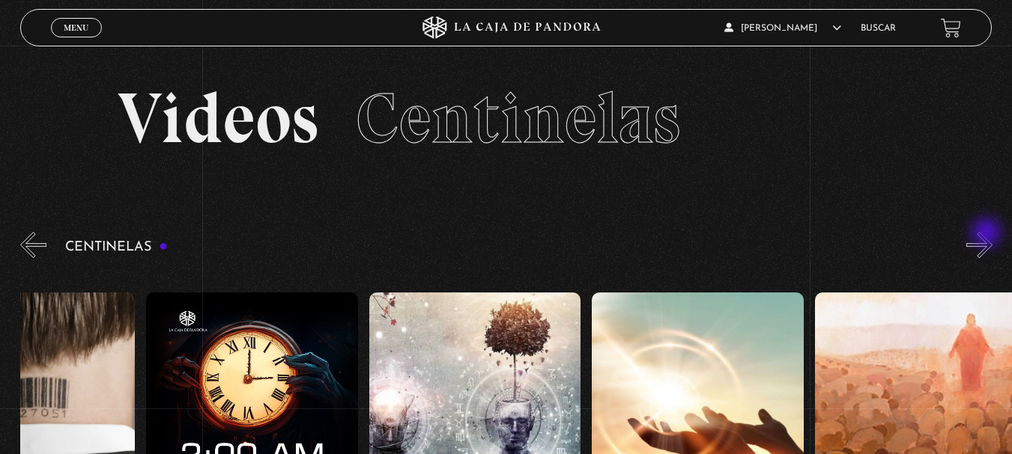
click at [988, 234] on button "»" at bounding box center [979, 245] width 26 height 26
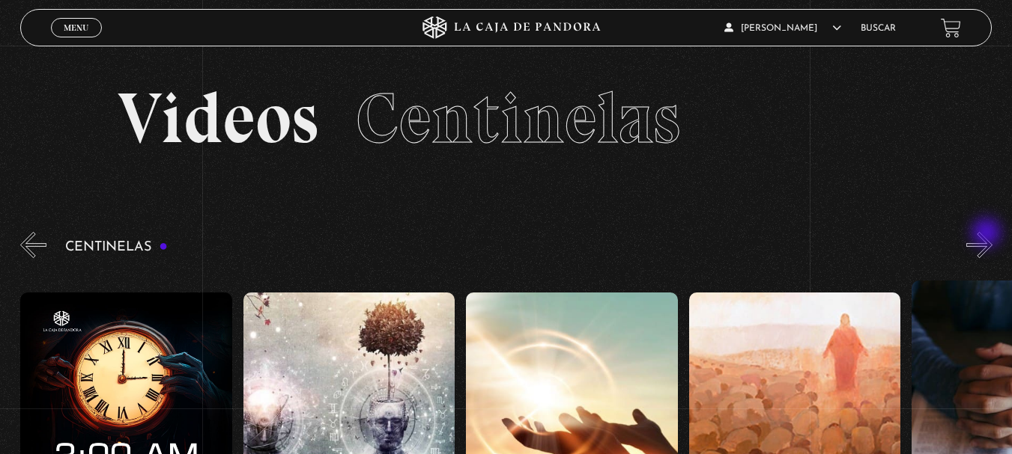
click at [988, 234] on button "»" at bounding box center [979, 245] width 26 height 26
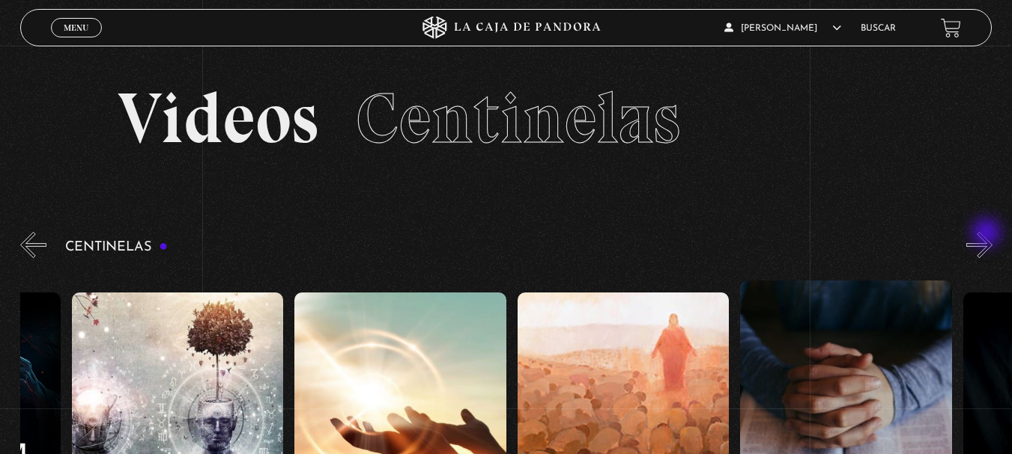
click at [988, 234] on button "»" at bounding box center [979, 245] width 26 height 26
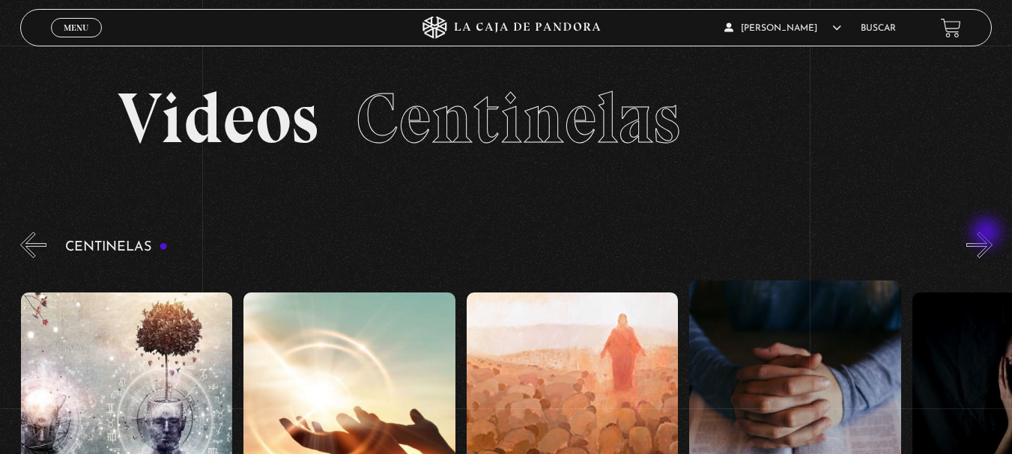
click at [988, 234] on button "»" at bounding box center [979, 245] width 26 height 26
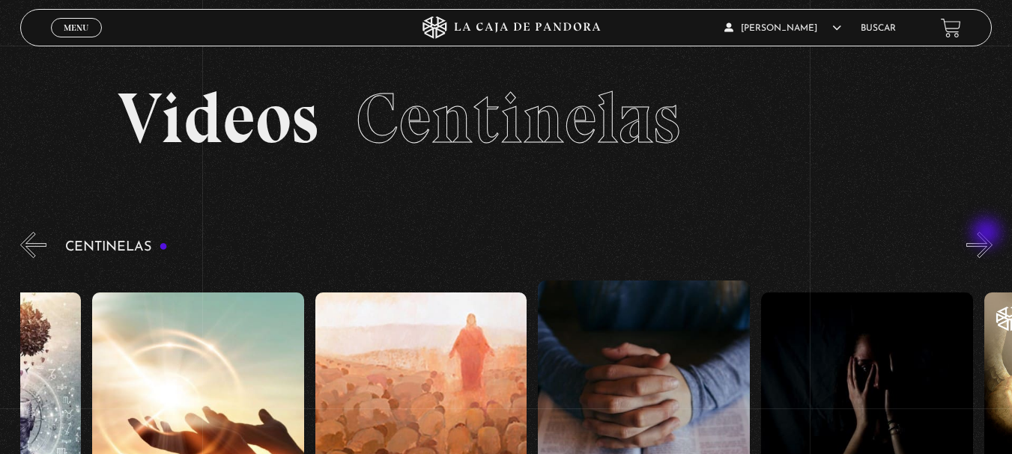
click at [988, 234] on button "»" at bounding box center [979, 245] width 26 height 26
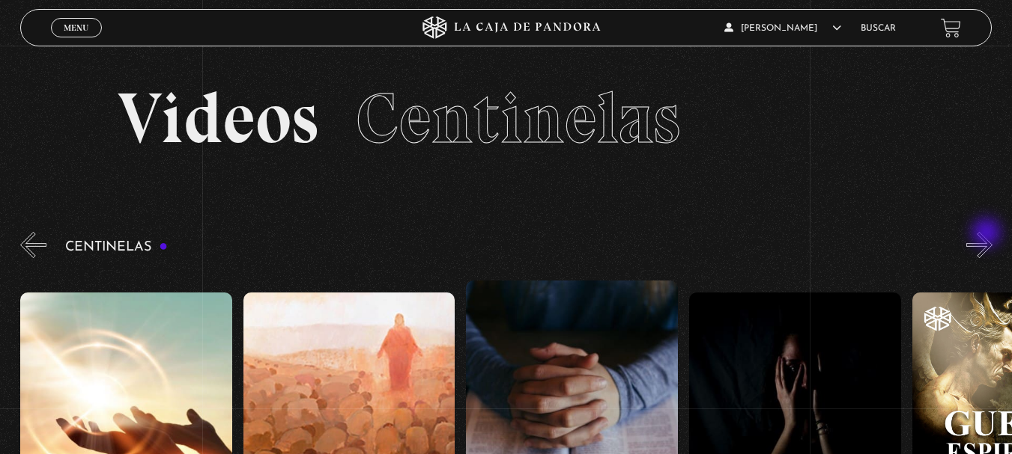
click at [988, 234] on button "»" at bounding box center [979, 245] width 26 height 26
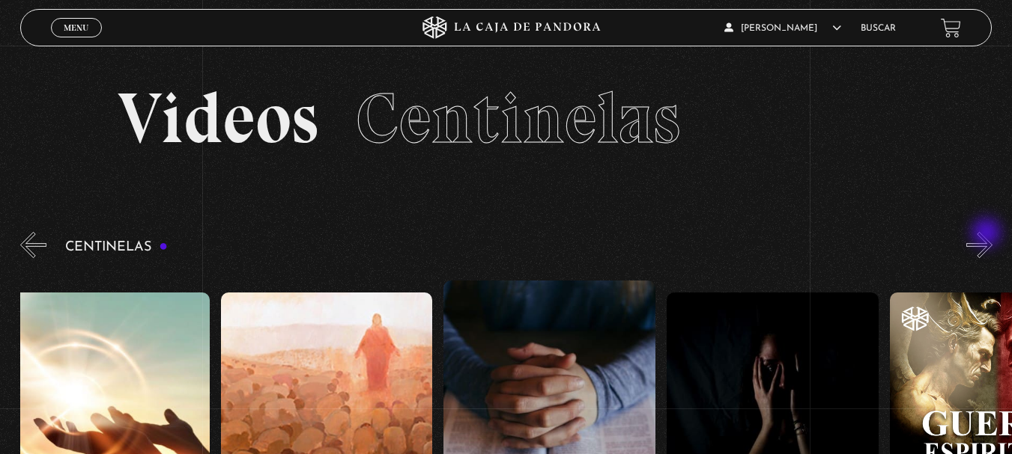
click at [988, 234] on button "»" at bounding box center [979, 245] width 26 height 26
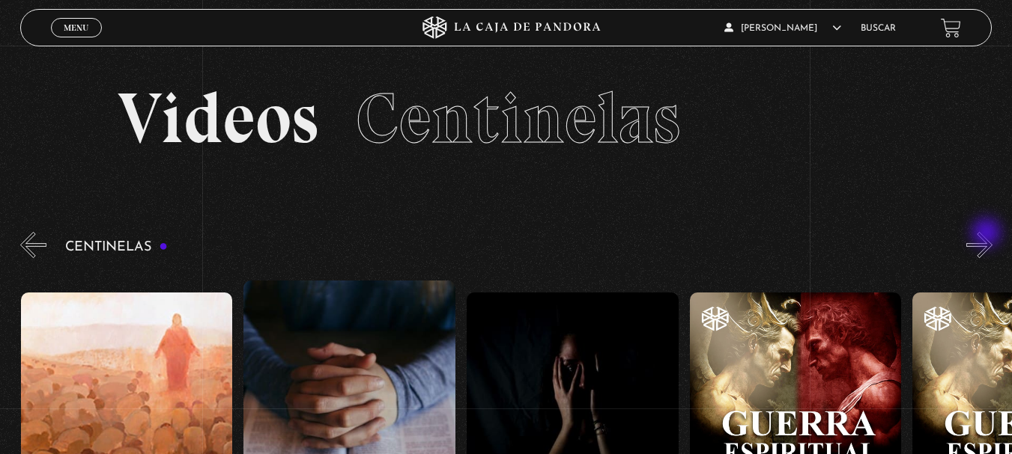
click at [988, 234] on button "»" at bounding box center [979, 245] width 26 height 26
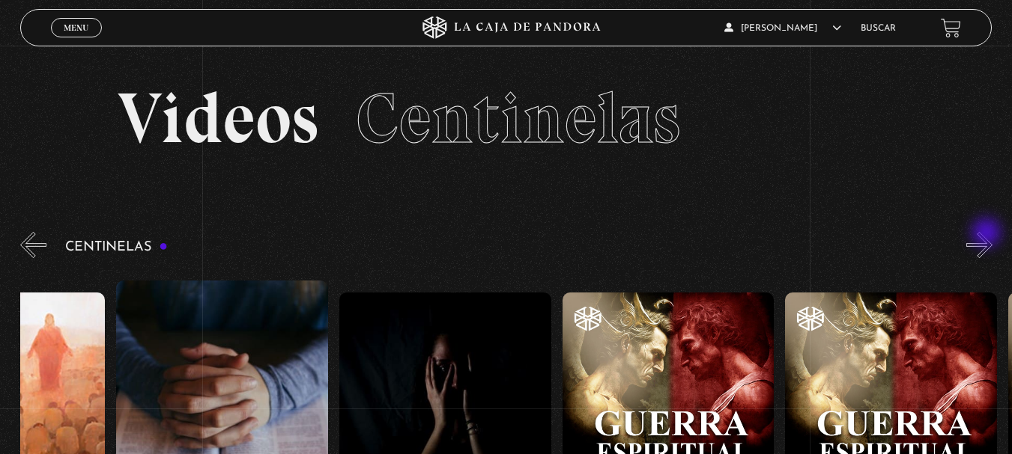
click at [988, 234] on button "»" at bounding box center [979, 245] width 26 height 26
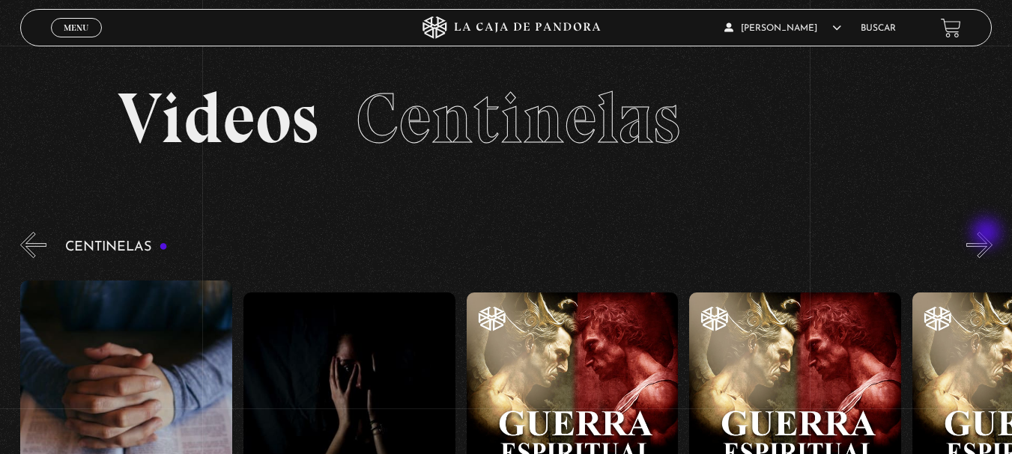
click at [988, 234] on button "»" at bounding box center [979, 245] width 26 height 26
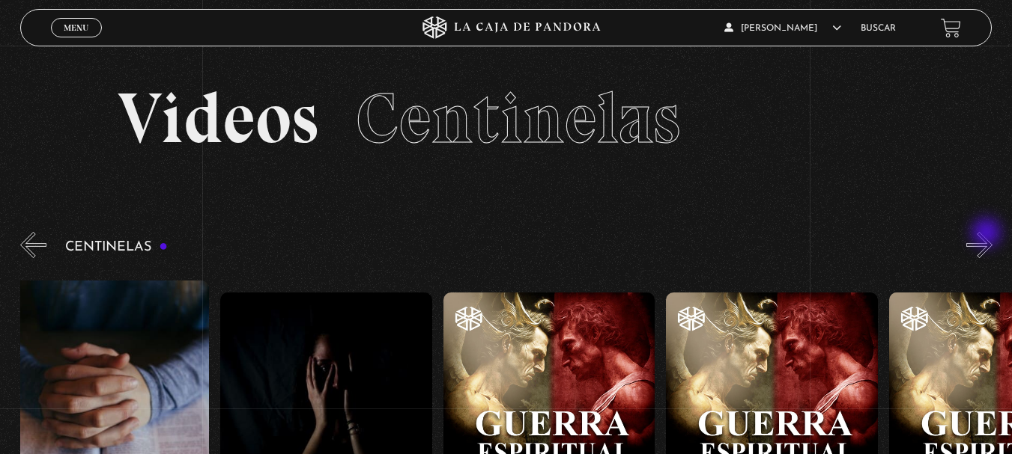
click at [988, 234] on button "»" at bounding box center [979, 245] width 26 height 26
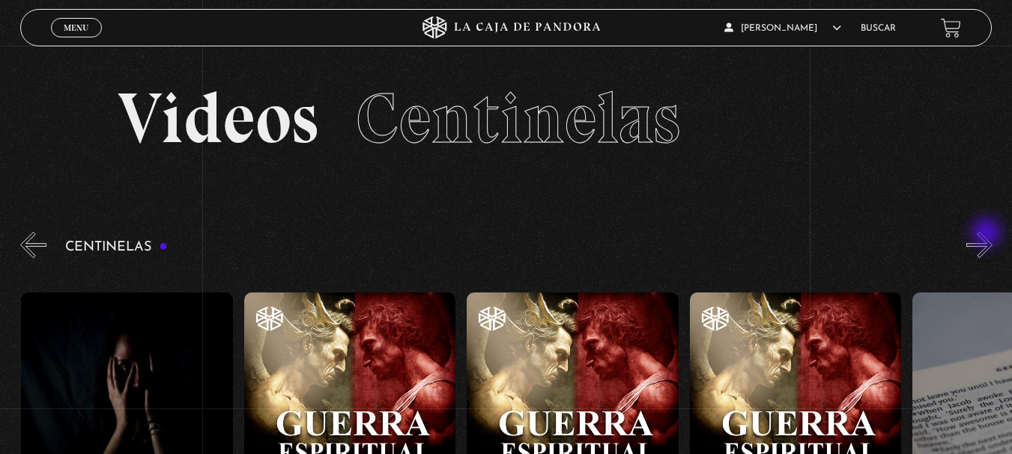
click at [988, 234] on button "»" at bounding box center [979, 245] width 26 height 26
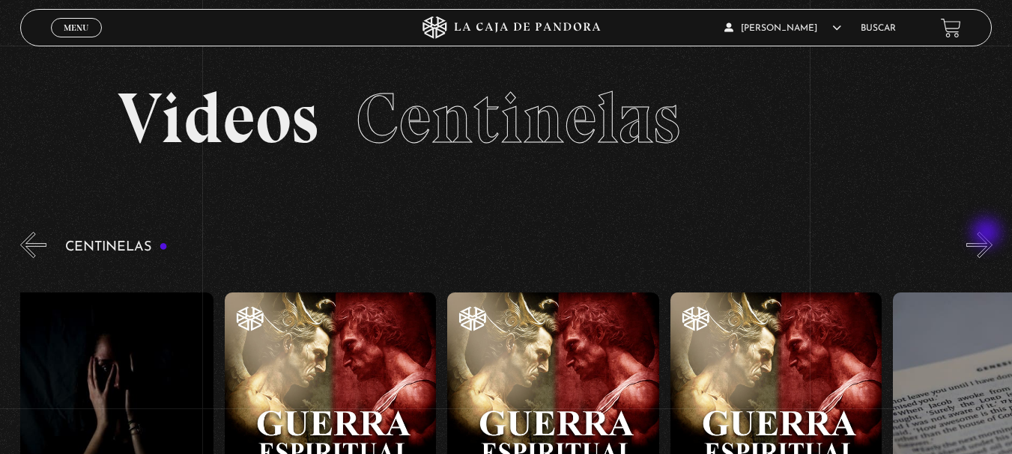
click at [988, 234] on button "»" at bounding box center [979, 245] width 26 height 26
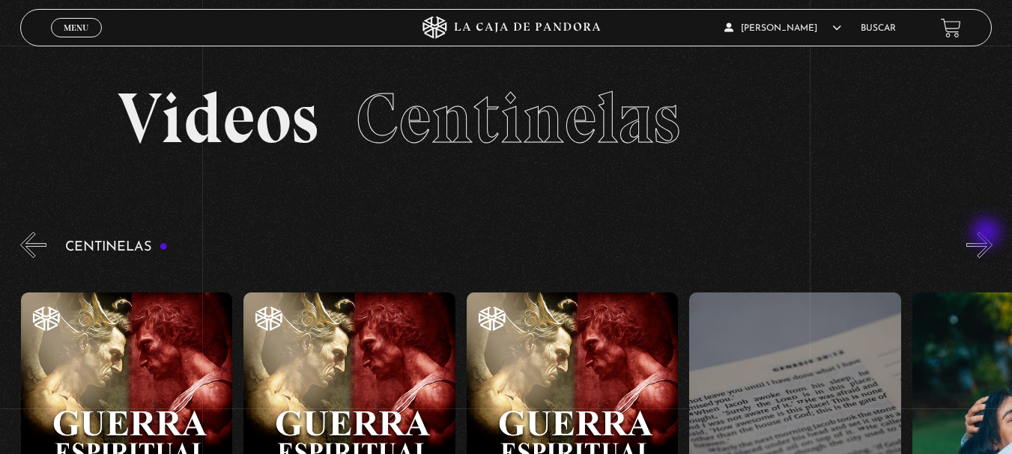
click at [988, 234] on button "»" at bounding box center [979, 245] width 26 height 26
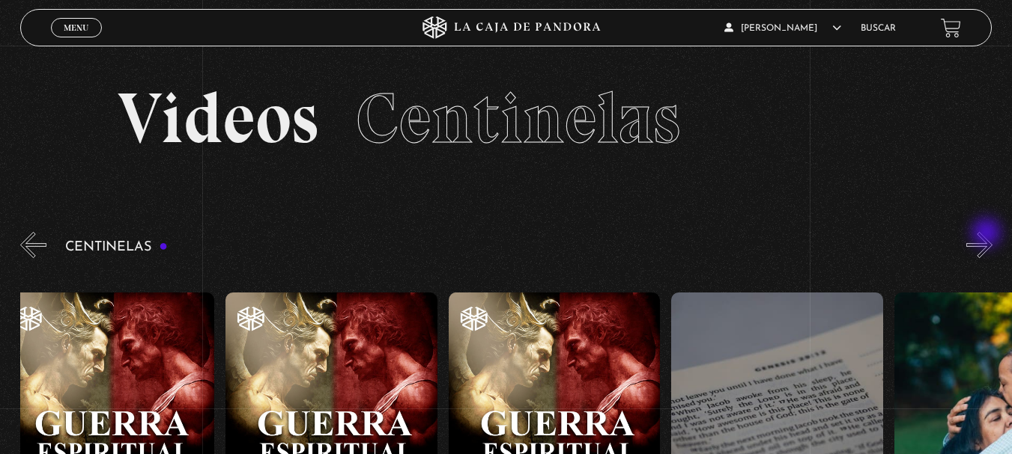
click at [988, 234] on button "»" at bounding box center [979, 245] width 26 height 26
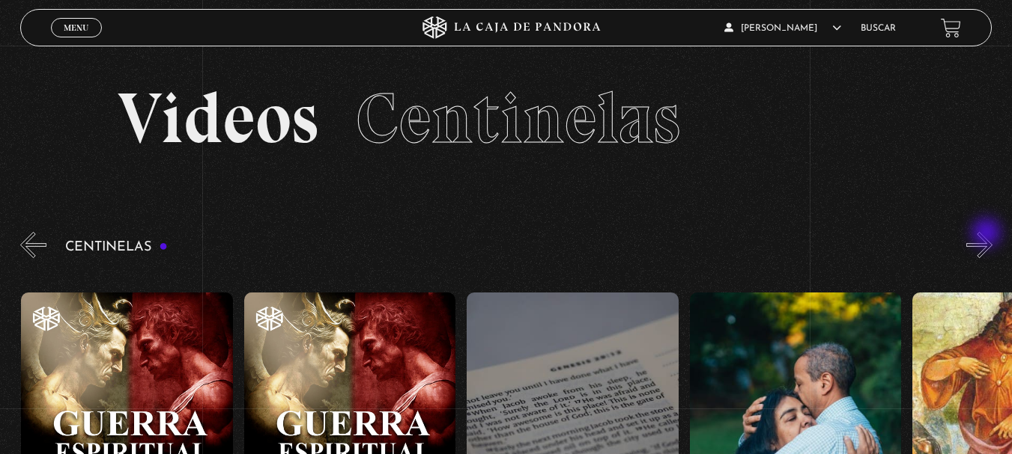
click at [988, 234] on button "»" at bounding box center [979, 245] width 26 height 26
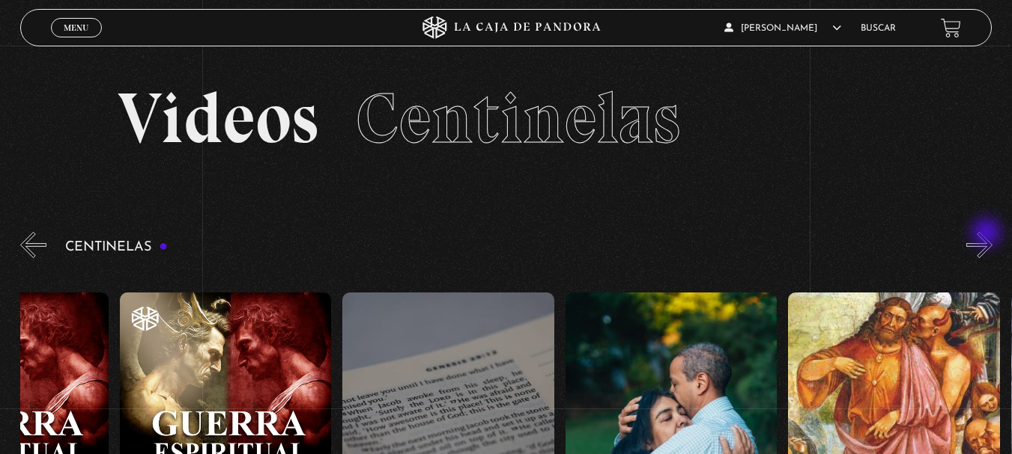
click at [988, 234] on button "»" at bounding box center [979, 245] width 26 height 26
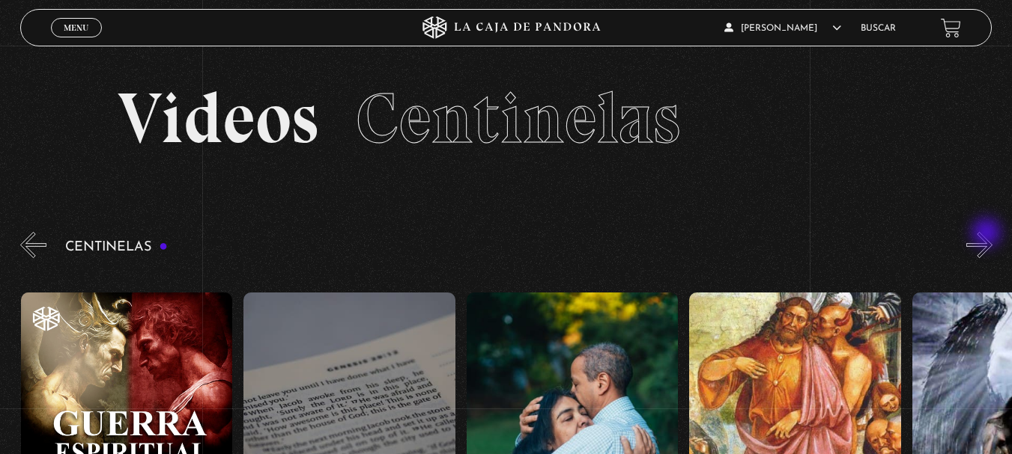
click at [988, 234] on button "»" at bounding box center [979, 245] width 26 height 26
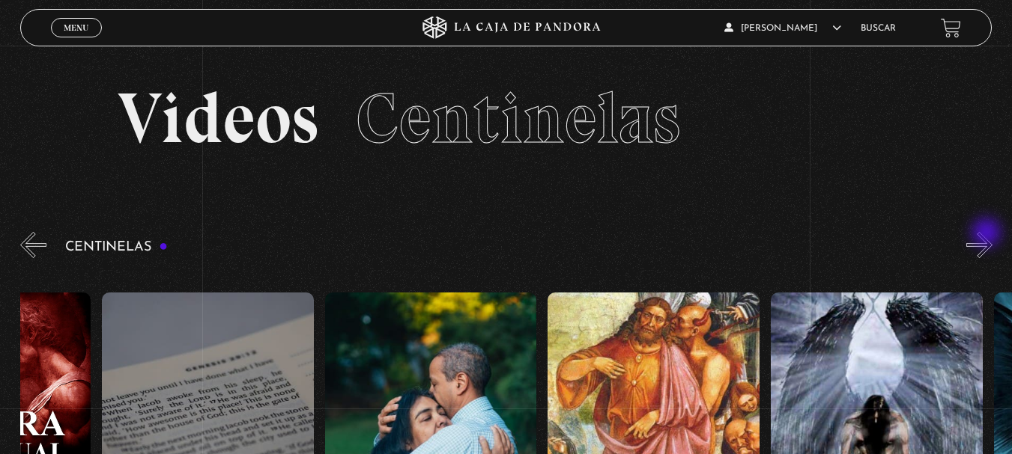
click at [988, 234] on button "»" at bounding box center [979, 245] width 26 height 26
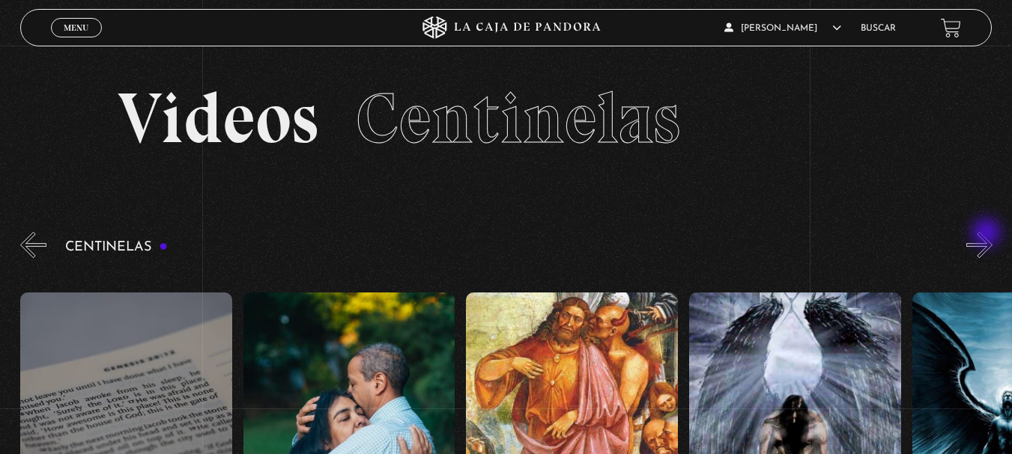
click at [988, 234] on button "»" at bounding box center [979, 245] width 26 height 26
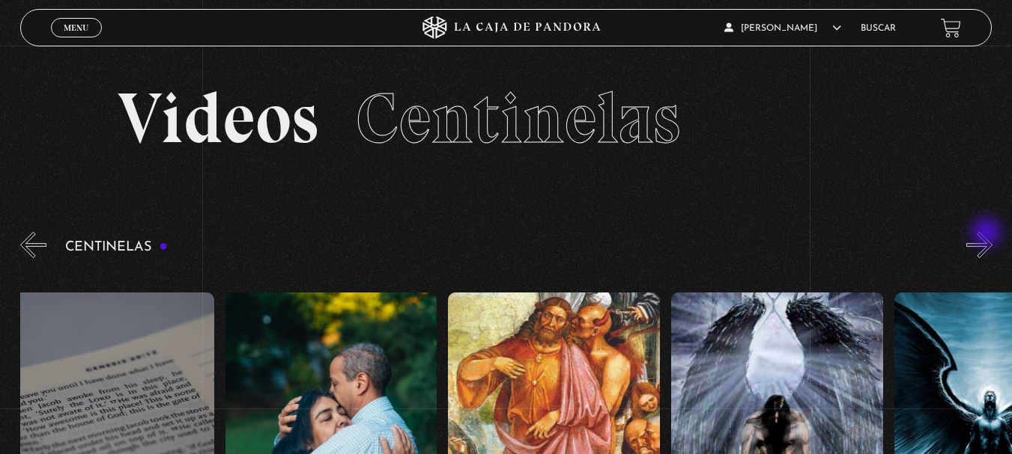
click at [988, 234] on button "»" at bounding box center [979, 245] width 26 height 26
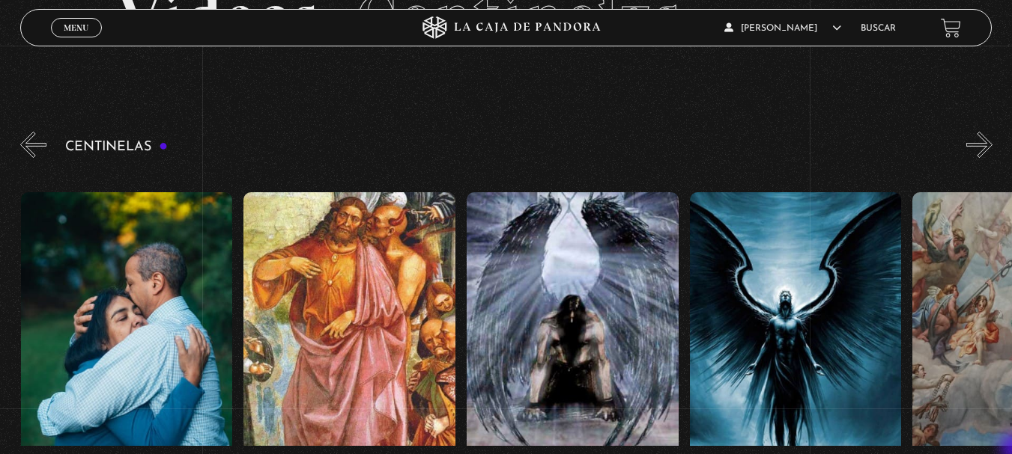
scroll to position [130, 0]
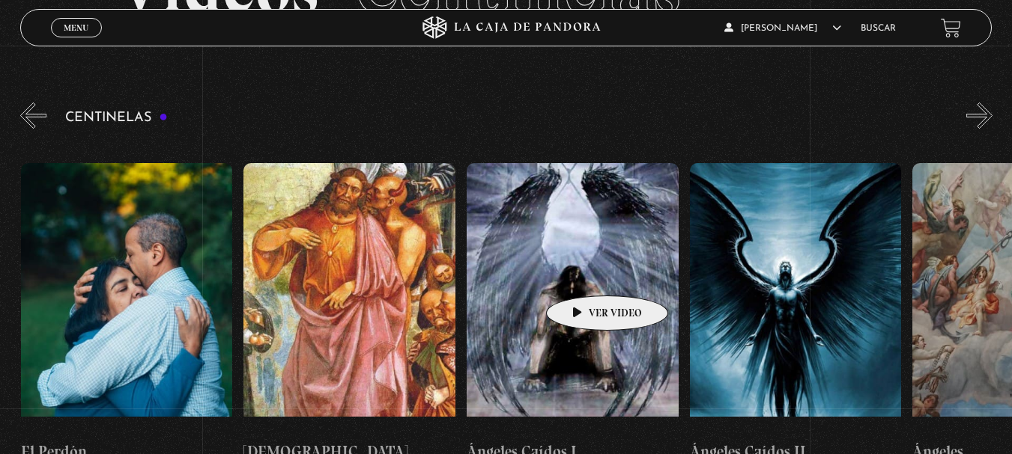
click at [583, 273] on figure at bounding box center [572, 298] width 212 height 270
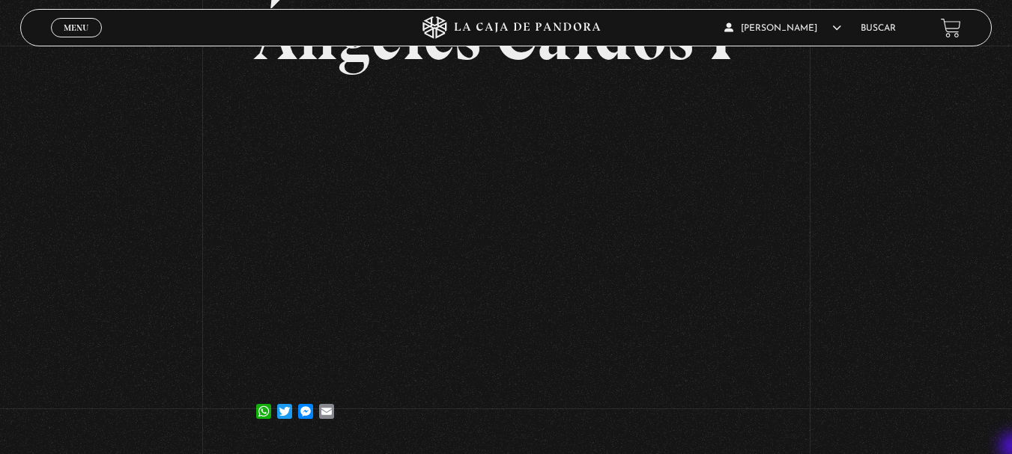
scroll to position [120, 0]
